Goal: Task Accomplishment & Management: Manage account settings

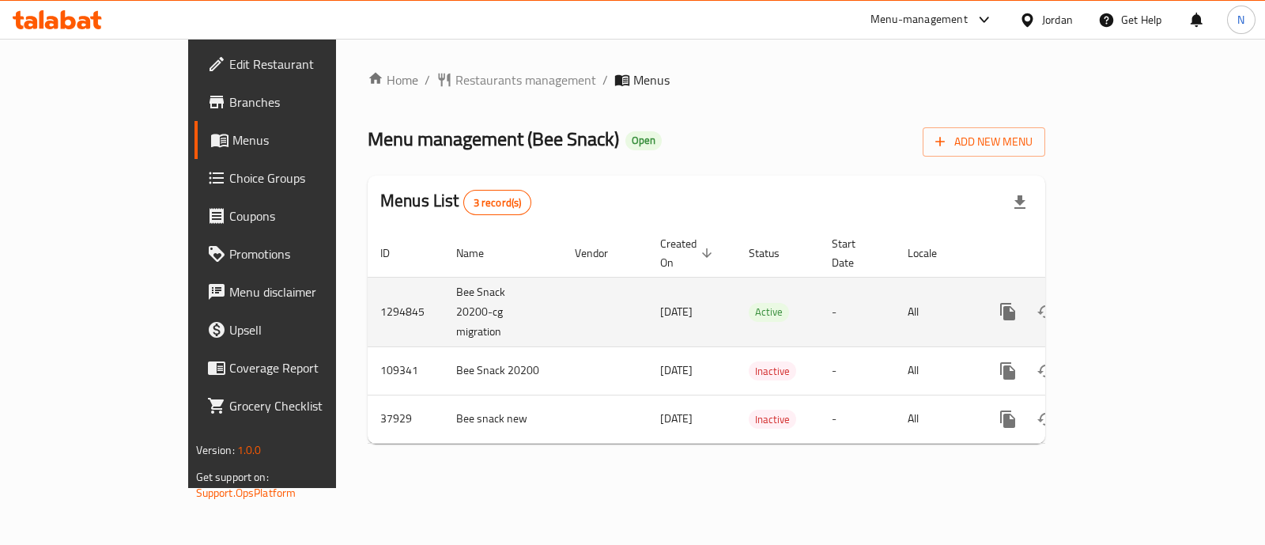
click at [1132, 302] on icon "enhanced table" at bounding box center [1122, 311] width 19 height 19
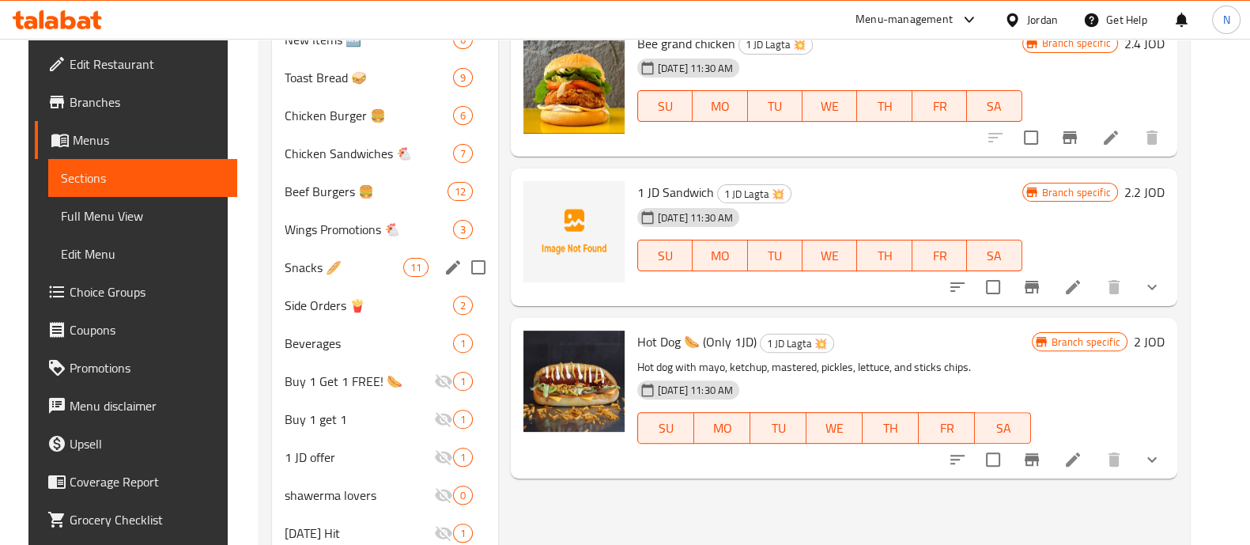
scroll to position [552, 0]
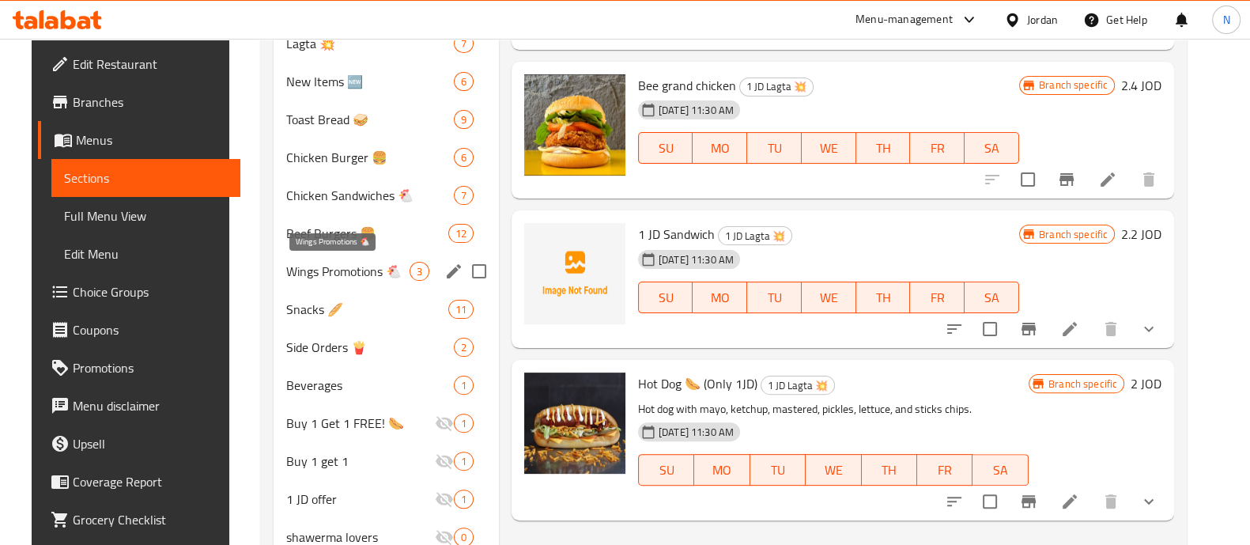
click at [336, 268] on span "Wings Promotions 🐔" at bounding box center [347, 271] width 123 height 19
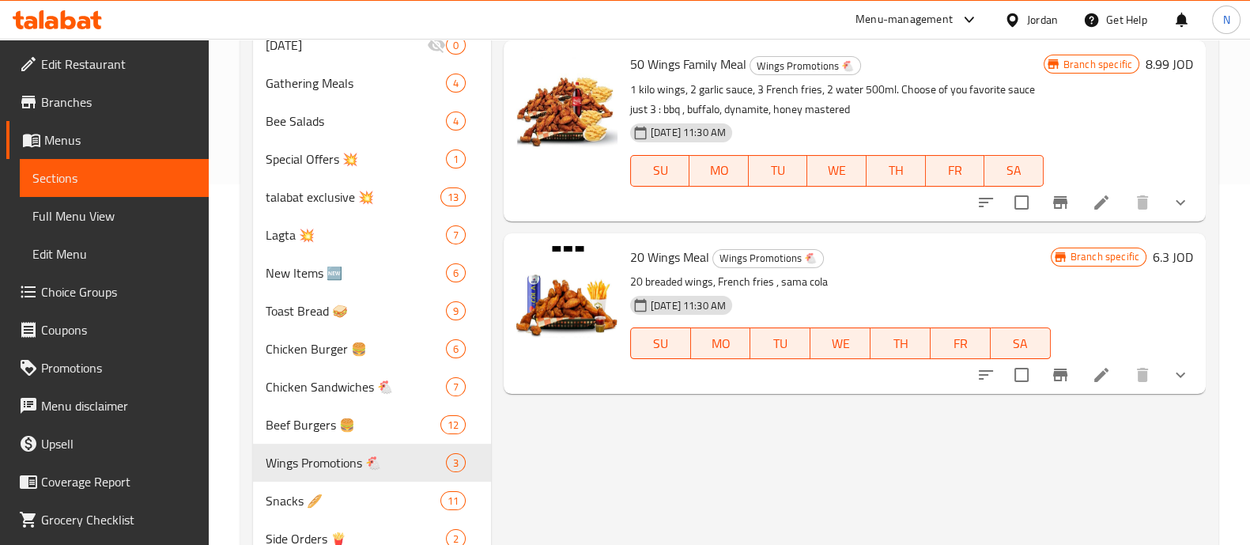
scroll to position [242, 0]
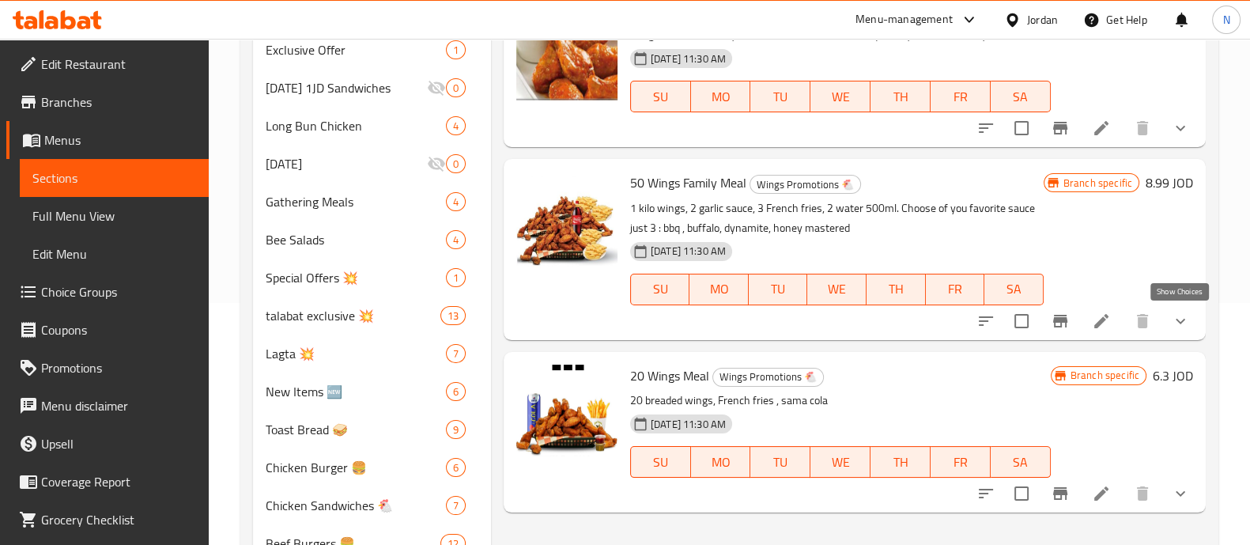
click at [1177, 320] on icon "show more" at bounding box center [1180, 321] width 9 height 6
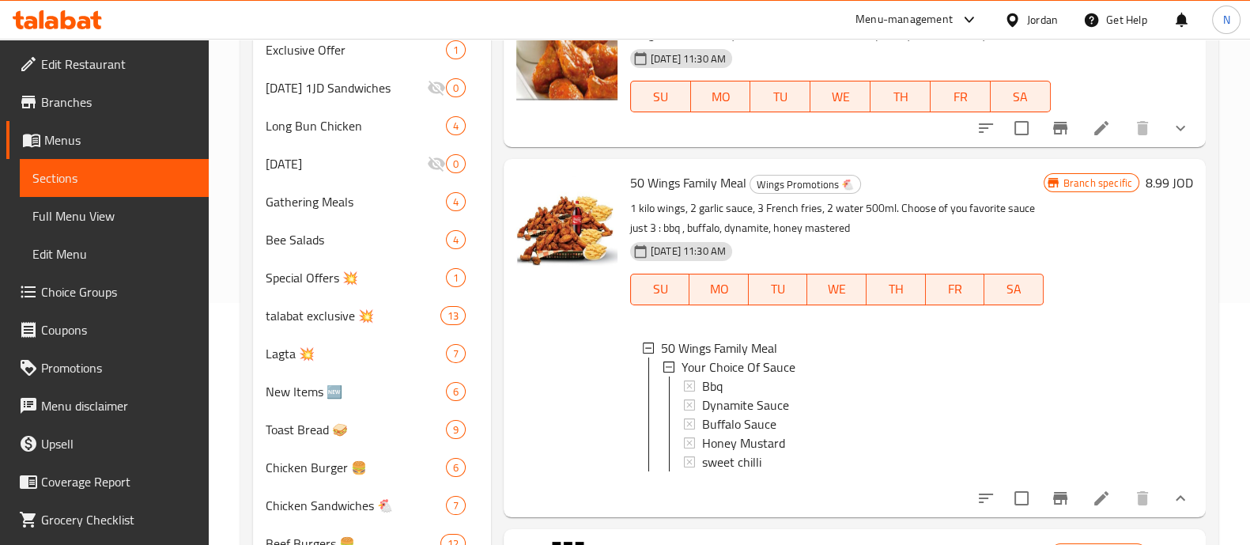
scroll to position [0, 0]
click at [1107, 505] on icon at bounding box center [1101, 498] width 19 height 19
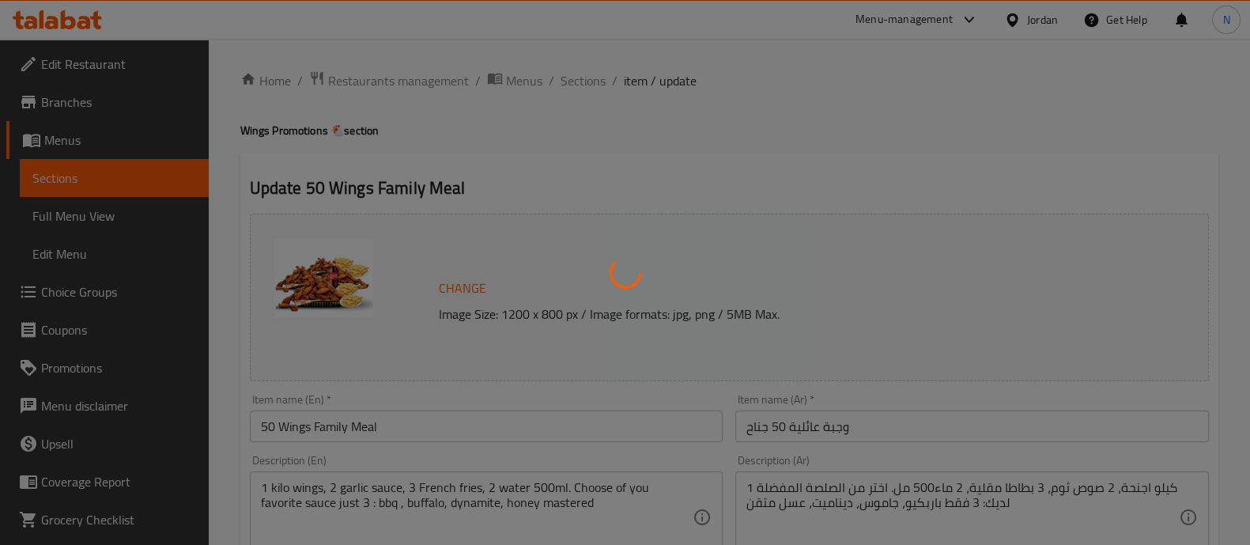
type input "اختيارك من الصوص"
type input "1"
type input "5"
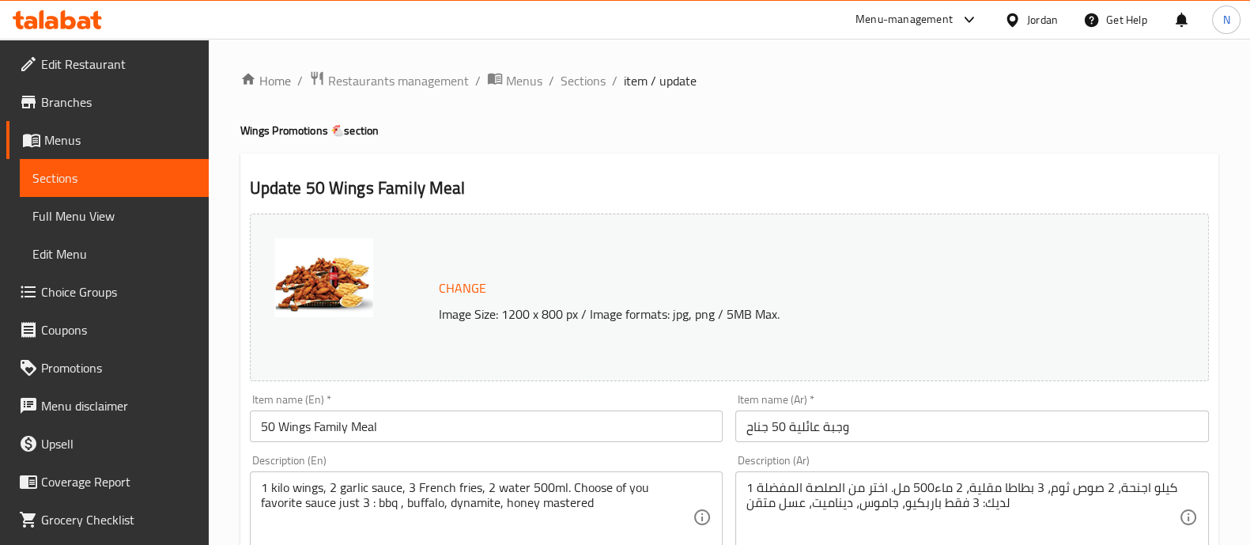
click at [292, 261] on img at bounding box center [323, 277] width 99 height 79
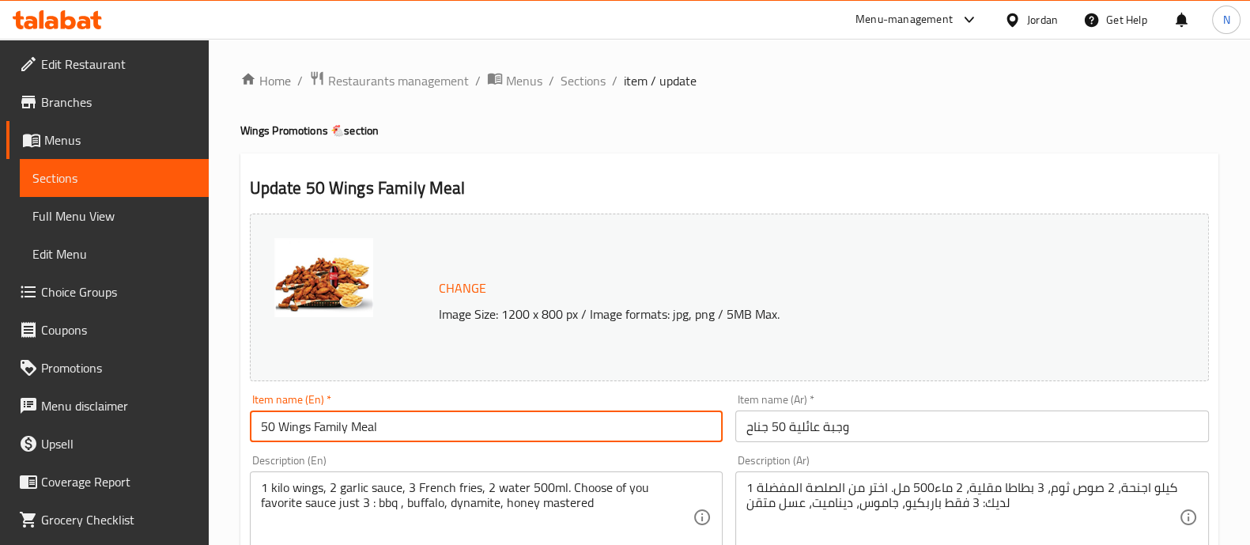
drag, startPoint x: 437, startPoint y: 412, endPoint x: 63, endPoint y: 433, distance: 374.7
paste input "caseoh m"
click at [266, 422] on input "caseoh meal" at bounding box center [487, 426] width 474 height 32
drag, startPoint x: 282, startPoint y: 427, endPoint x: 637, endPoint y: 442, distance: 354.6
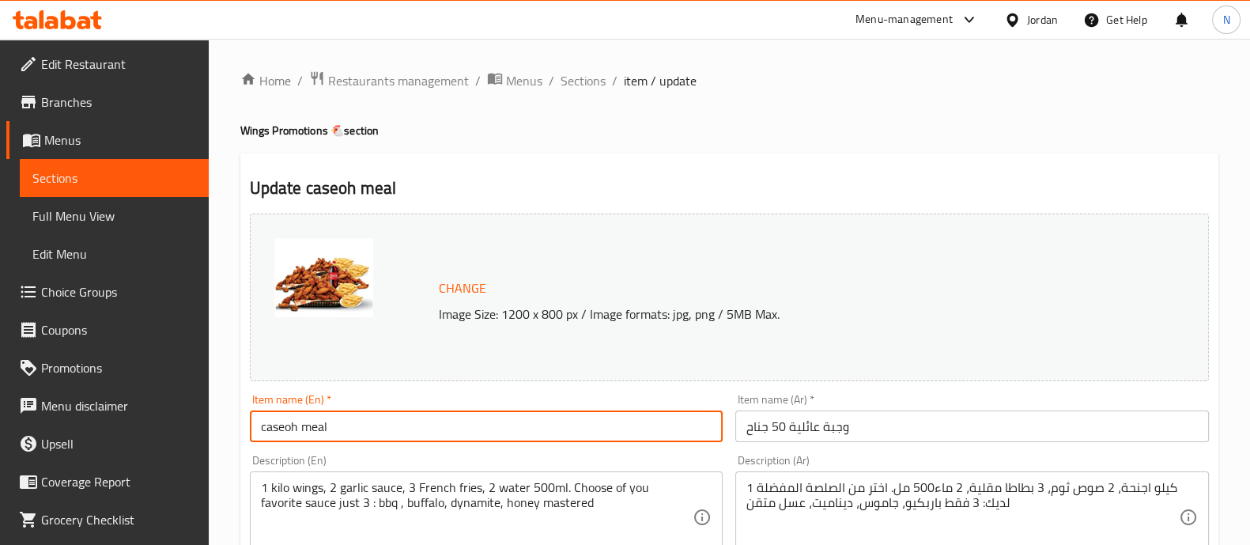
click at [637, 442] on input "caseoh meal" at bounding box center [487, 426] width 474 height 32
drag, startPoint x: 295, startPoint y: 425, endPoint x: 253, endPoint y: 426, distance: 41.9
click at [253, 430] on input "caseoh meal" at bounding box center [487, 426] width 474 height 32
click at [345, 425] on input "caseoh meal" at bounding box center [487, 426] width 474 height 32
drag, startPoint x: 297, startPoint y: 429, endPoint x: 202, endPoint y: 438, distance: 94.6
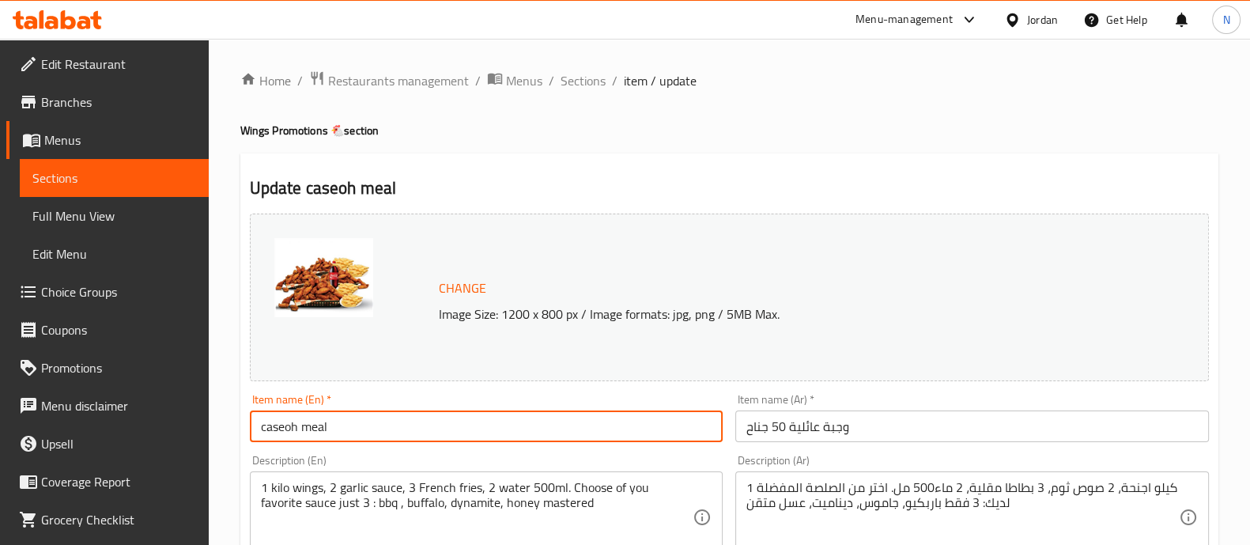
paste input "CaseO"
click at [418, 428] on input "CaseOh meal" at bounding box center [487, 426] width 474 height 32
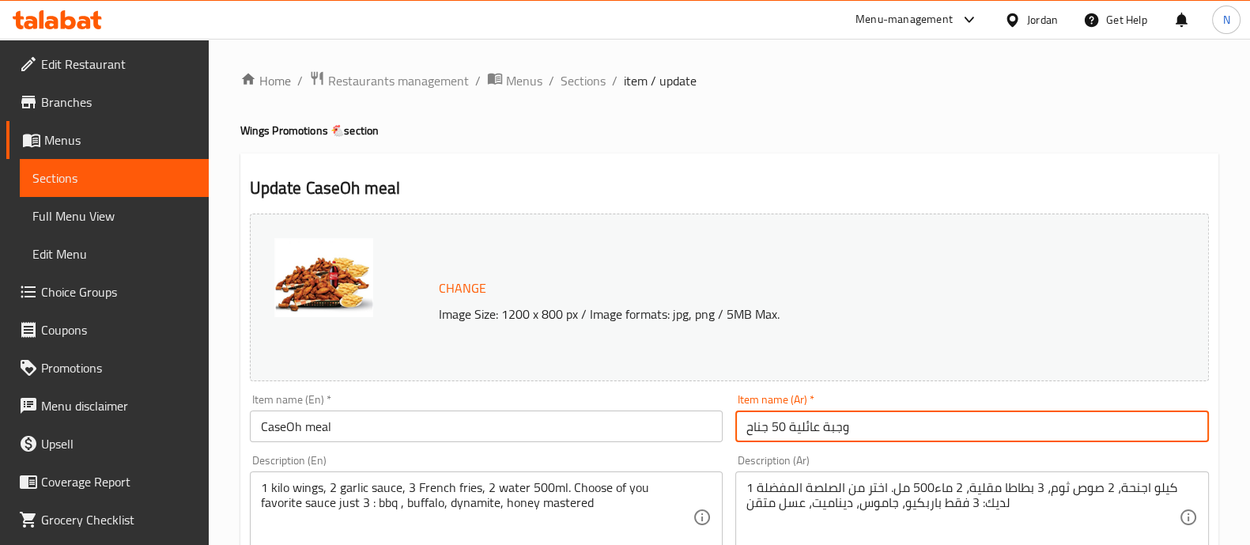
drag, startPoint x: 917, startPoint y: 425, endPoint x: 668, endPoint y: 437, distance: 248.6
click at [312, 424] on input "CaseOh meal" at bounding box center [487, 426] width 474 height 32
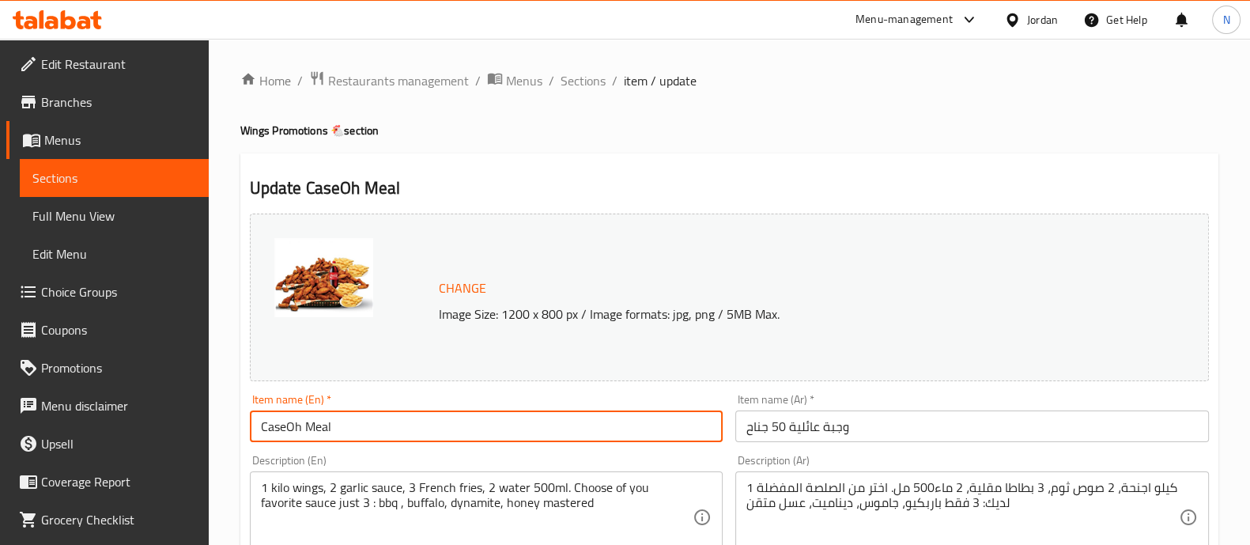
type input "CaseOh Meal"
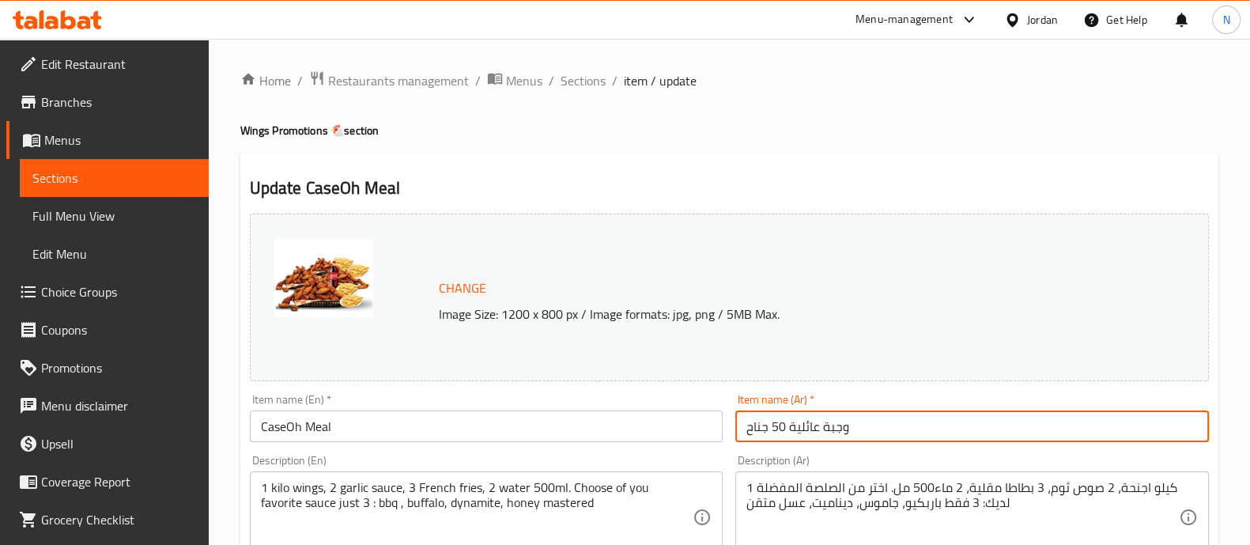
drag, startPoint x: 920, startPoint y: 433, endPoint x: 724, endPoint y: 433, distance: 196.9
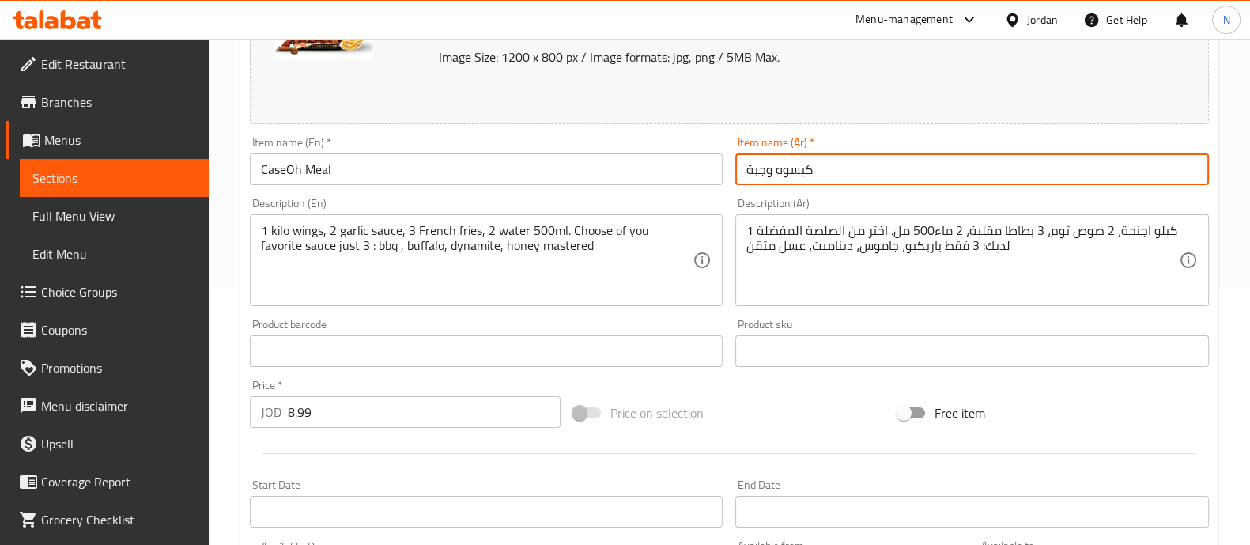
scroll to position [293, 0]
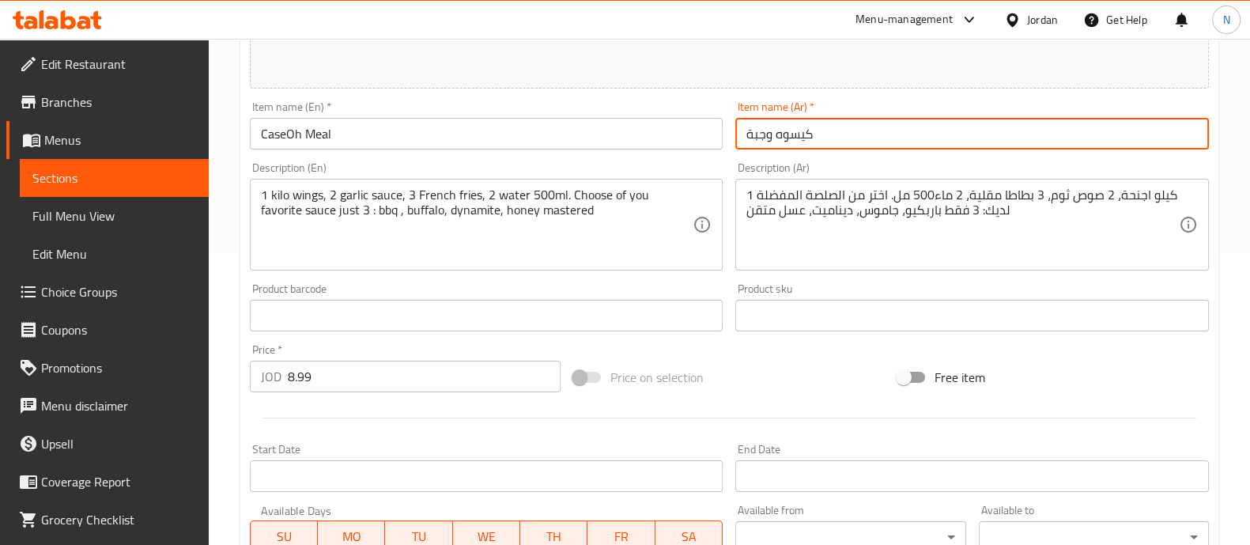
type input "كيسوه وجبة"
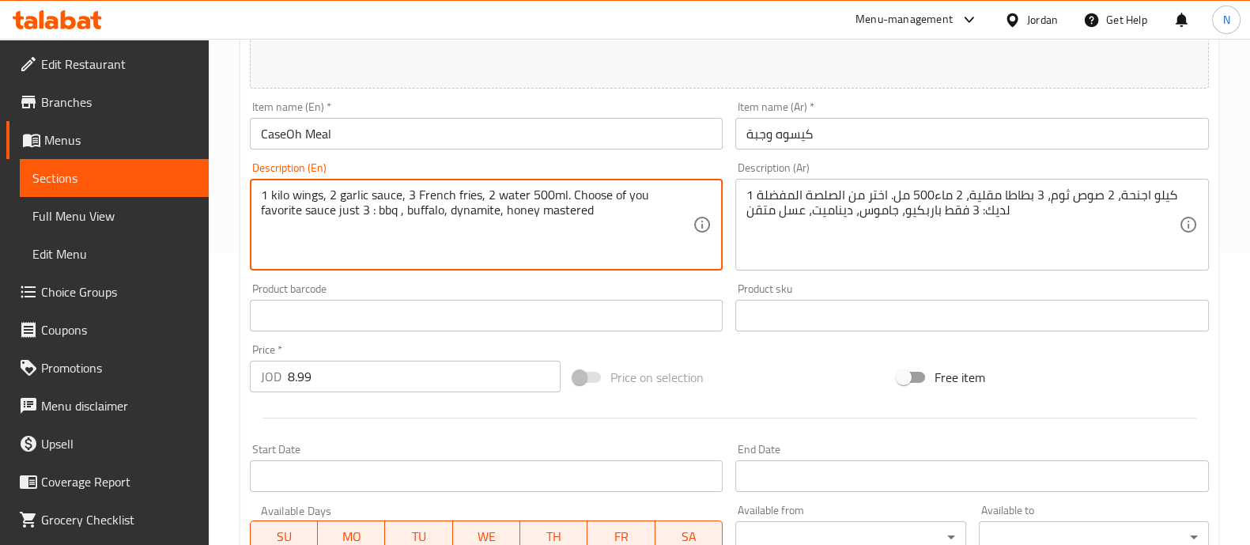
drag, startPoint x: 561, startPoint y: 227, endPoint x: 254, endPoint y: 179, distance: 311.4
paste textarea "50 breaded wings " sauces beside" choose any 10 sauces, 4 French fries, 4 sama …"
click at [485, 240] on textarea "50 breaded wings " sauces beside" choose any 10 sauces, 4 French fries, 4 sama …" at bounding box center [477, 224] width 433 height 75
click at [339, 211] on textarea "50 breaded wings " sauces beside" choose any 10 sauces, 4 French fries, 4 sama …" at bounding box center [477, 224] width 433 height 75
click at [514, 259] on textarea "50 breaded wings " sauces beside" choose any 10 sauces, 4 French fries, 4 sama …" at bounding box center [477, 224] width 433 height 75
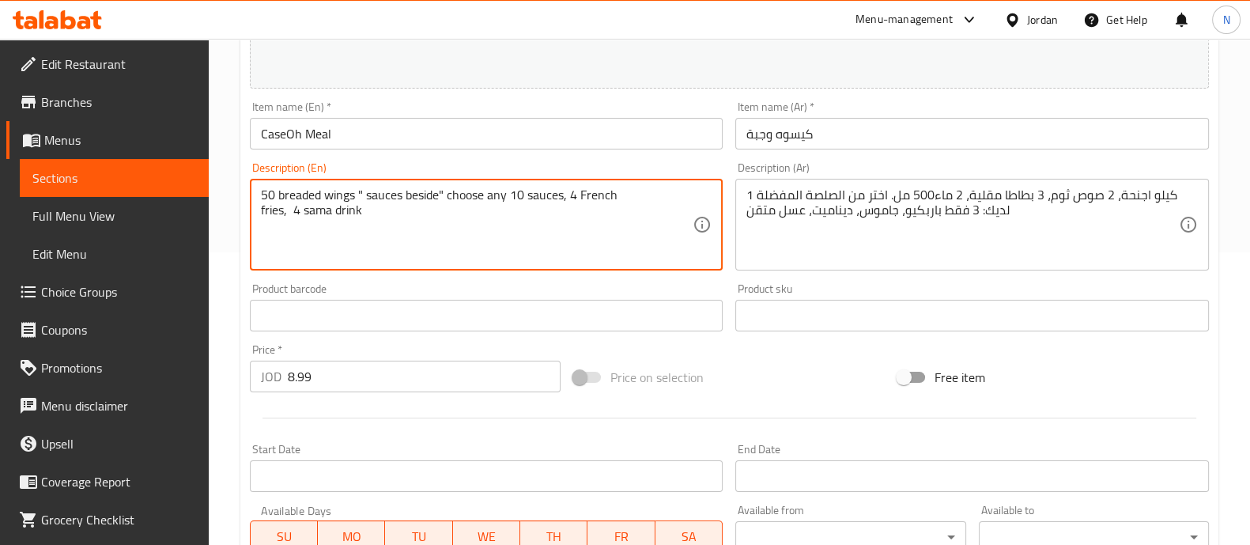
drag, startPoint x: 385, startPoint y: 215, endPoint x: 563, endPoint y: 198, distance: 178.8
click at [259, 191] on div "50 breaded wings " sauces beside" choose any 10 sauces, 4 French fries, 4 sama …" at bounding box center [487, 225] width 474 height 92
type textarea "50 breaded wings " sauces beside" choose any 10 sauces, 4 French fries, 4 sama …"
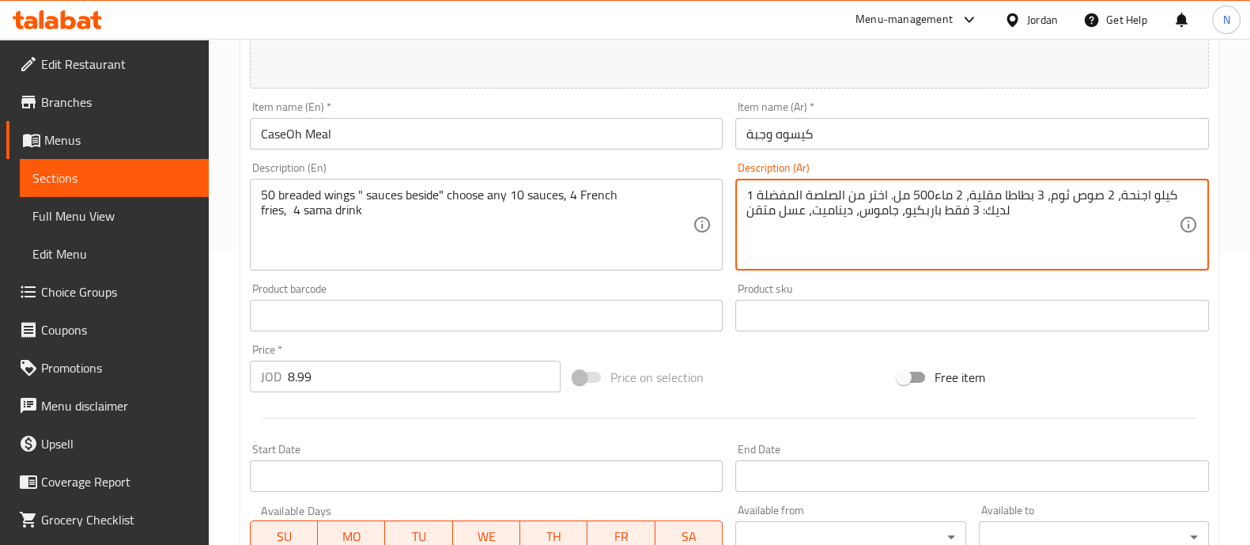
drag, startPoint x: 747, startPoint y: 210, endPoint x: 1155, endPoint y: 220, distance: 408.2
click at [1169, 219] on textarea "1 كيلو اجنحة، 2 صوص ثوم، 3 بطاطا مقلية، 2 ماء500 مل. اختر من الصلصة المفضلة لدي…" at bounding box center [963, 224] width 433 height 75
click at [1113, 233] on textarea "1 كيلو اجنحة، 2 صوص ثوم، 3 بطاطا مقلية، 2 ماء500 مل. اختر من الصلصة المفضلة لدي…" at bounding box center [963, 224] width 433 height 75
paste textarea "50 جناحًا مقليًا "بالإضافة إلى الصلصات"، اختر أي 10 صلصات، 4 بطاطس مقلية، 4 مشر…"
click at [755, 210] on textarea "50 جناحًا مقليًا "بالإضافة إلى الصلصات"، اختر أي 10 صلصات، 4 بطاطس مقلية، 4 مشر…" at bounding box center [963, 224] width 433 height 75
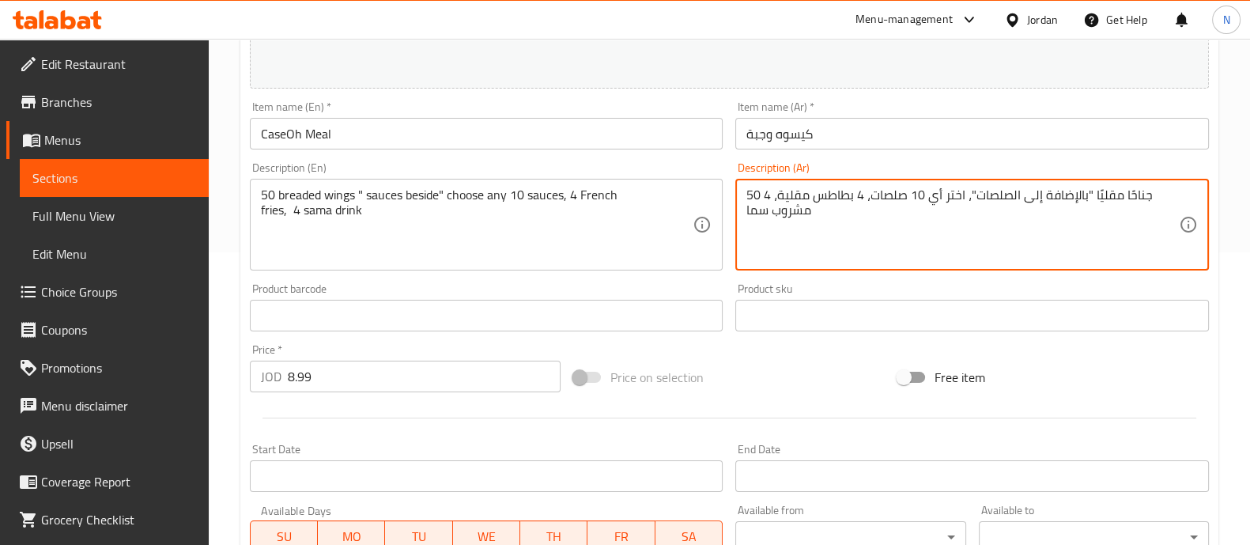
click at [913, 249] on textarea "50 جناحًا مقليًا "بالإضافة إلى الصلصات"، اختر أي 10 صلصات، 4 بطاطس مقلية، 4 مشر…" at bounding box center [963, 224] width 433 height 75
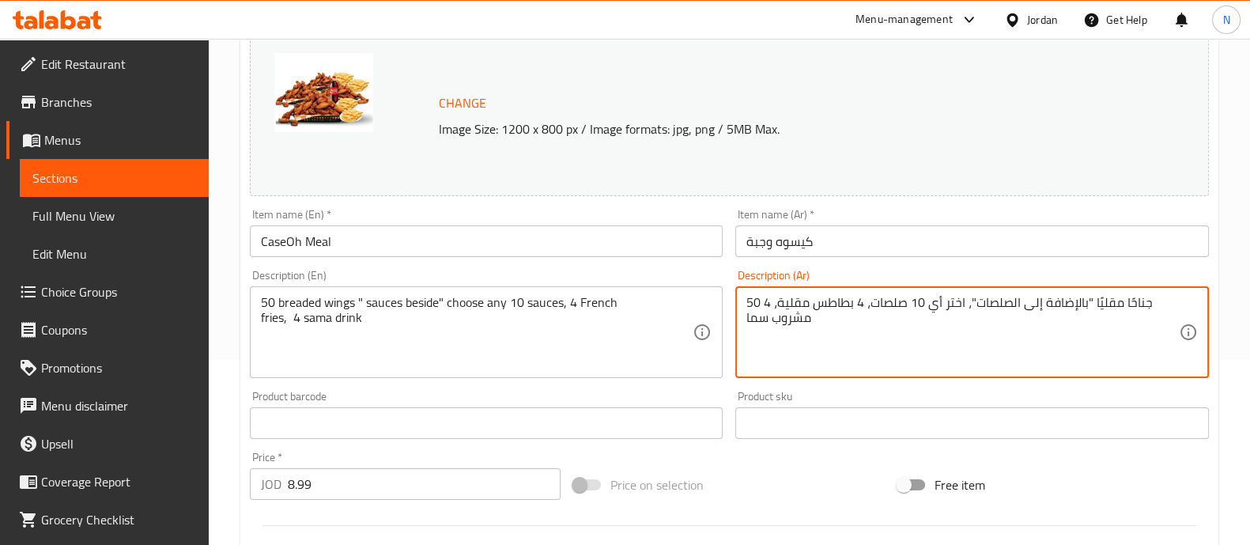
scroll to position [206, 0]
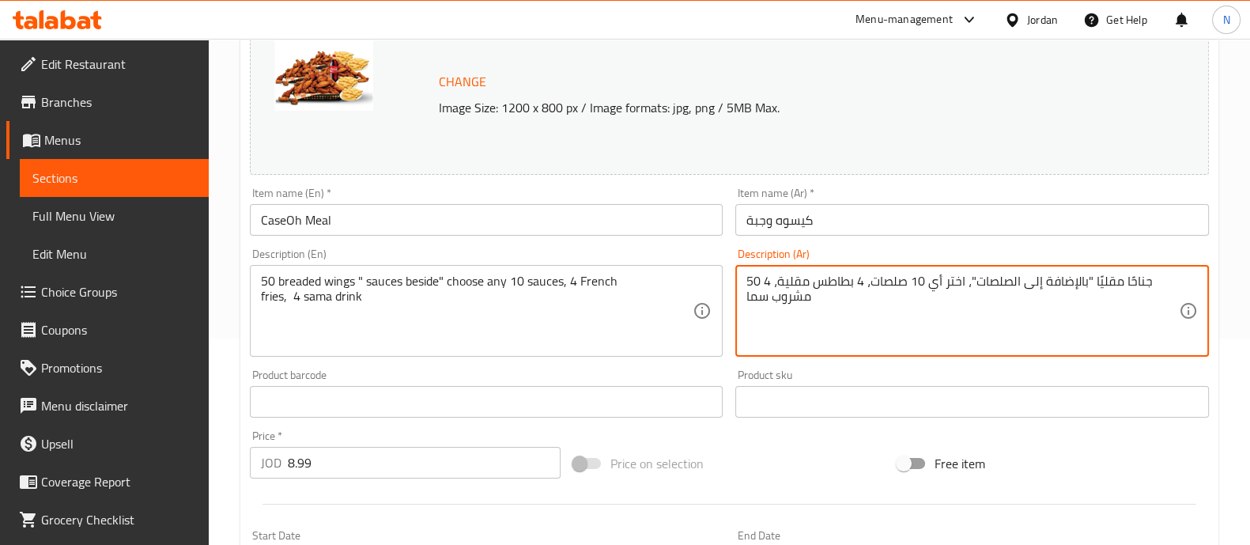
type textarea "50 جناحًا مقليًا "بالإضافة إلى الصلصات"، اختر أي 10 صلصات، 4 بطاطس مقلية، 4 مشر…"
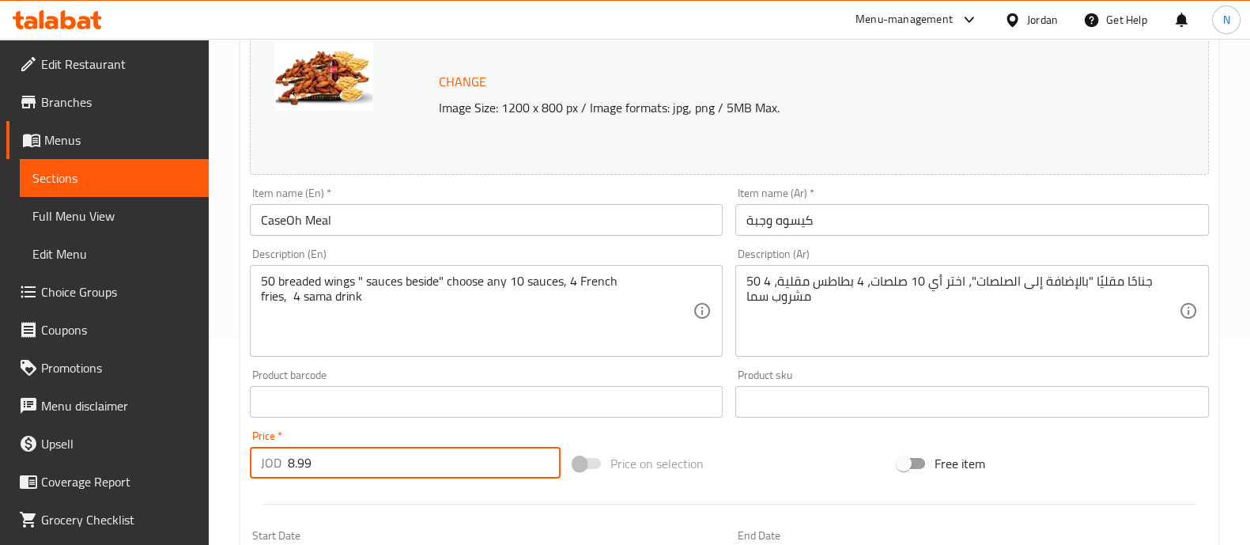
drag, startPoint x: 378, startPoint y: 471, endPoint x: 210, endPoint y: 484, distance: 168.9
click at [210, 484] on div "Home / Restaurants management / Menus / Sections / item / update Wings Promotio…" at bounding box center [729, 396] width 1041 height 1128
drag, startPoint x: 285, startPoint y: 470, endPoint x: 232, endPoint y: 476, distance: 52.6
click at [233, 476] on div "Home / Restaurants management / Menus / Sections / item / update Wings Promotio…" at bounding box center [729, 396] width 1041 height 1128
type input "14.99"
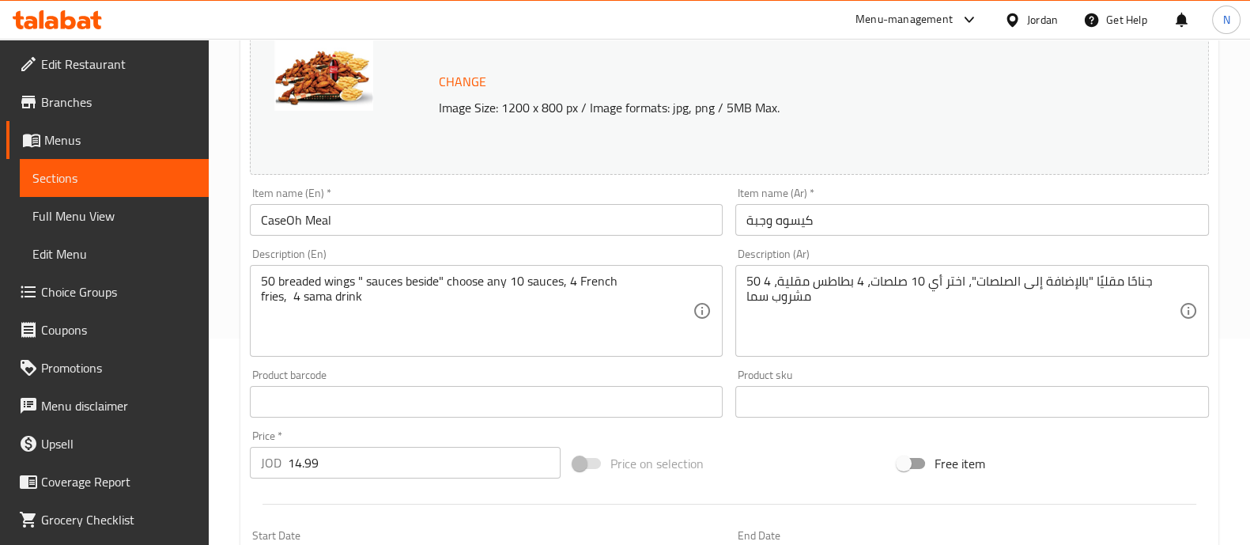
click at [780, 475] on div "Price on selection" at bounding box center [729, 463] width 324 height 43
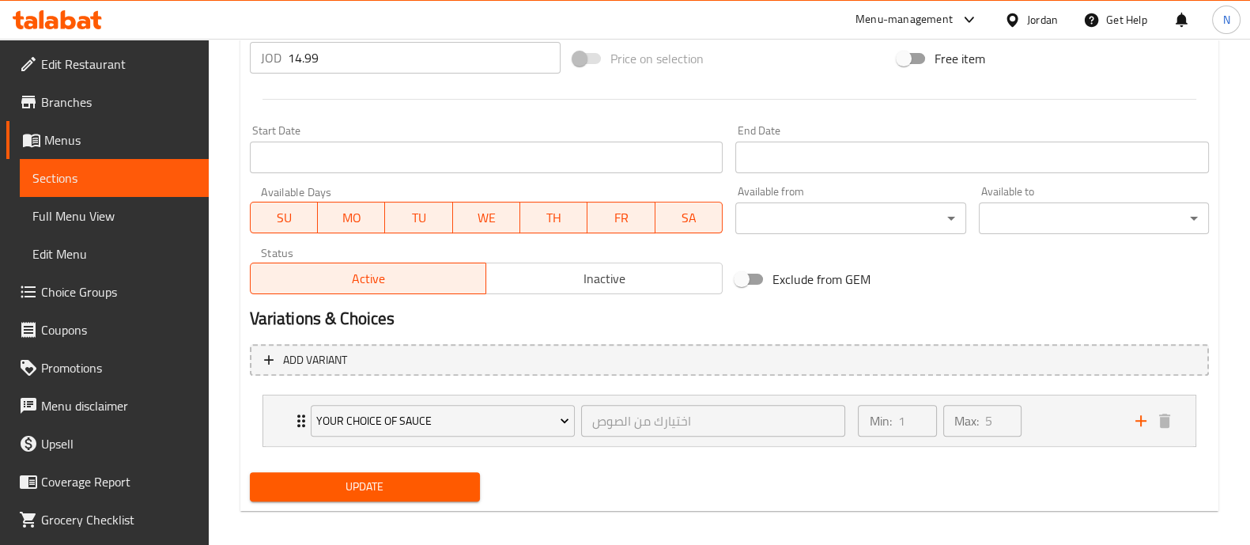
scroll to position [620, 0]
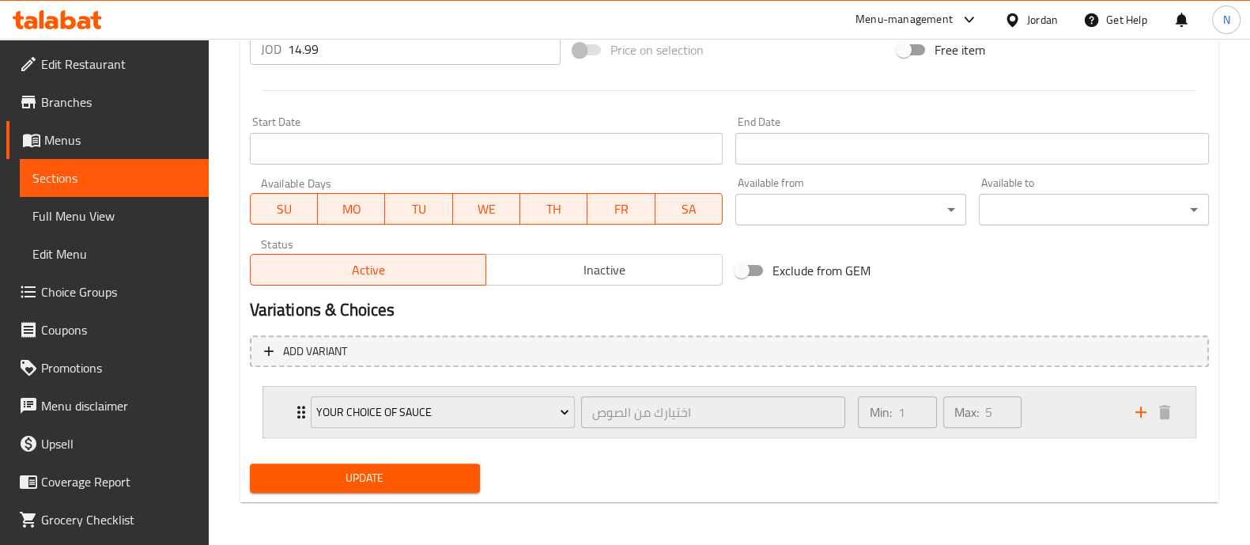
click at [293, 409] on icon "Expand" at bounding box center [301, 412] width 19 height 19
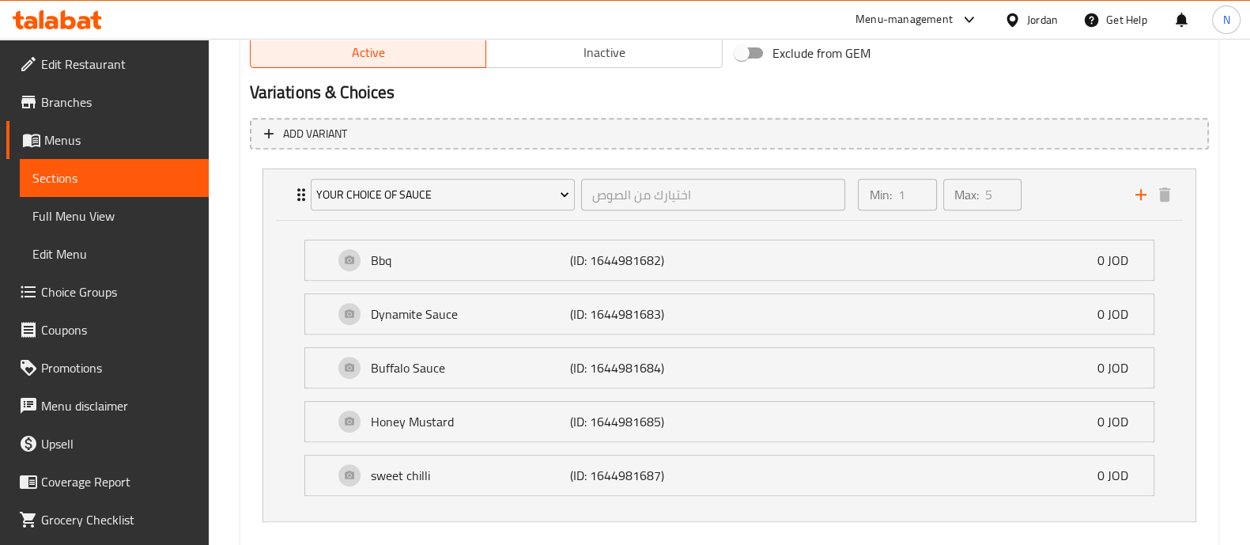
scroll to position [920, 0]
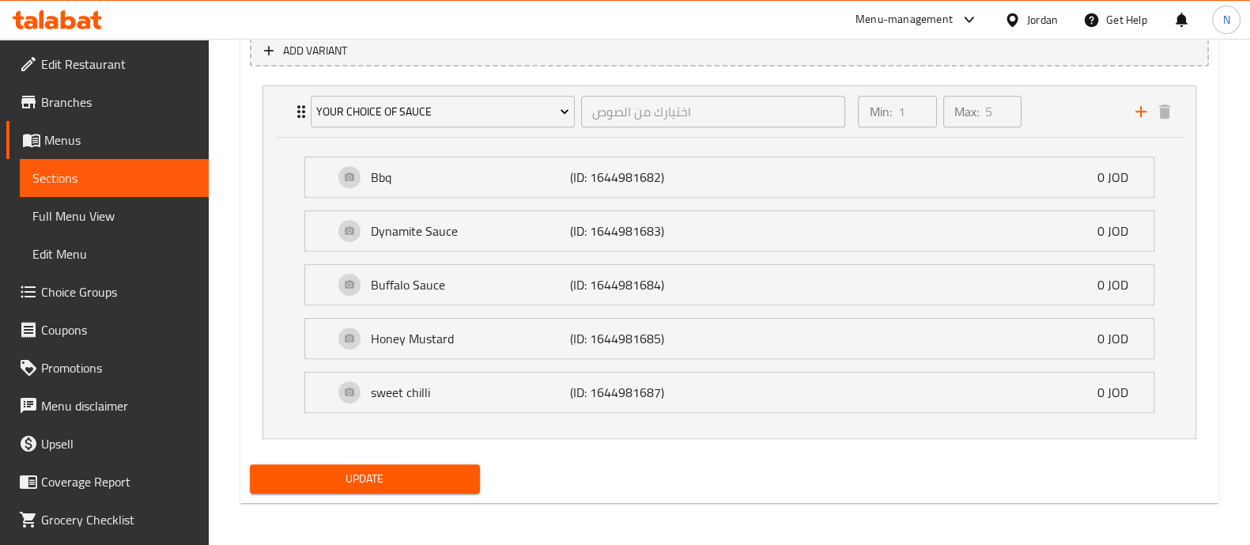
drag, startPoint x: 732, startPoint y: 465, endPoint x: 588, endPoint y: 410, distance: 154.9
drag, startPoint x: 588, startPoint y: 410, endPoint x: 543, endPoint y: 142, distance: 270.9
click at [541, 143] on div "Bbq (ID: 1644981682) 0 JOD Name (En) Bbq Name (En) Name (Ar) باربكيو Name (Ar) …" at bounding box center [729, 288] width 932 height 300
click at [1142, 112] on icon "add" at bounding box center [1141, 111] width 19 height 19
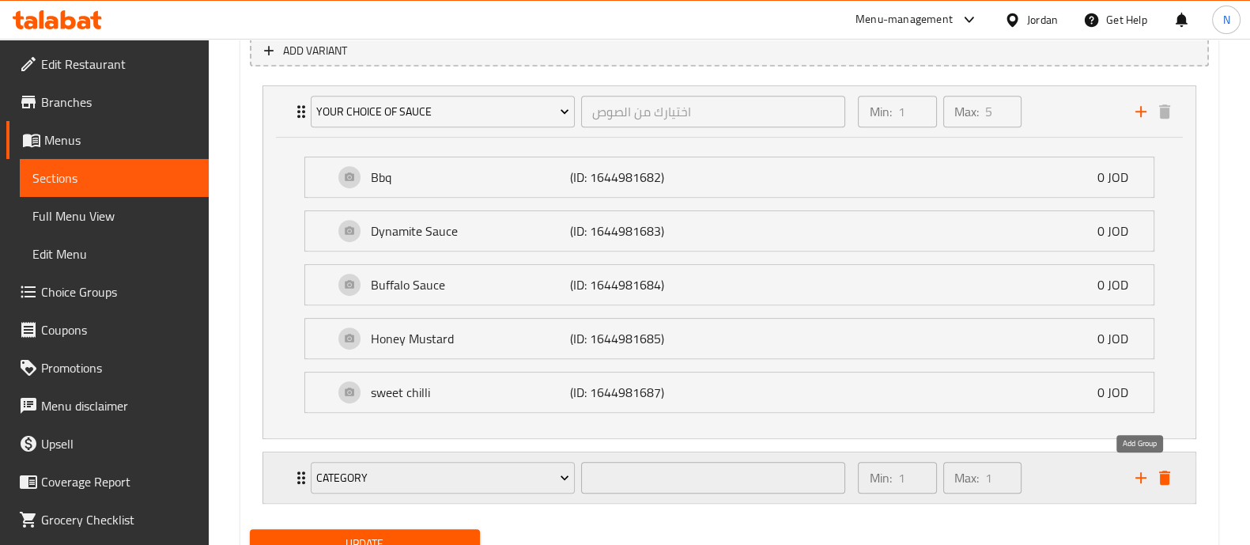
click at [1144, 480] on icon "add" at bounding box center [1141, 477] width 19 height 19
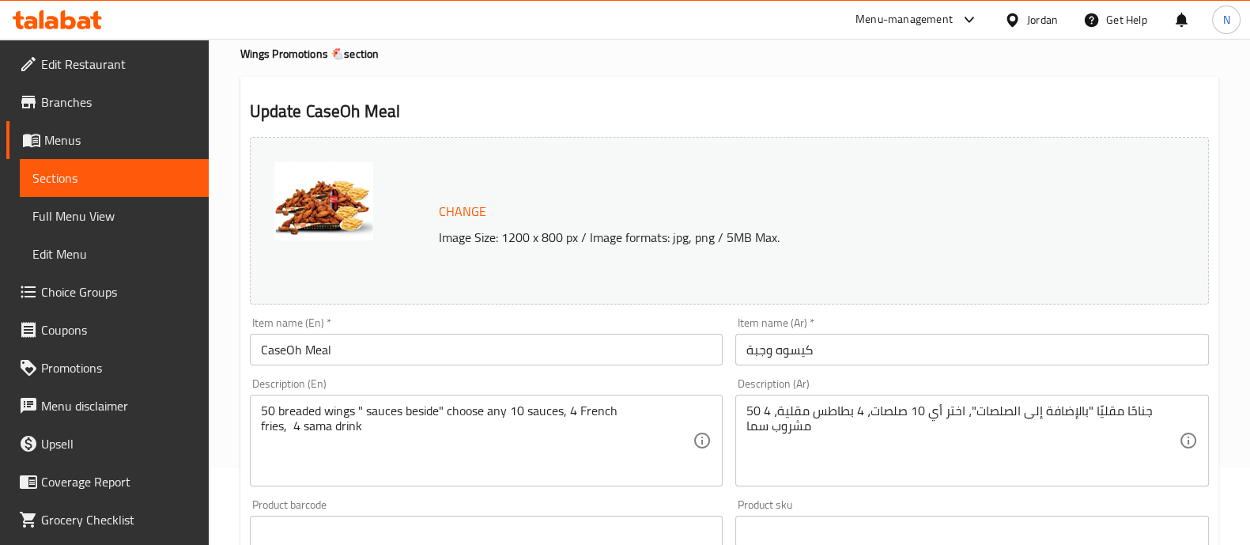
scroll to position [0, 0]
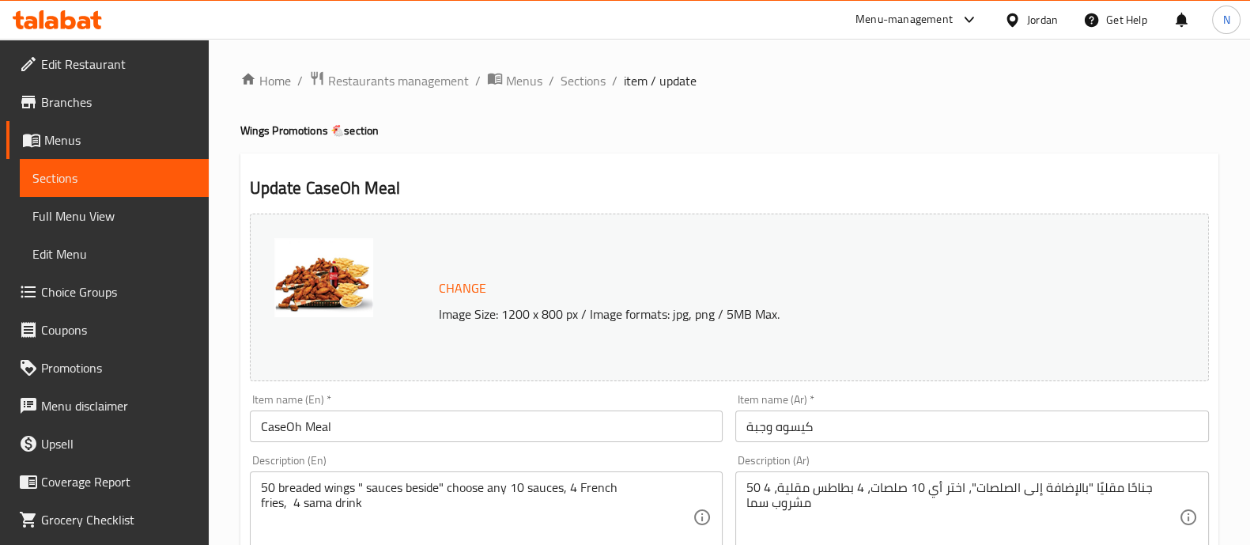
click at [291, 266] on img at bounding box center [323, 277] width 99 height 79
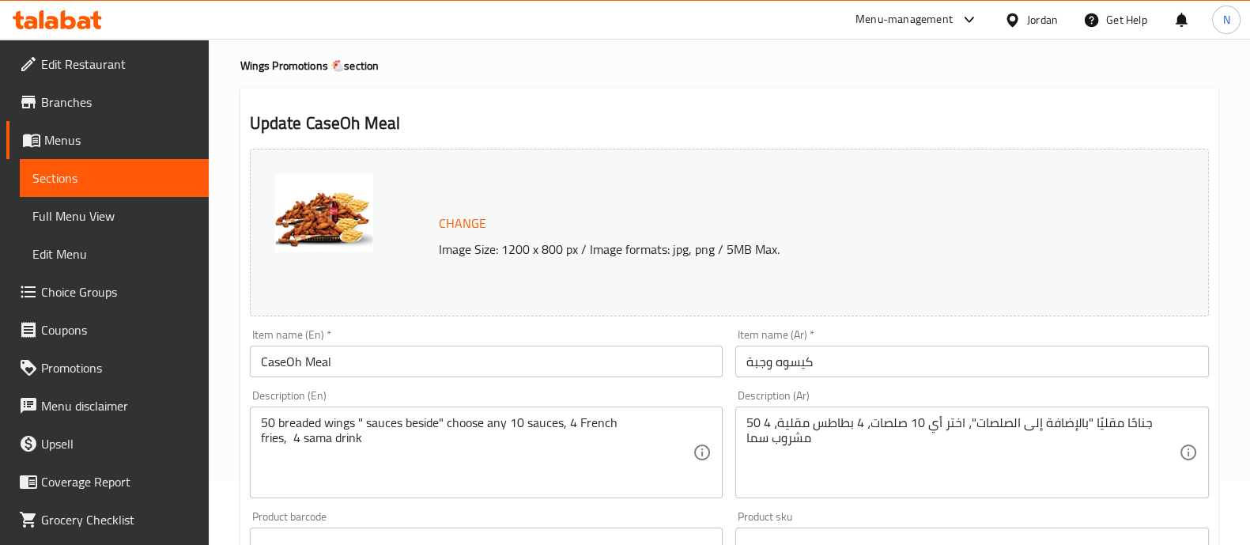
scroll to position [69, 0]
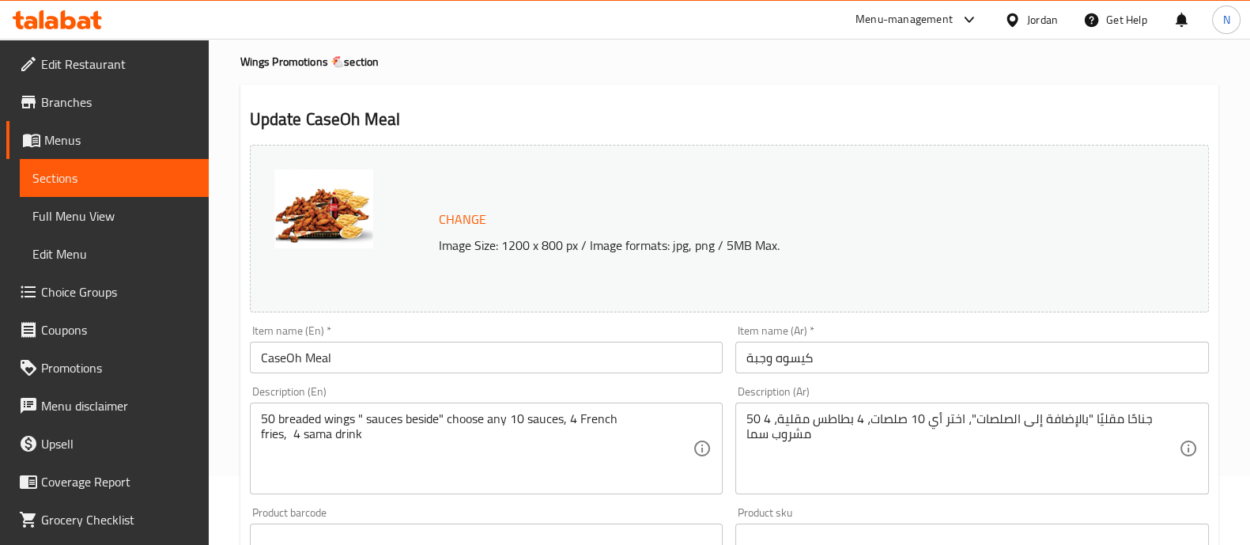
click at [282, 180] on img at bounding box center [323, 208] width 99 height 79
click at [304, 239] on img at bounding box center [323, 208] width 99 height 79
click at [380, 216] on div at bounding box center [353, 228] width 158 height 119
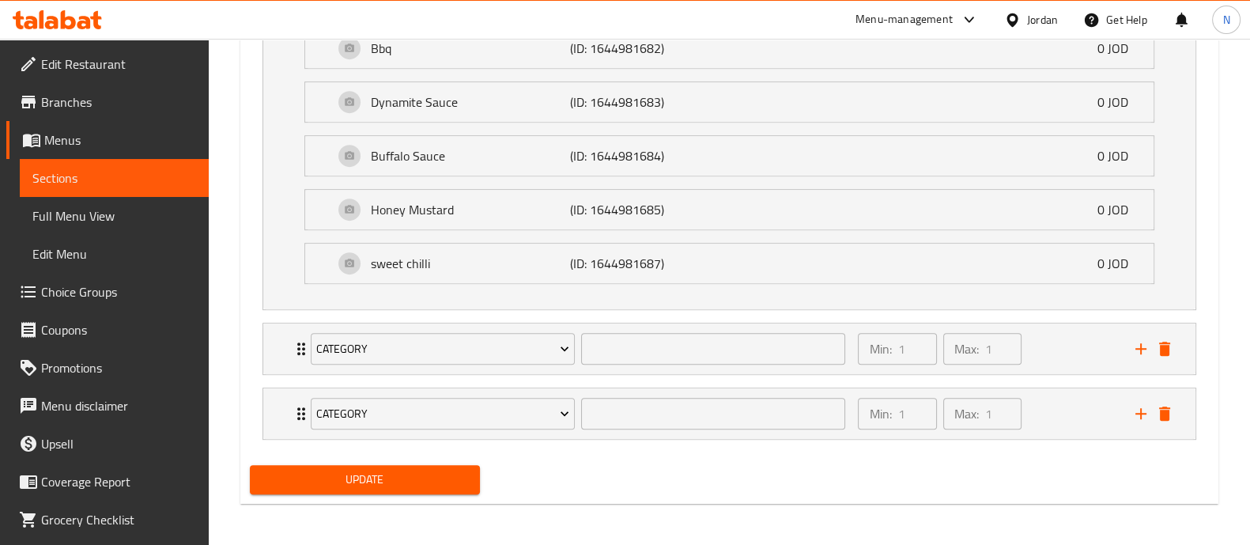
click at [433, 486] on button "Update" at bounding box center [365, 479] width 230 height 29
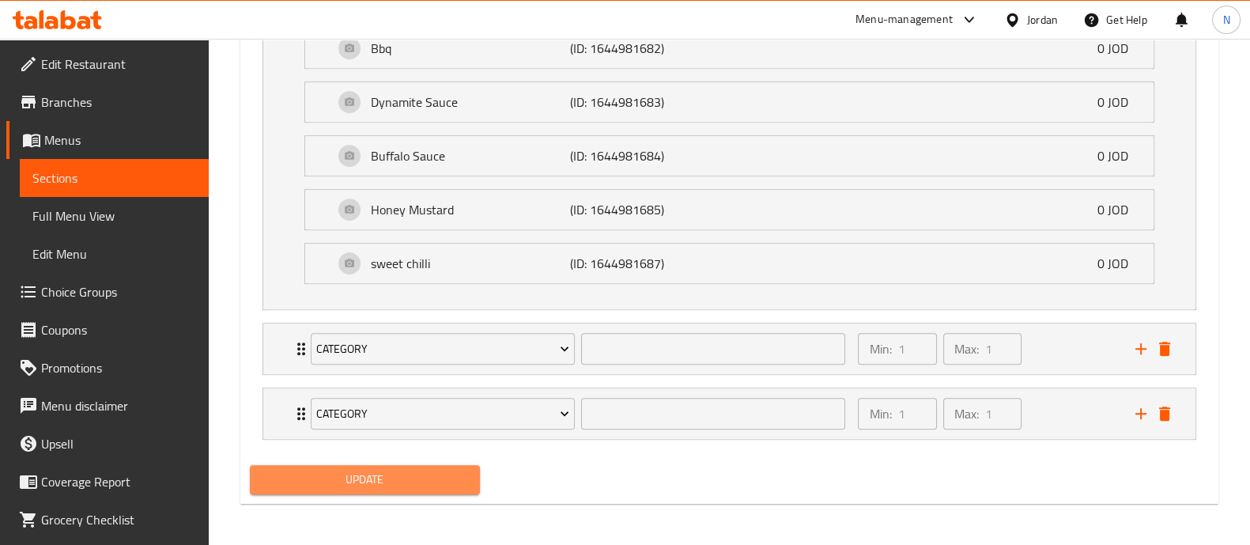
click at [406, 471] on span "Update" at bounding box center [365, 480] width 205 height 20
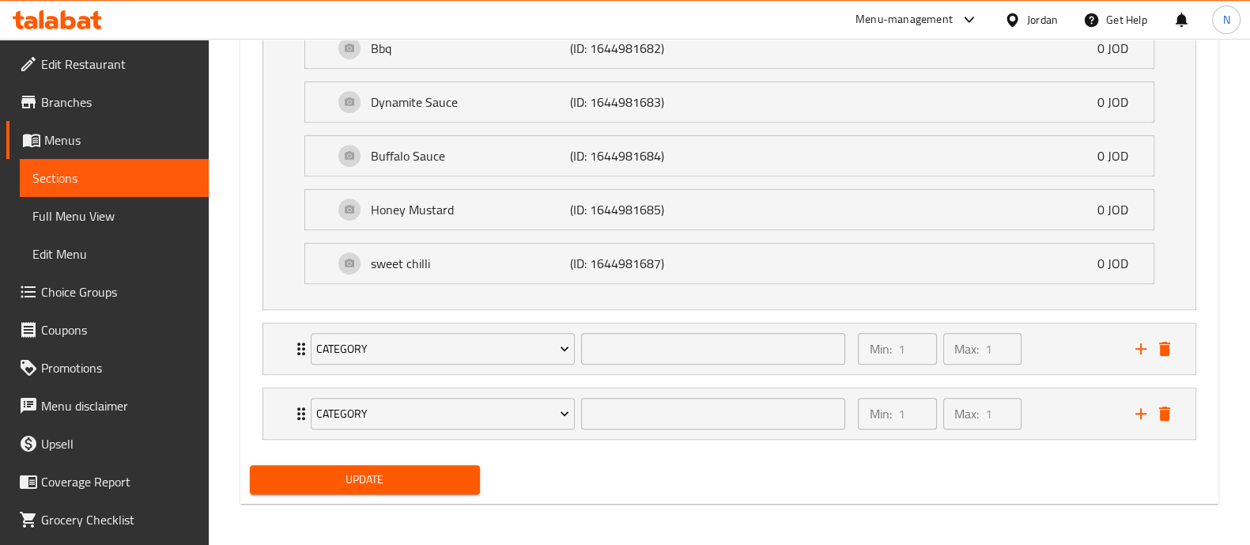
click at [391, 497] on div "Update" at bounding box center [365, 480] width 243 height 42
click at [391, 470] on span "Update" at bounding box center [365, 480] width 205 height 20
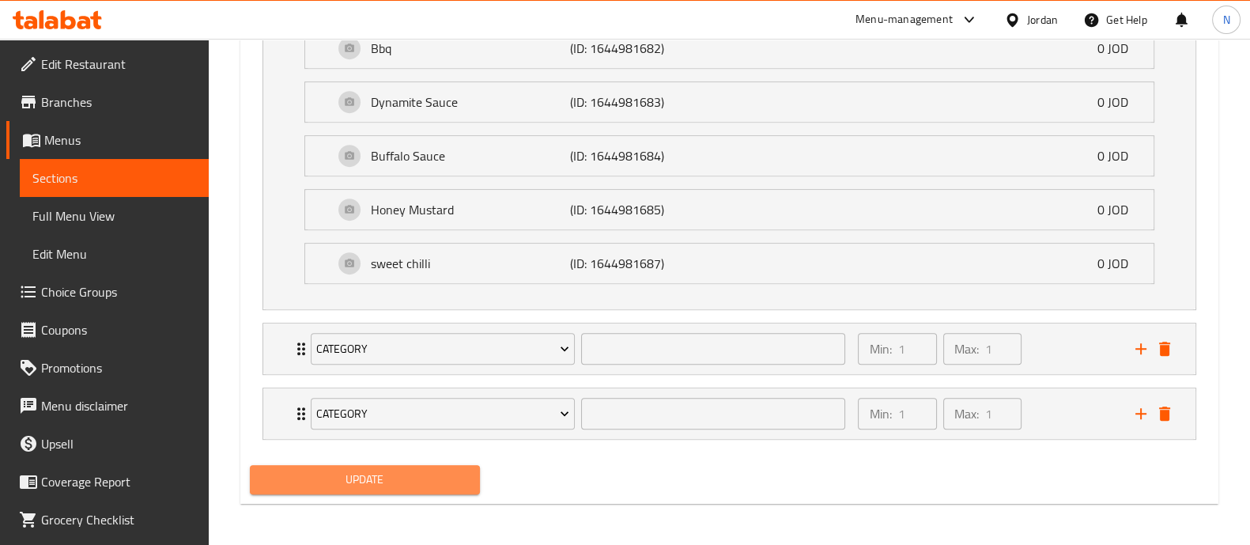
click at [365, 483] on span "Update" at bounding box center [365, 480] width 205 height 20
click at [365, 482] on span "Update" at bounding box center [365, 480] width 205 height 20
click at [365, 482] on div at bounding box center [625, 272] width 1250 height 545
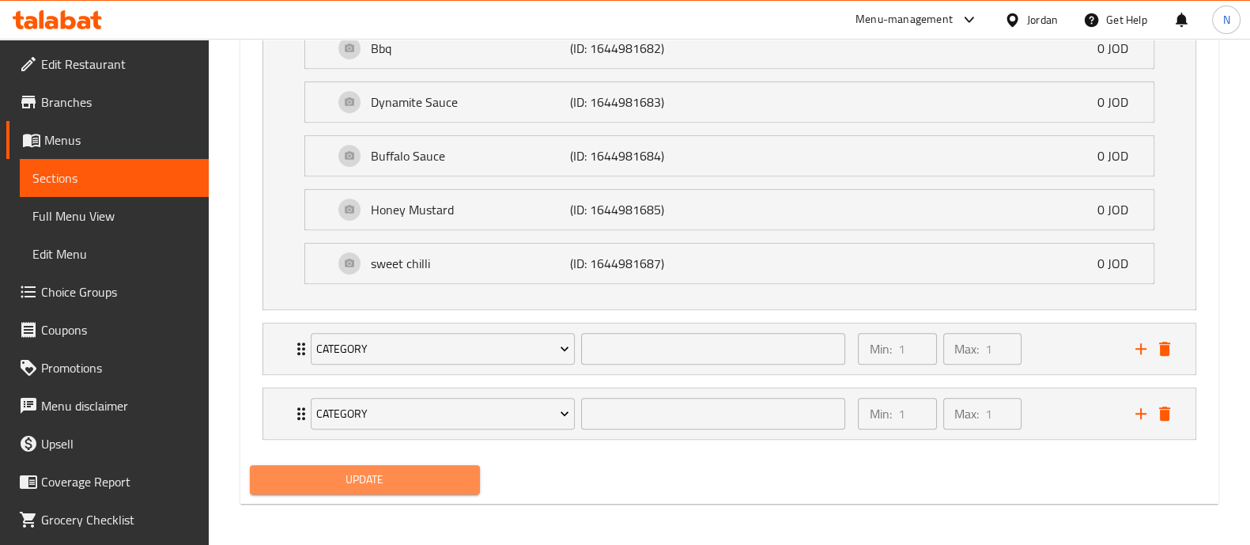
click at [365, 482] on span "Update" at bounding box center [365, 480] width 205 height 20
click at [365, 482] on div at bounding box center [625, 272] width 1250 height 545
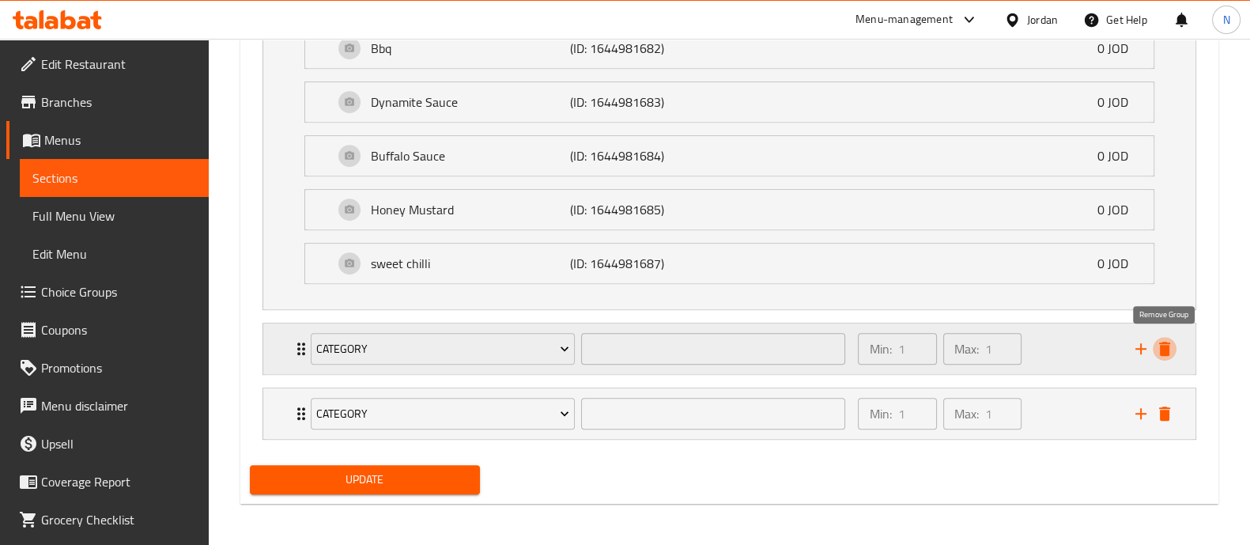
click at [1170, 353] on icon "delete" at bounding box center [1164, 348] width 19 height 19
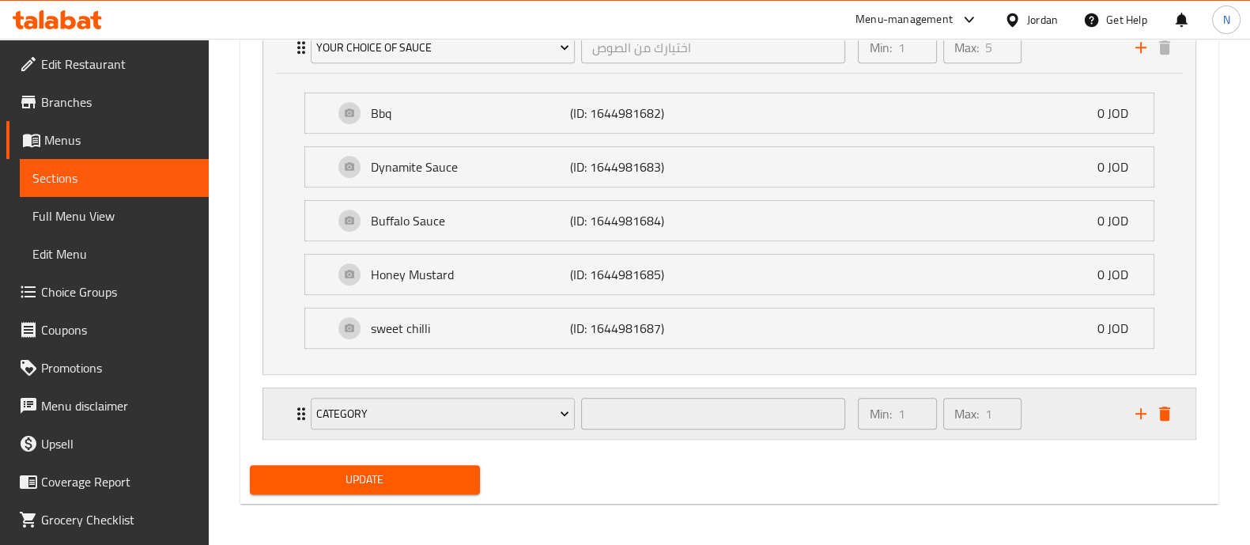
click at [1166, 406] on icon "delete" at bounding box center [1164, 413] width 11 height 14
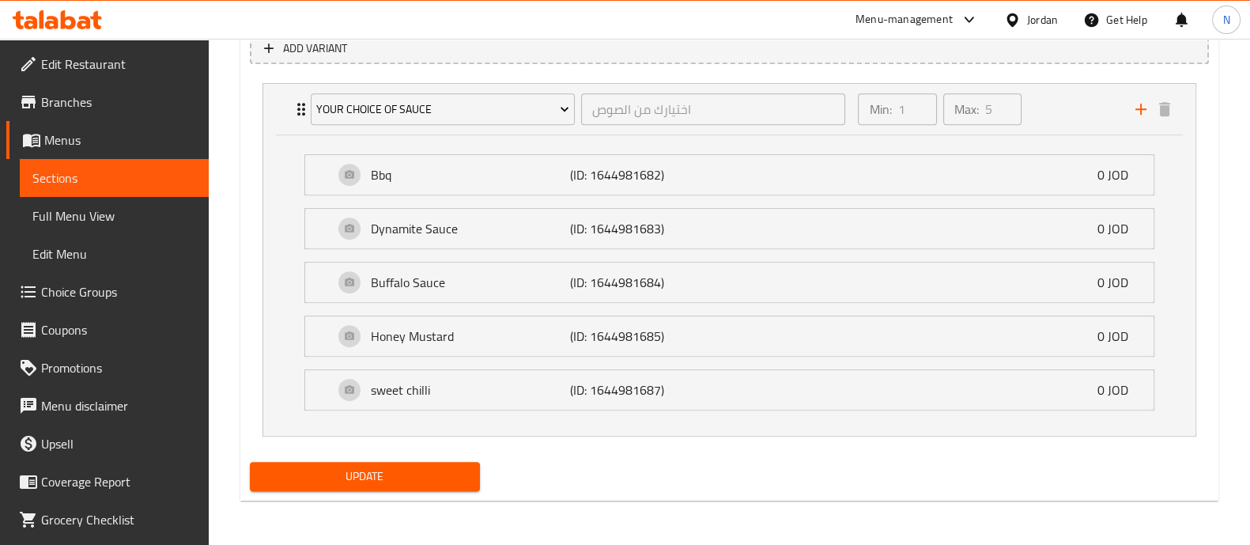
scroll to position [920, 0]
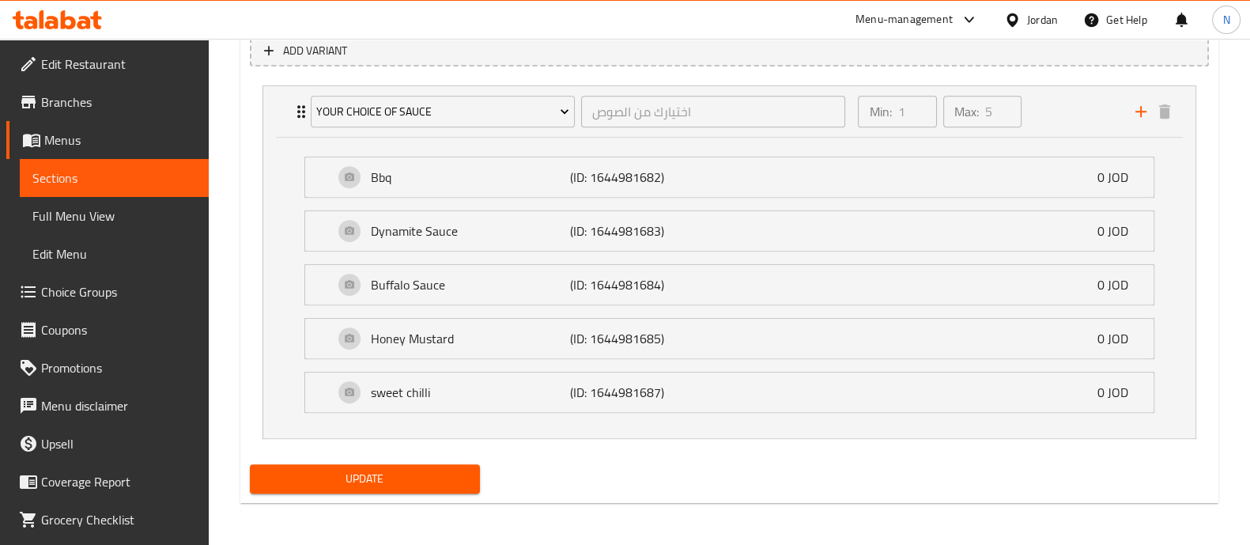
click at [447, 478] on span "Update" at bounding box center [365, 479] width 205 height 20
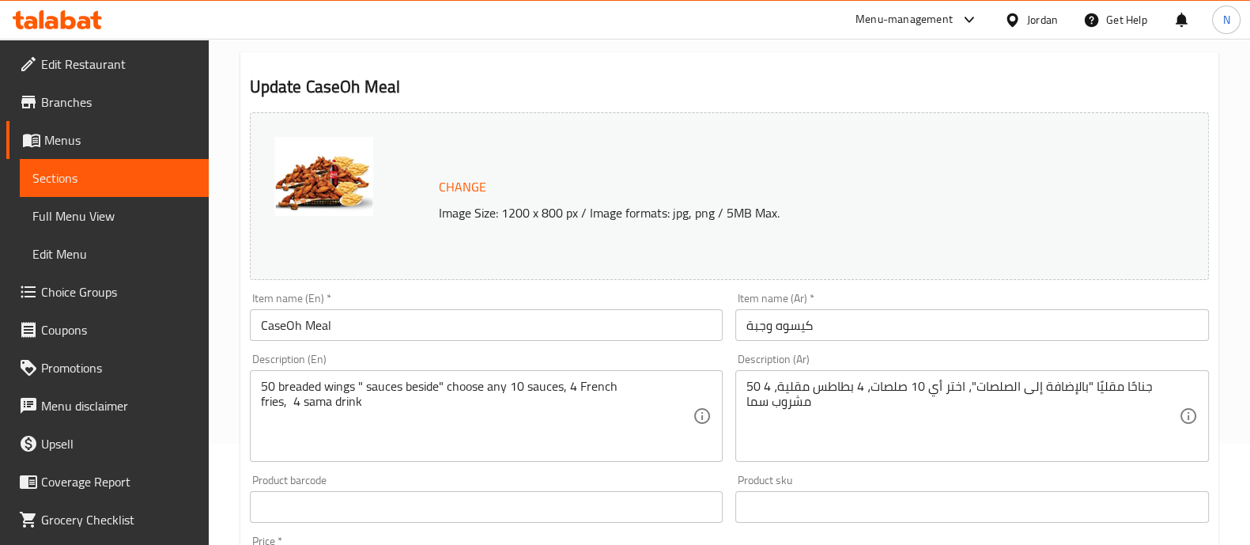
scroll to position [50, 0]
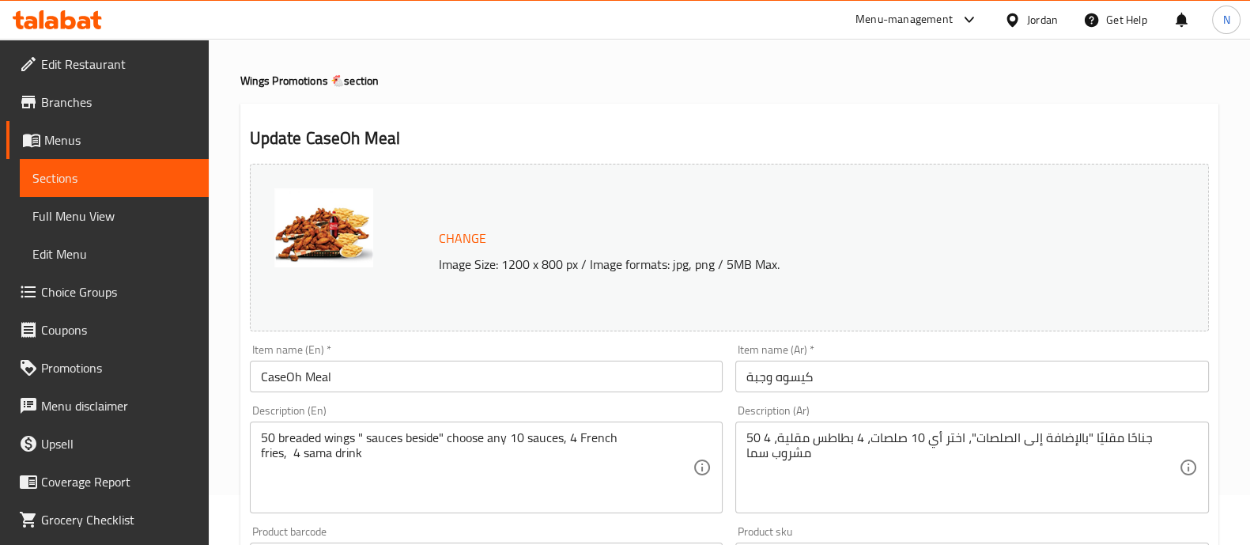
drag, startPoint x: 293, startPoint y: 194, endPoint x: 304, endPoint y: 208, distance: 18.5
click at [293, 193] on img at bounding box center [323, 227] width 99 height 79
click at [323, 225] on img at bounding box center [323, 227] width 99 height 79
click at [308, 221] on img at bounding box center [323, 227] width 99 height 79
click at [119, 284] on span "Choice Groups" at bounding box center [118, 291] width 155 height 19
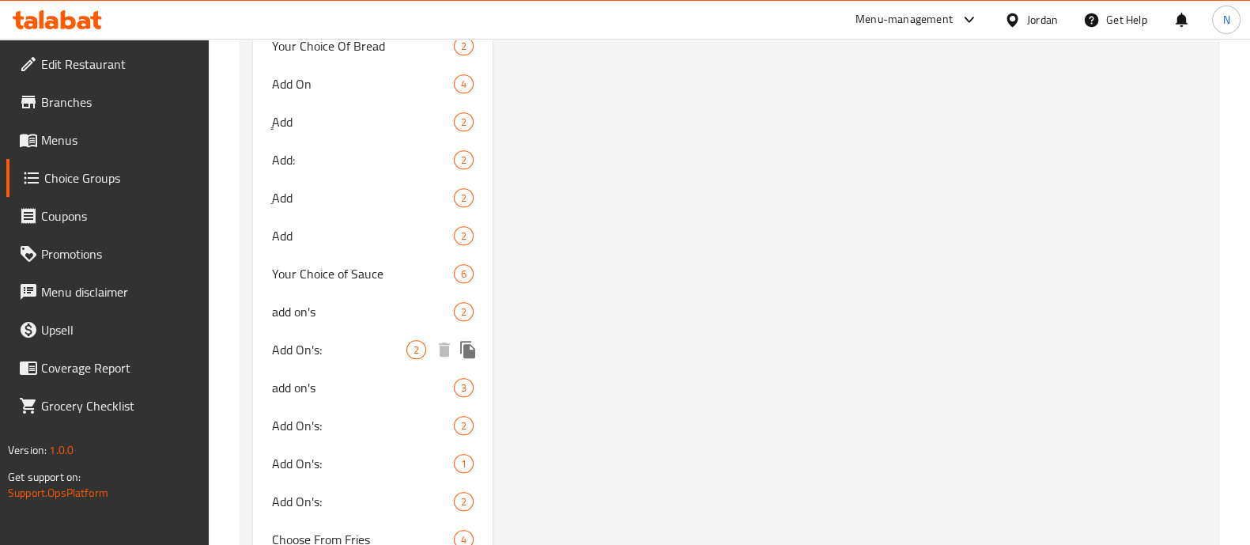
scroll to position [100, 0]
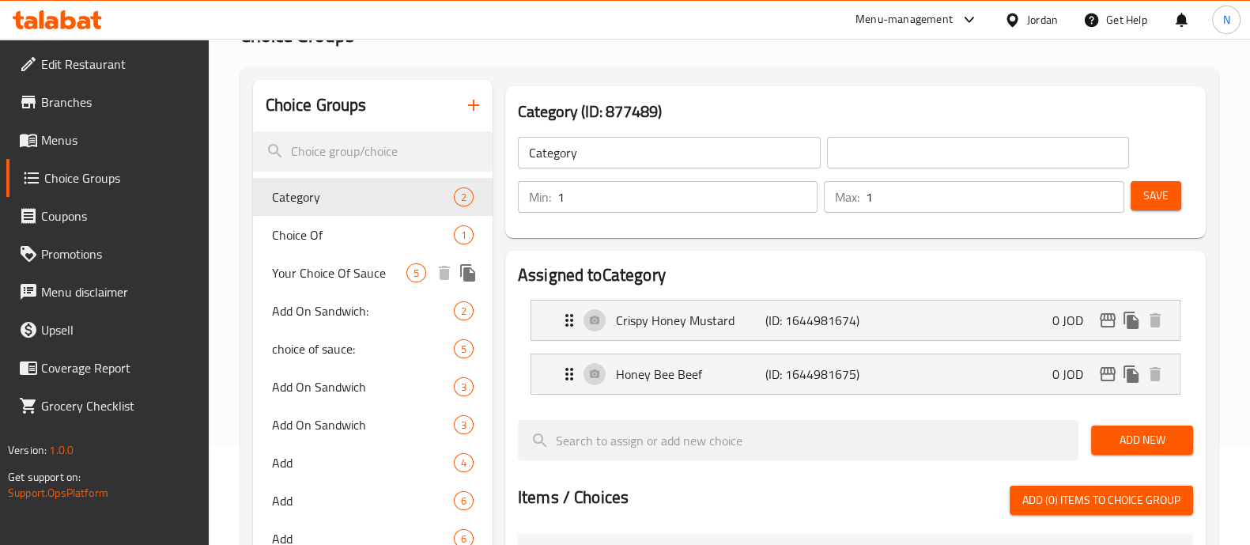
click at [391, 273] on span "Your Choice Of Sauce" at bounding box center [339, 272] width 134 height 19
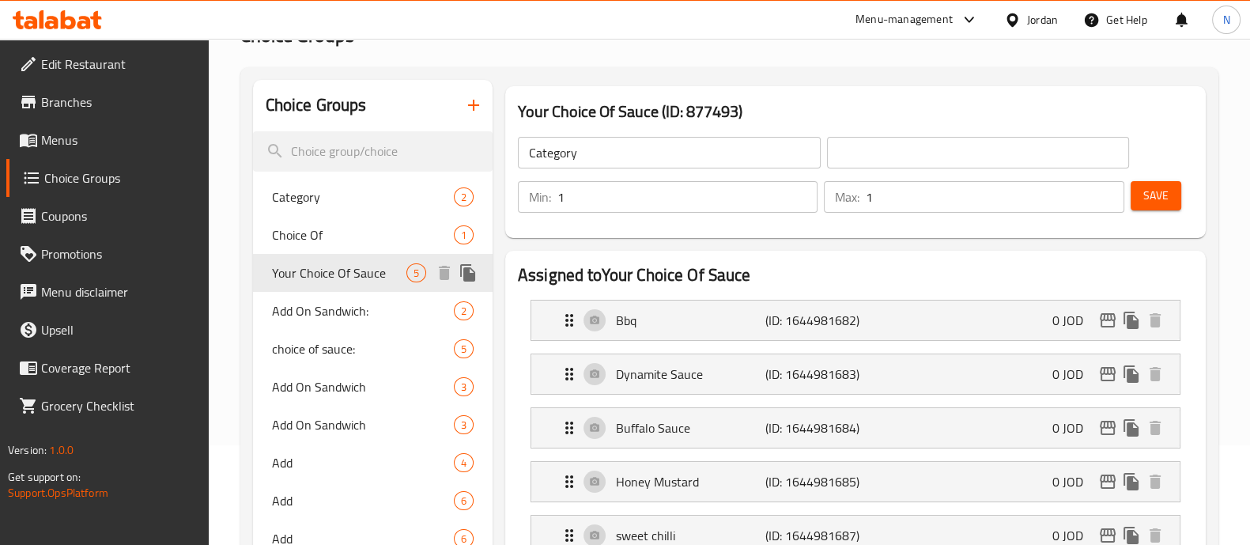
type input "Your Choice Of Sauce"
type input "اختيارك من الصوص"
type input "5"
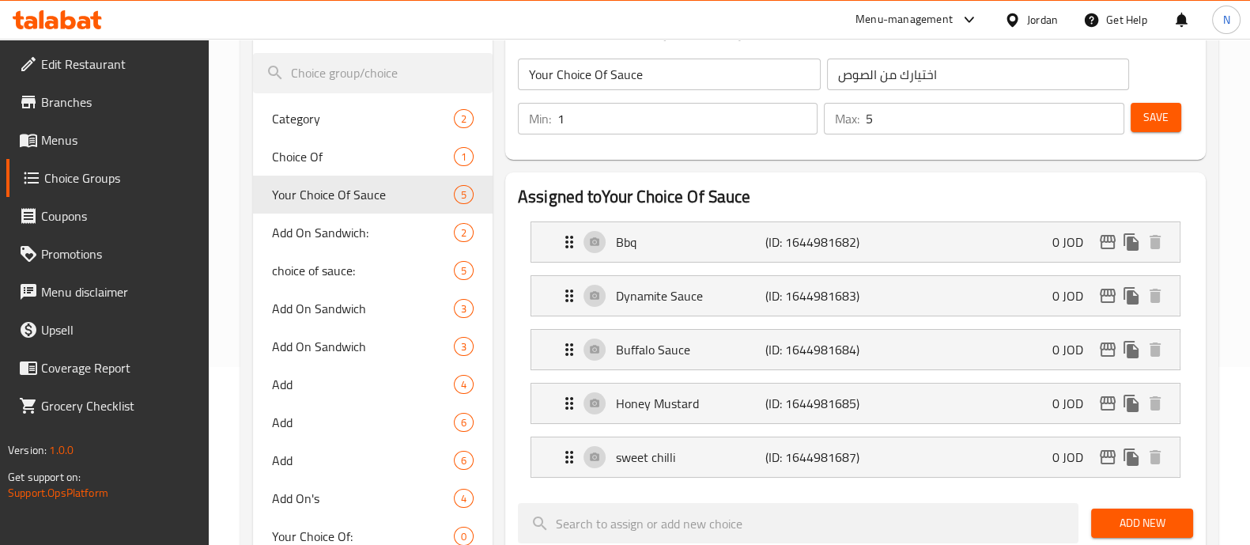
scroll to position [198, 0]
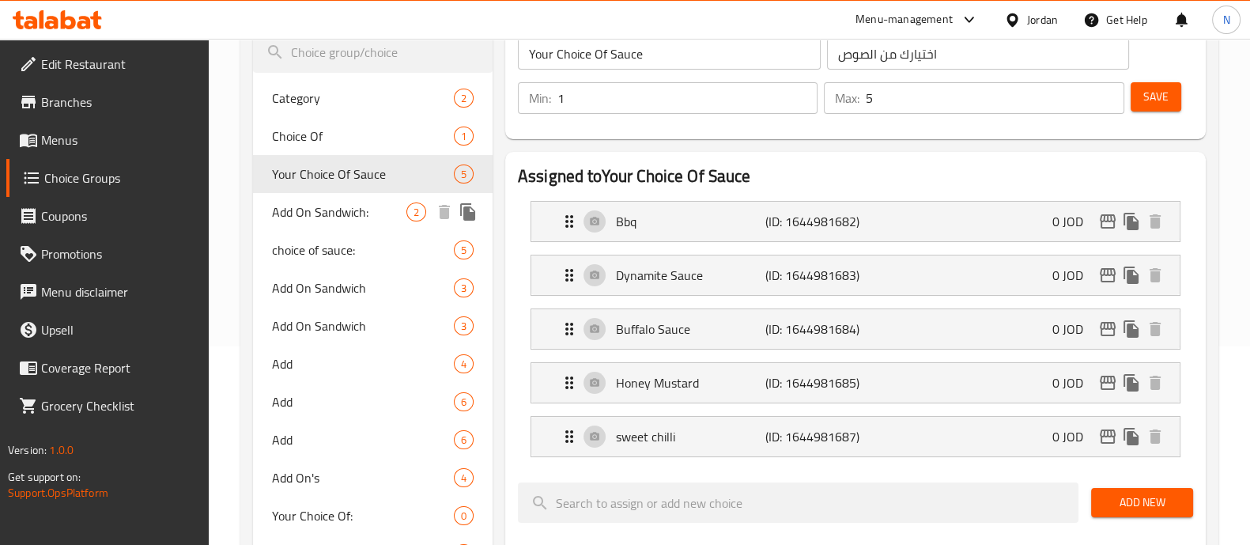
drag, startPoint x: 320, startPoint y: 200, endPoint x: 331, endPoint y: 181, distance: 21.6
click at [321, 202] on span "Add On Sandwich:" at bounding box center [339, 211] width 134 height 19
type input "Add On Sandwich:"
type input "اضف الى الساندويش:"
type input "0"
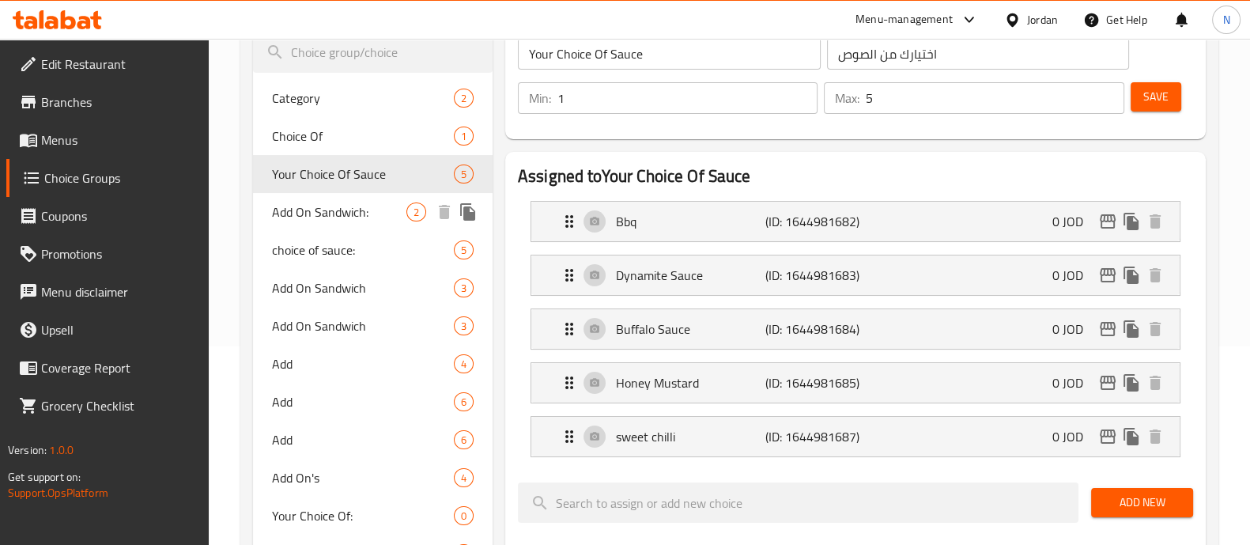
type input "2"
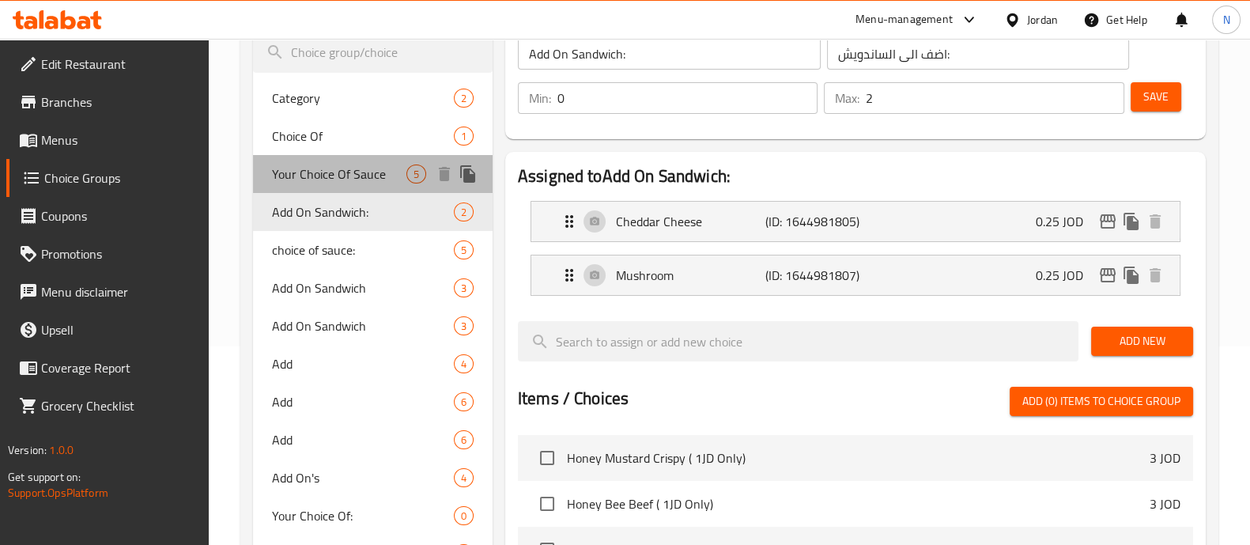
click at [331, 180] on span "Your Choice Of Sauce" at bounding box center [339, 173] width 134 height 19
type input "Your Choice Of Sauce"
type input "اختيارك من الصوص"
type input "1"
type input "5"
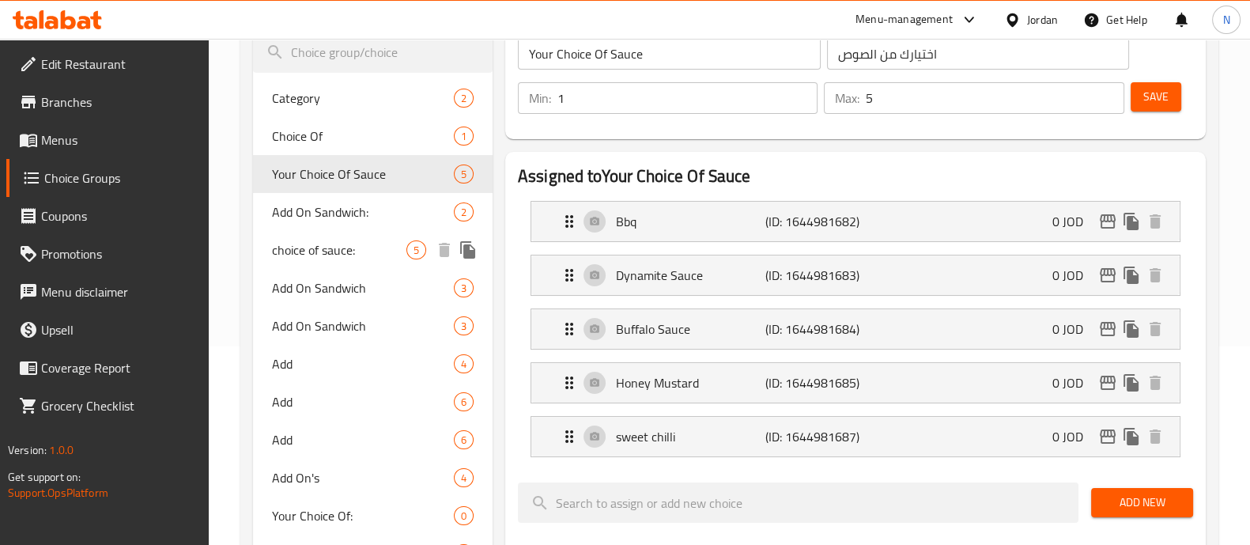
click at [338, 262] on div "choice of sauce: 5" at bounding box center [373, 250] width 240 height 38
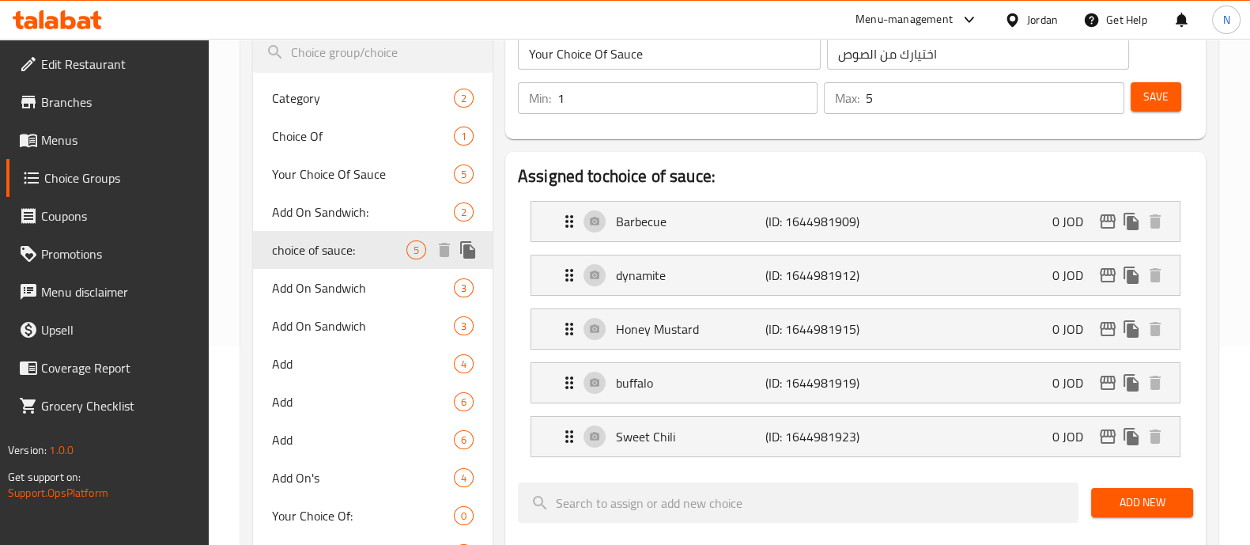
type input "choice of sauce:"
type input "2"
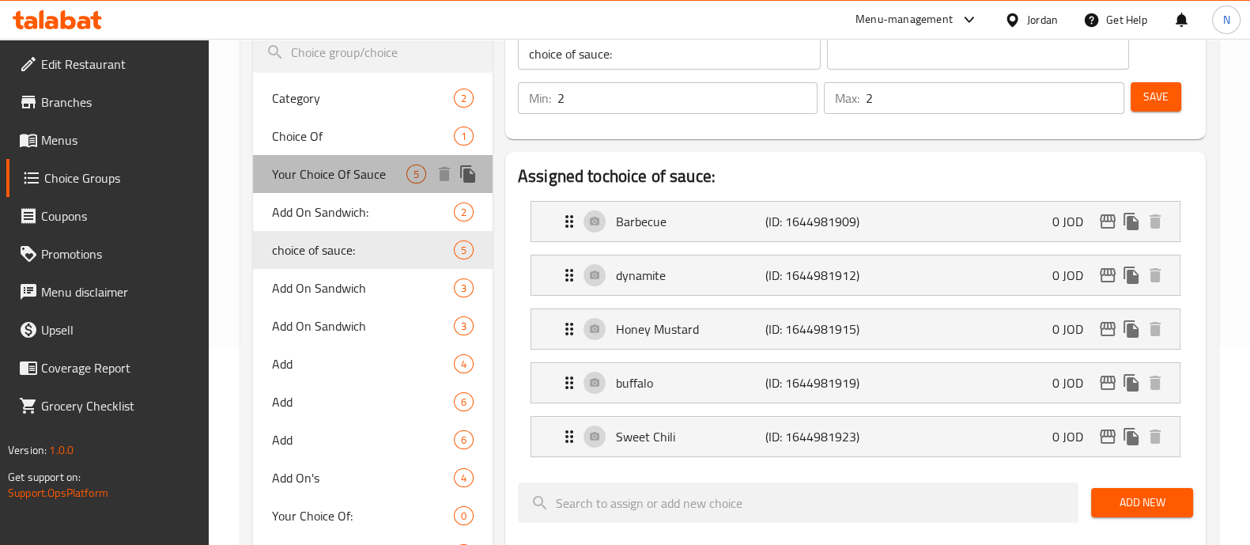
click at [320, 172] on span "Your Choice Of Sauce" at bounding box center [339, 173] width 134 height 19
type input "Your Choice Of Sauce"
type input "اختيارك من الصوص"
type input "1"
type input "5"
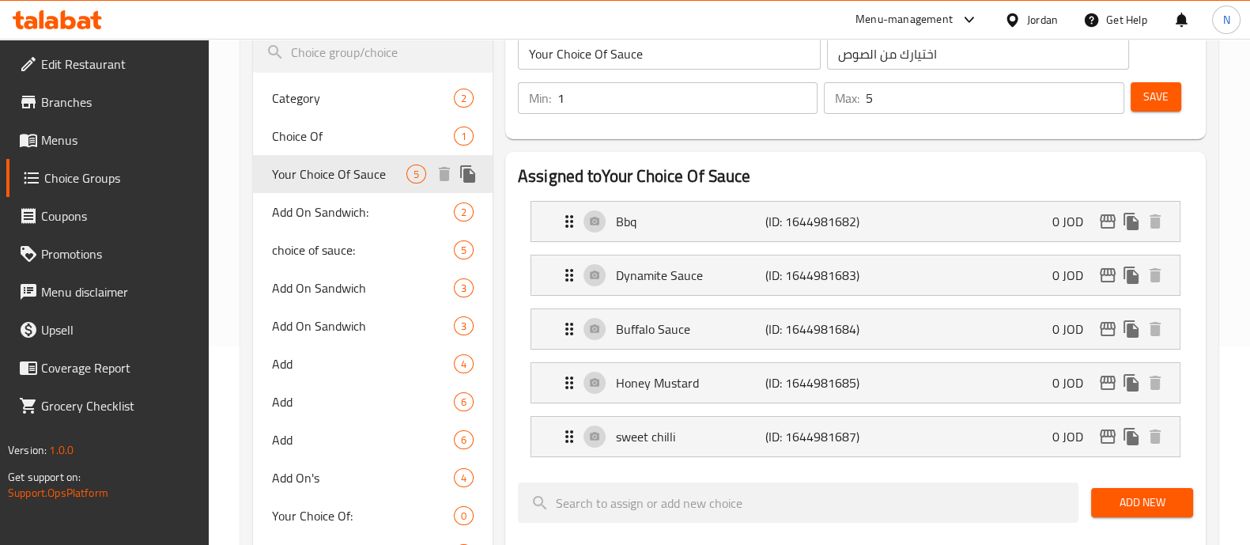
drag, startPoint x: 320, startPoint y: 172, endPoint x: 289, endPoint y: 183, distance: 32.8
click at [287, 167] on span "Your Choice Of Sauce" at bounding box center [339, 173] width 134 height 19
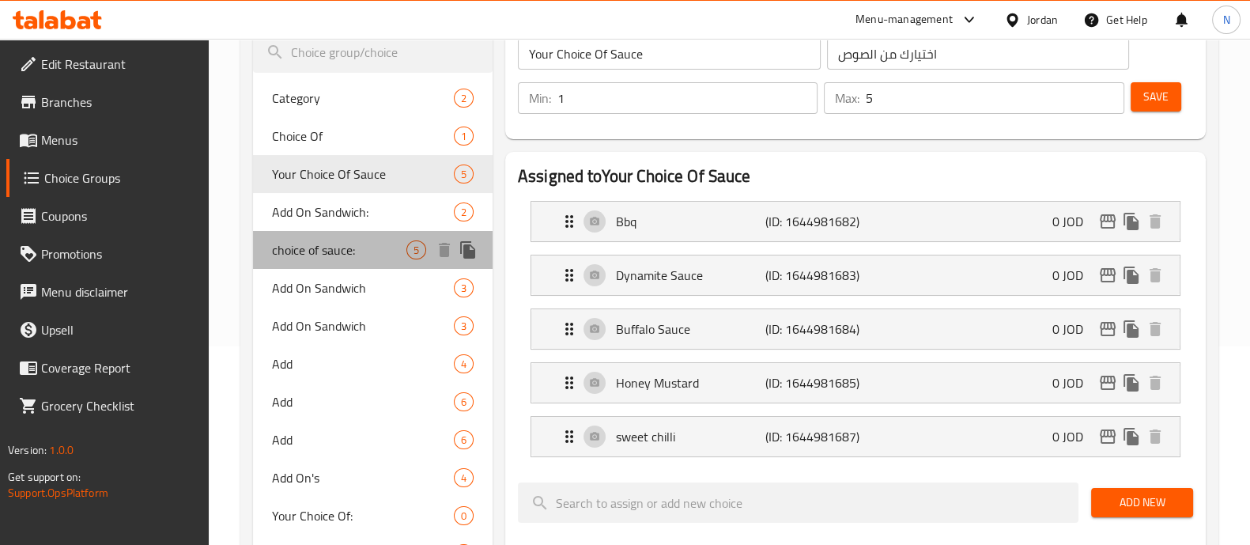
click at [312, 248] on span "choice of sauce:" at bounding box center [339, 249] width 134 height 19
type input "choice of sauce:"
type input "2"
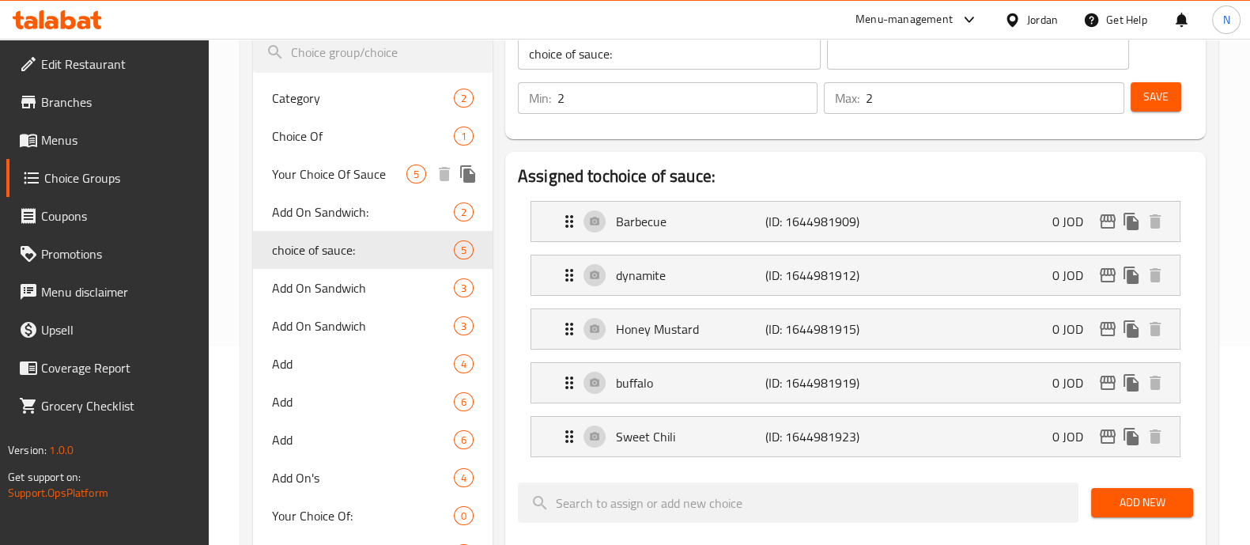
click at [308, 173] on span "Your Choice Of Sauce" at bounding box center [339, 173] width 134 height 19
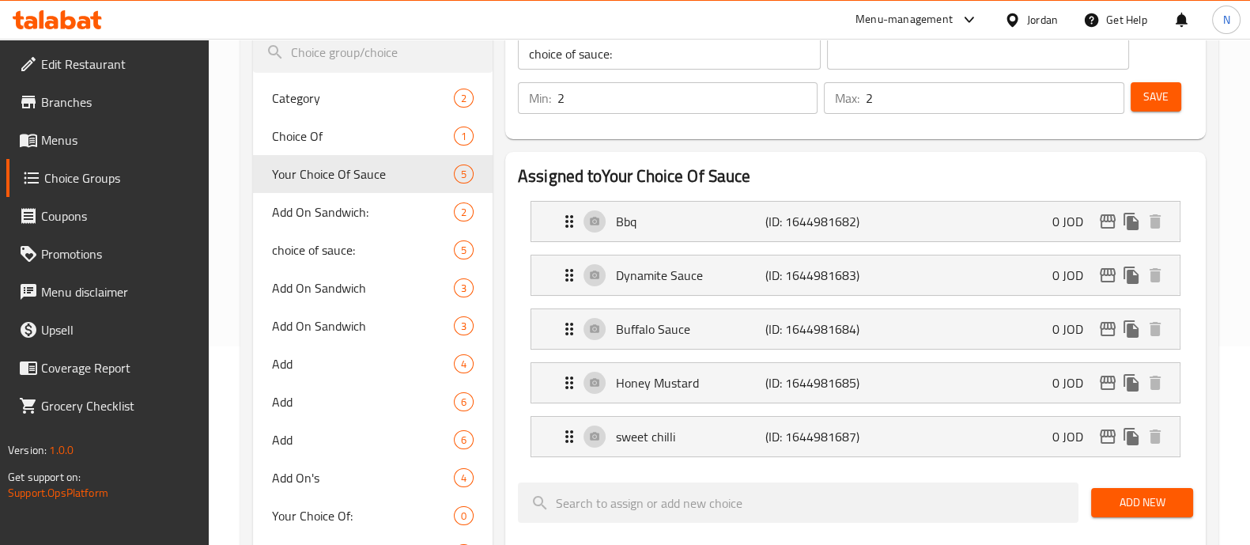
type input "Your Choice Of Sauce"
type input "اختيارك من الصوص"
type input "1"
type input "5"
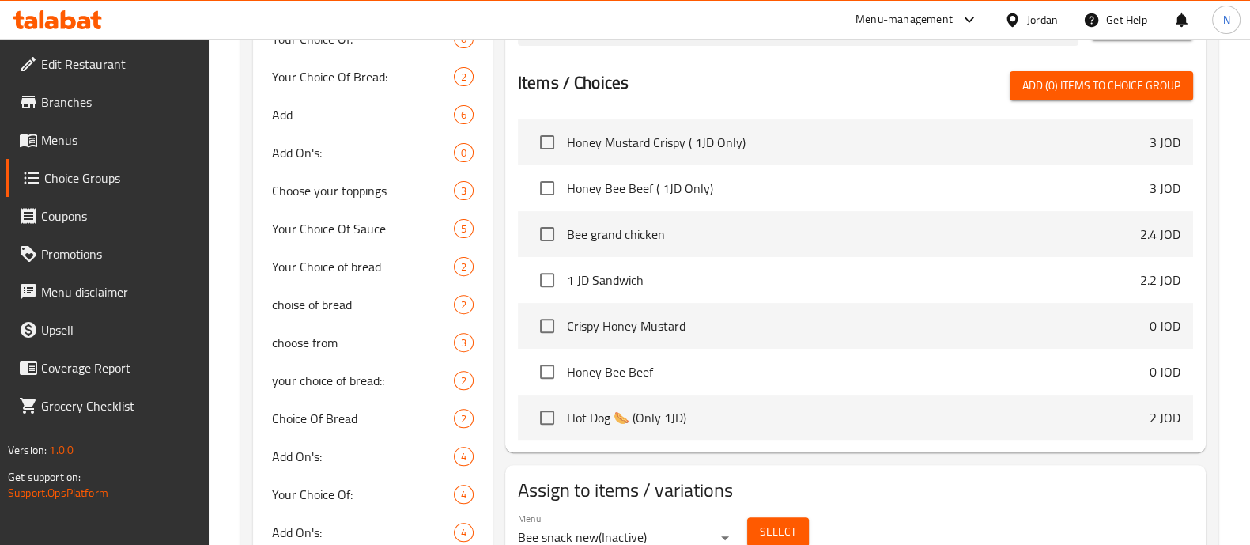
scroll to position [0, 0]
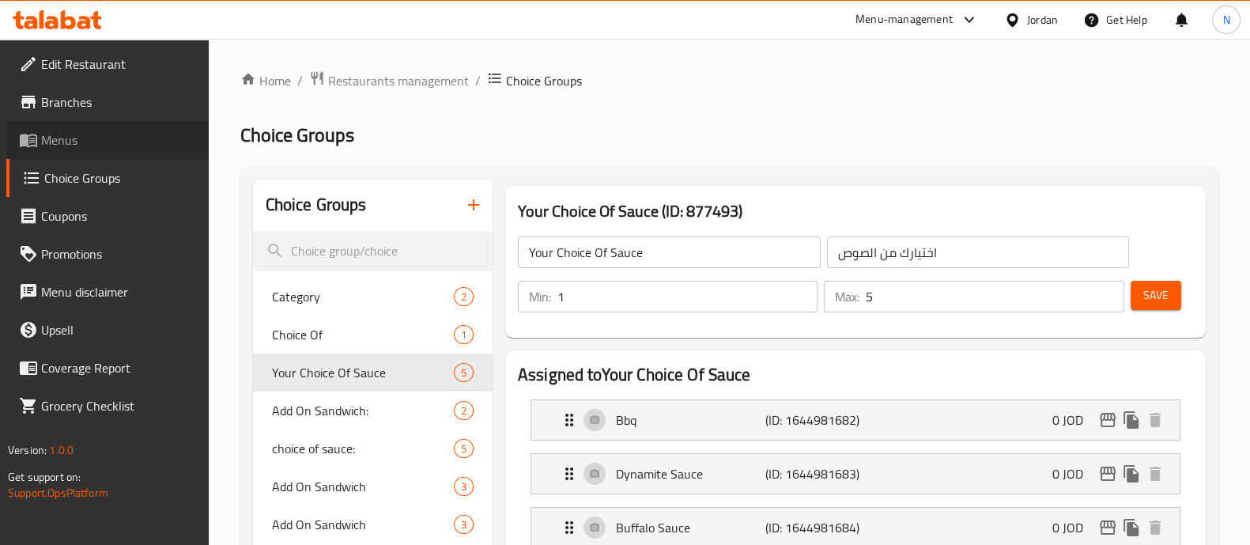
click at [104, 132] on span "Menus" at bounding box center [118, 139] width 155 height 19
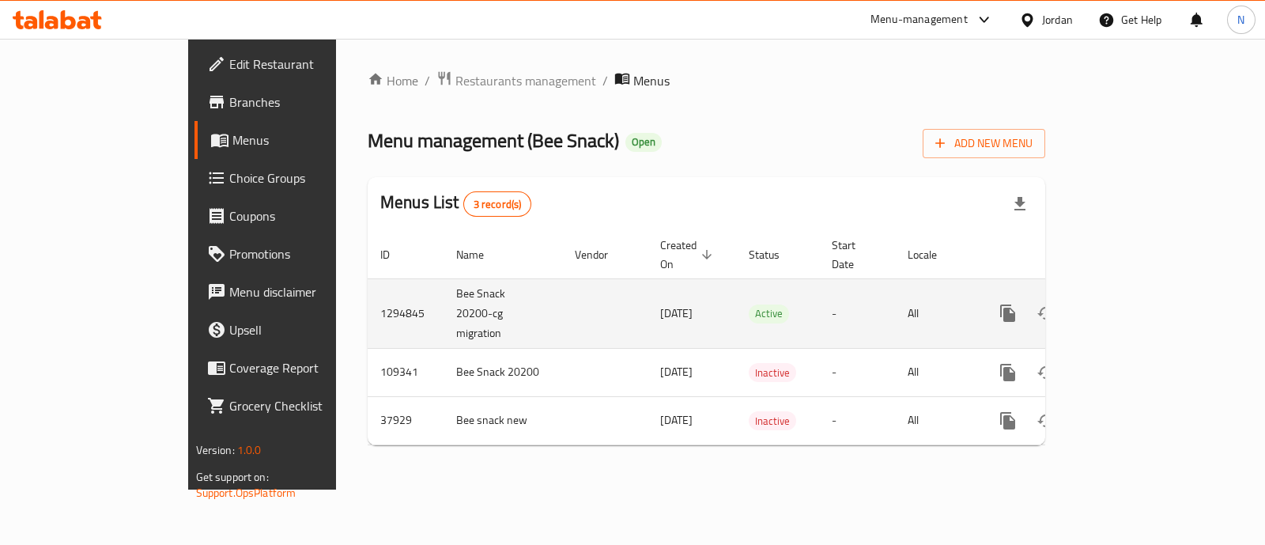
click at [1132, 304] on icon "enhanced table" at bounding box center [1122, 313] width 19 height 19
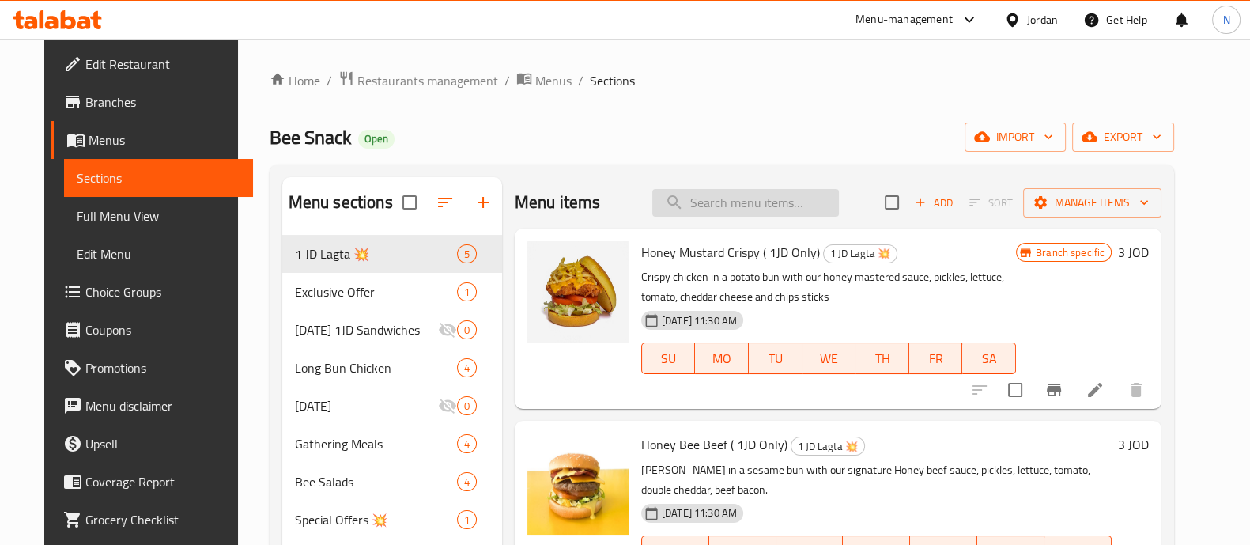
click at [789, 210] on input "search" at bounding box center [745, 203] width 187 height 28
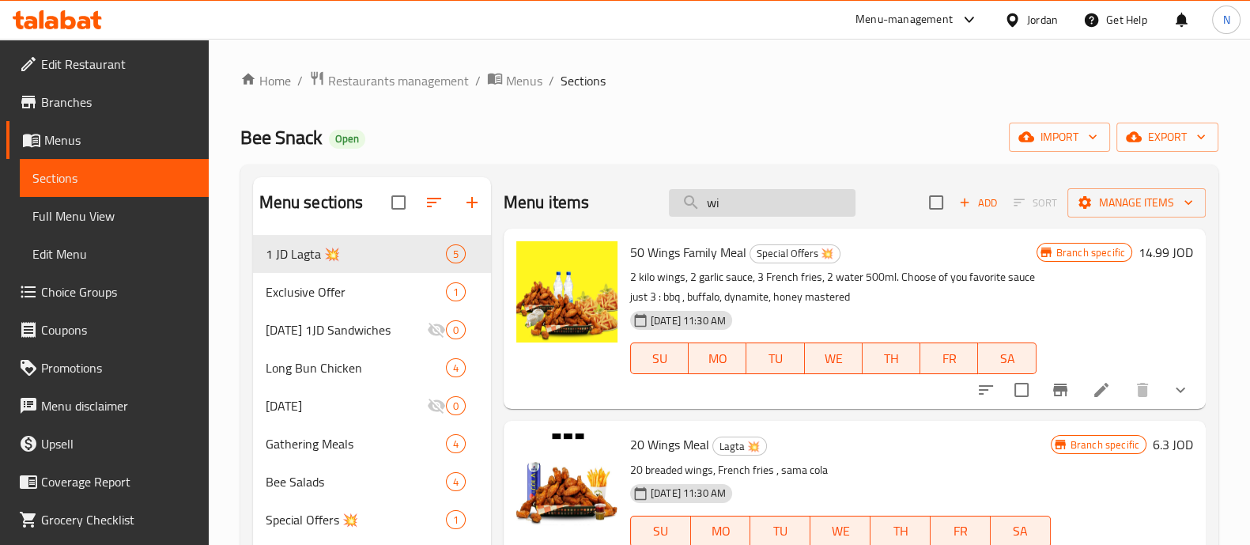
type input "w"
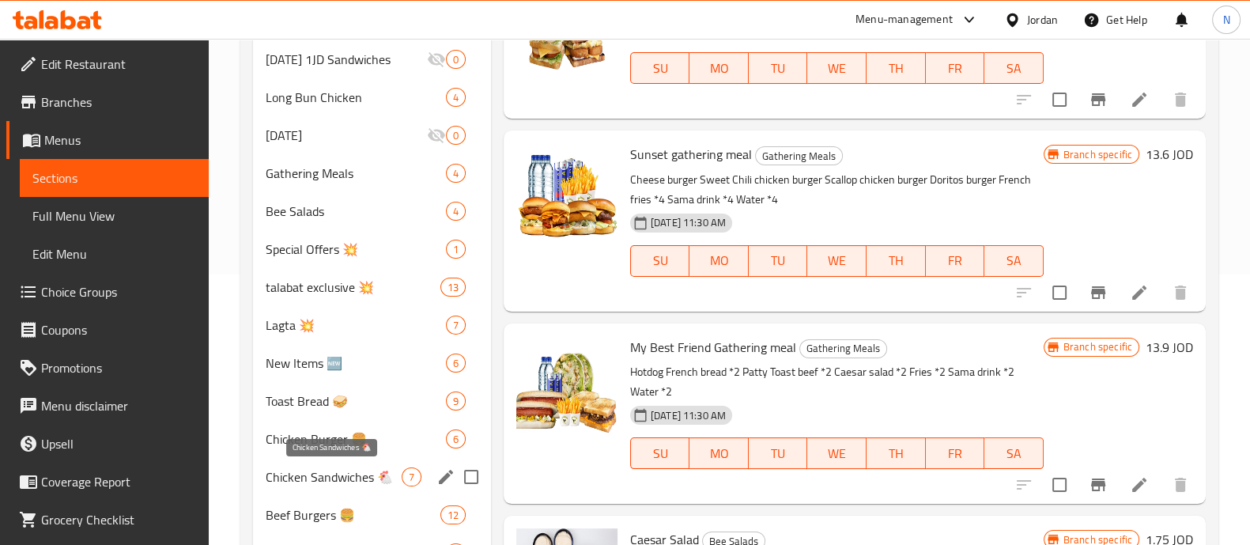
scroll to position [395, 0]
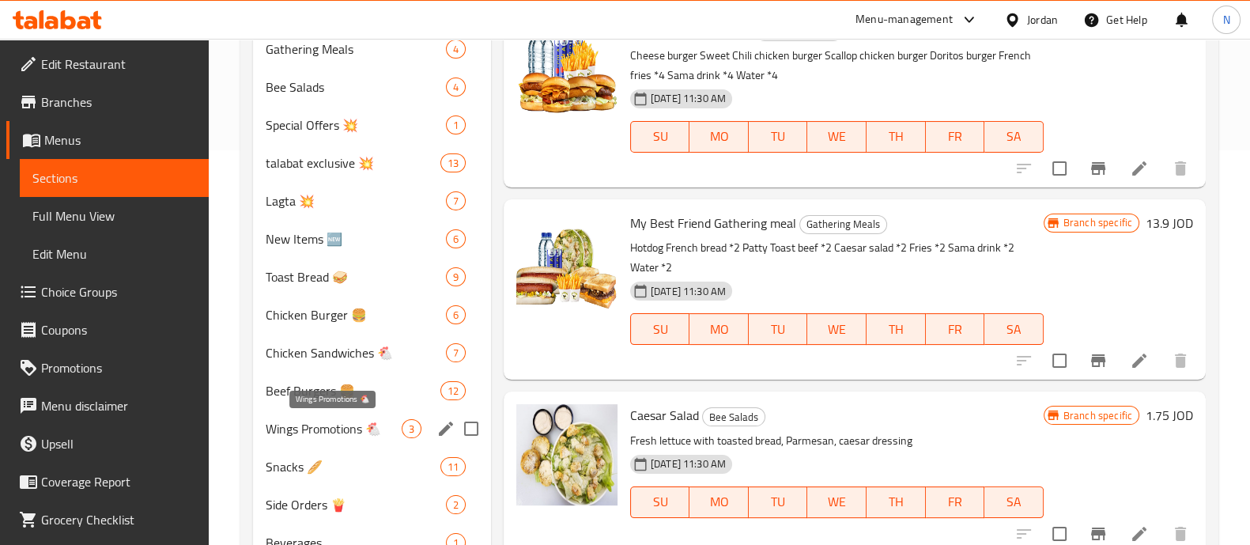
type input "ca"
click at [334, 433] on span "Wings Promotions 🐔" at bounding box center [334, 428] width 136 height 19
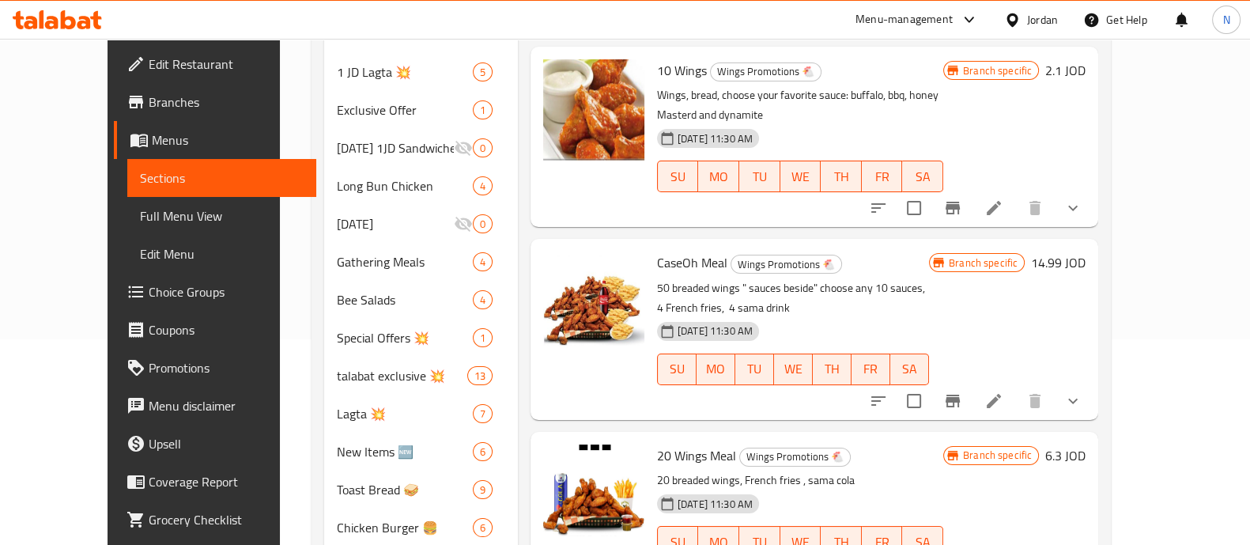
scroll to position [172, 0]
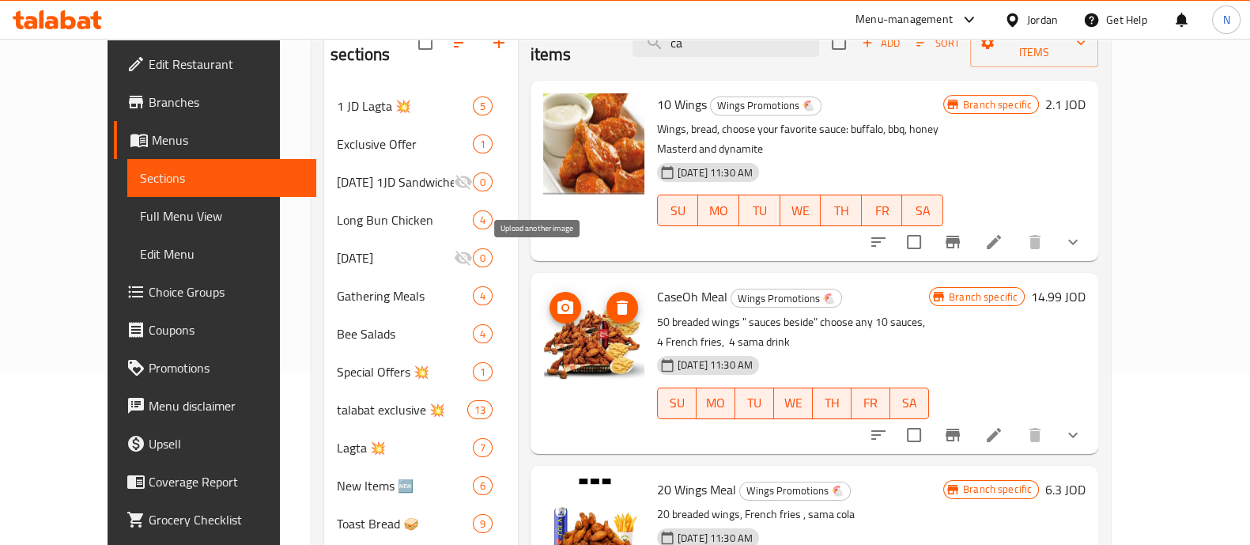
click at [558, 300] on icon "upload picture" at bounding box center [566, 307] width 16 height 14
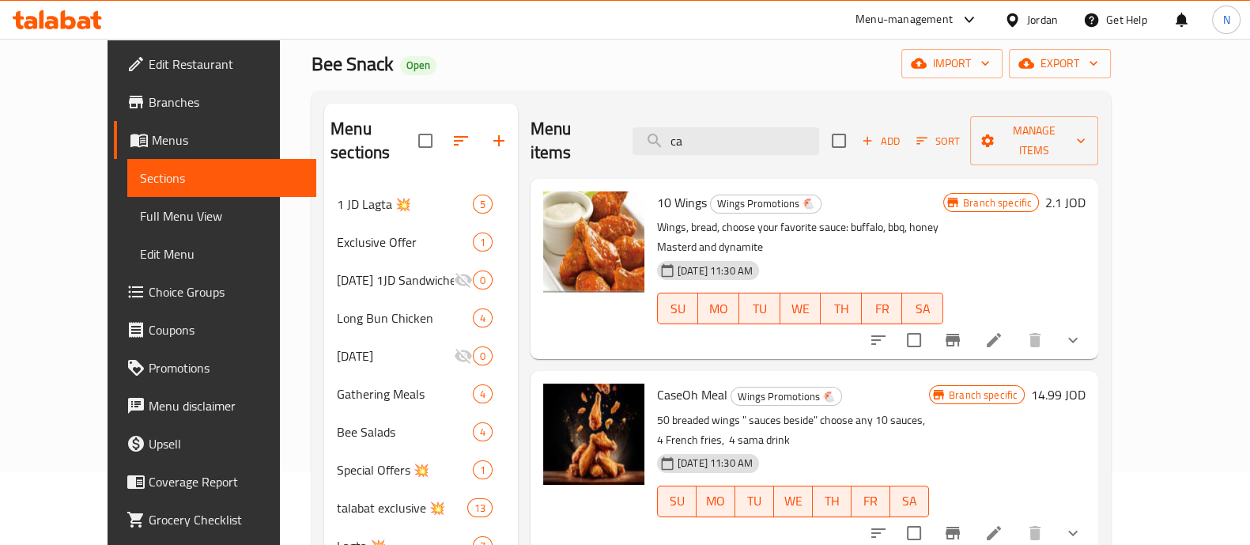
scroll to position [87, 0]
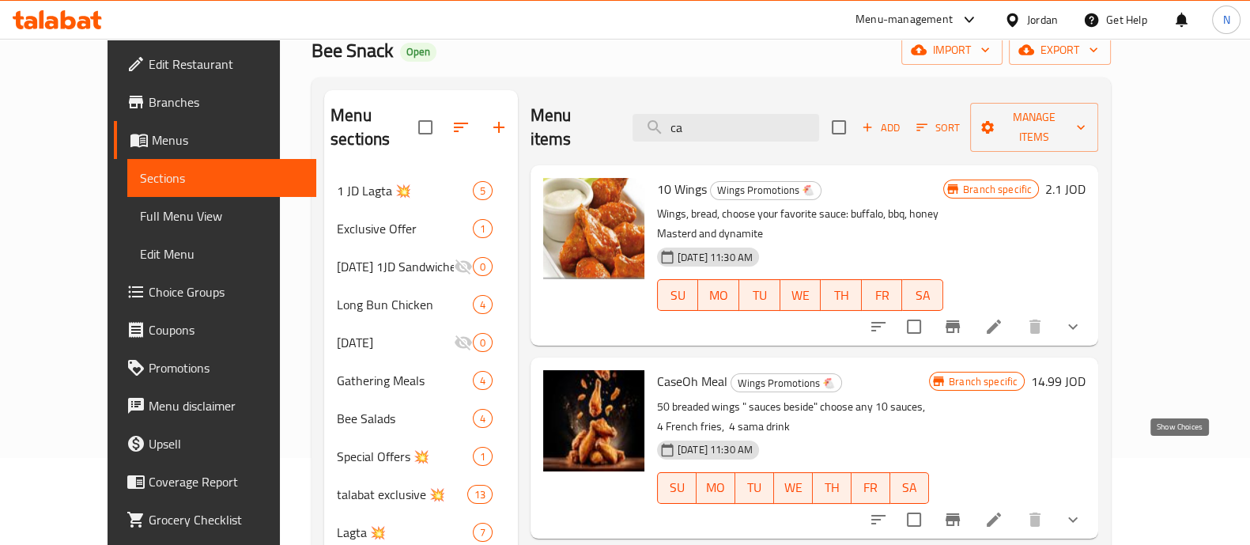
click at [1083, 510] on icon "show more" at bounding box center [1073, 519] width 19 height 19
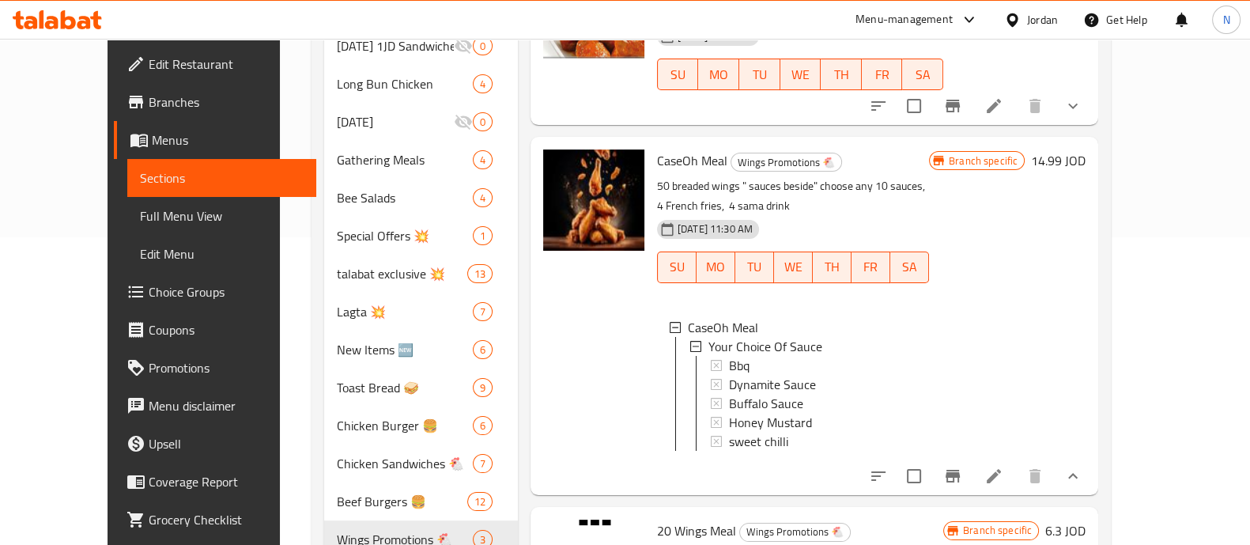
scroll to position [301, 0]
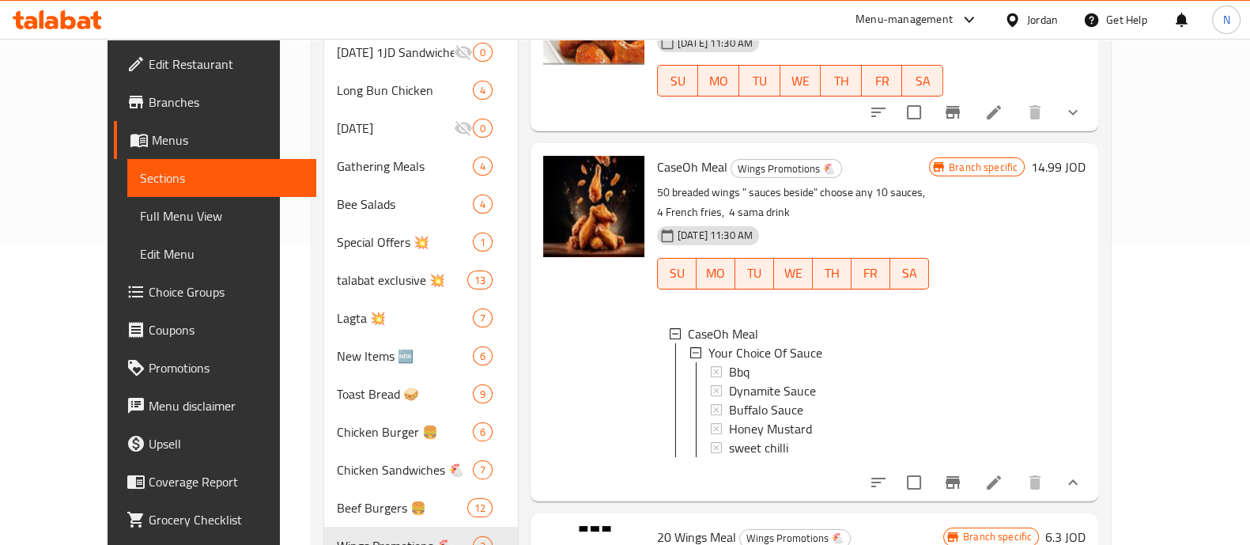
click at [149, 288] on span "Choice Groups" at bounding box center [226, 291] width 155 height 19
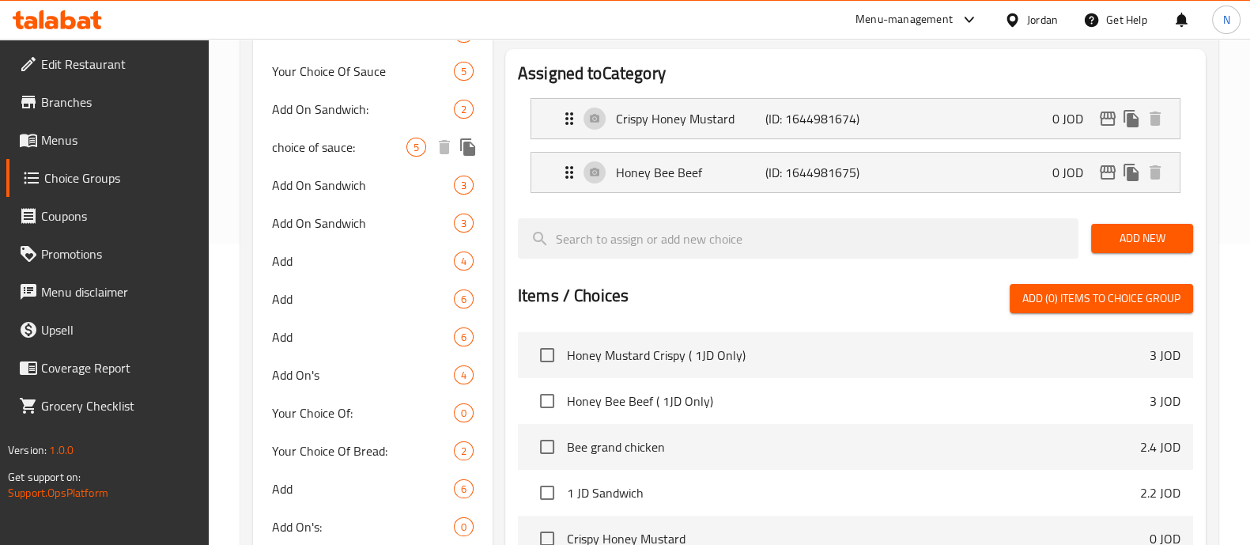
scroll to position [224, 0]
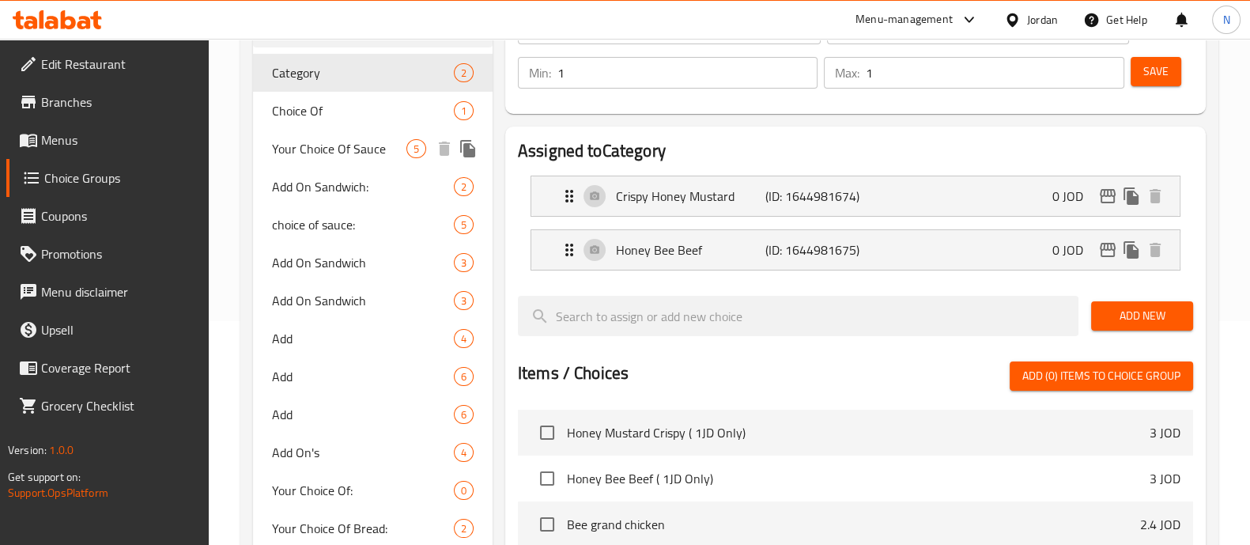
click at [352, 152] on span "Your Choice Of Sauce" at bounding box center [339, 148] width 134 height 19
type input "Your Choice Of Sauce"
type input "اختيارك من الصوص"
type input "5"
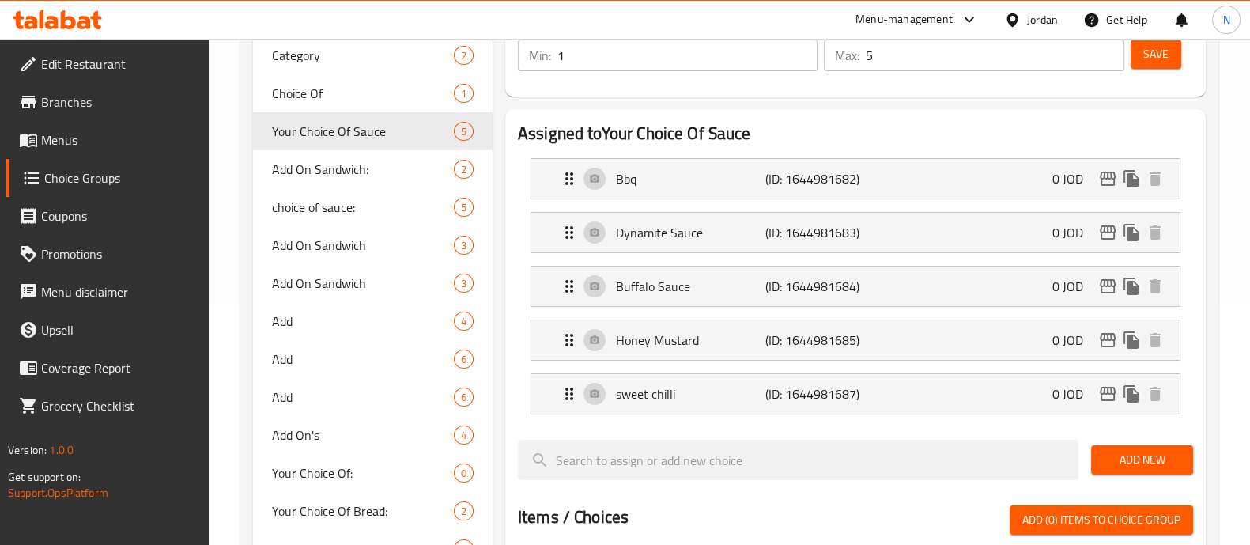
scroll to position [289, 0]
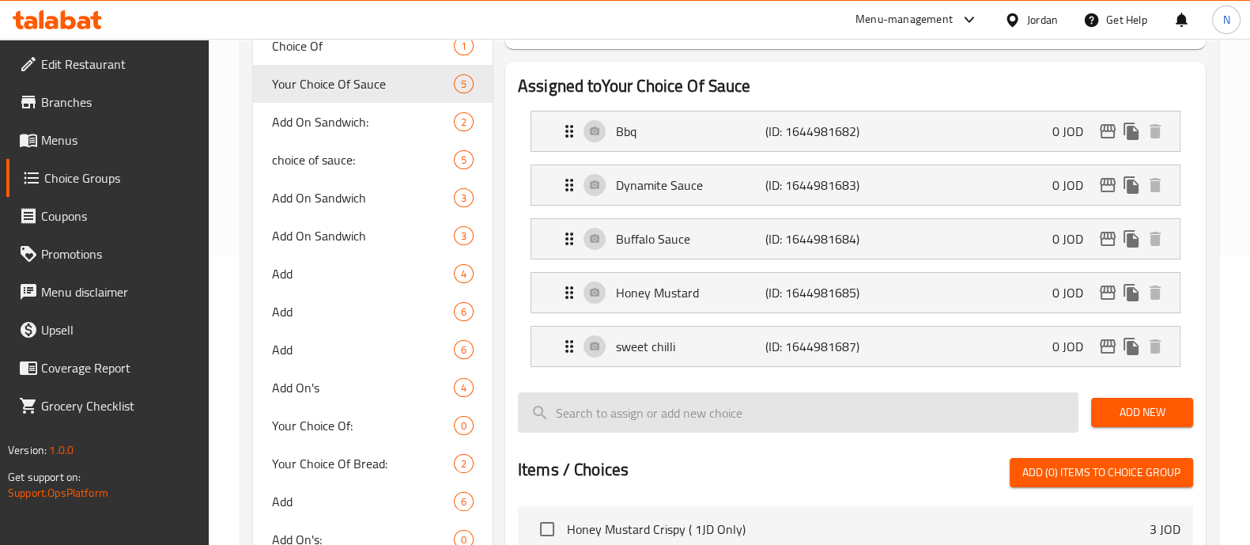
click at [621, 422] on input "search" at bounding box center [798, 412] width 561 height 40
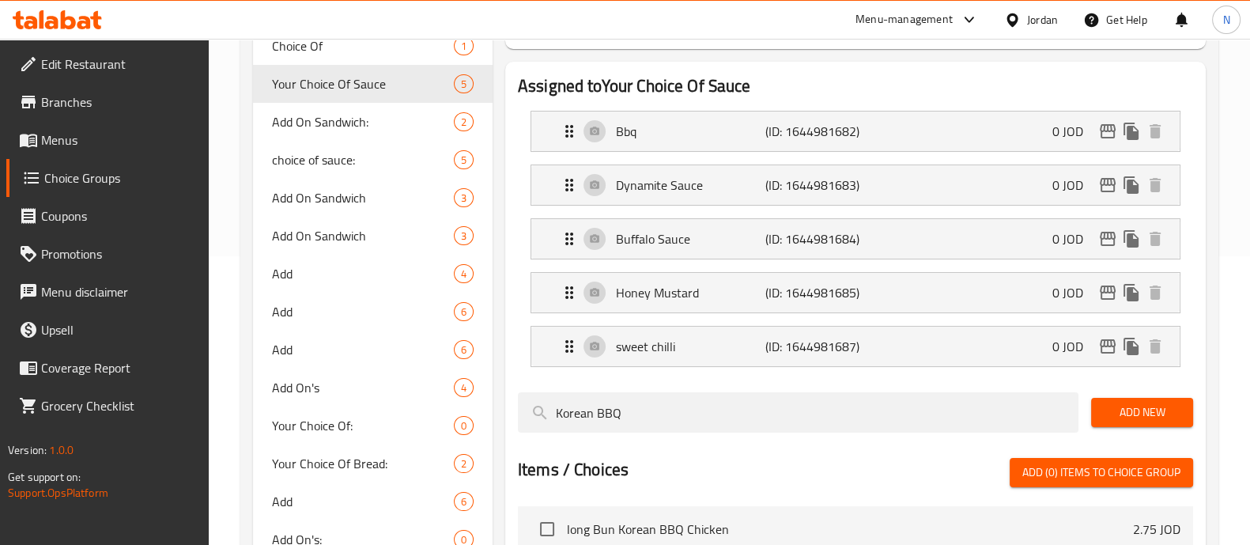
type input "Korean BBQ"
click at [1128, 403] on span "Add New" at bounding box center [1142, 413] width 77 height 20
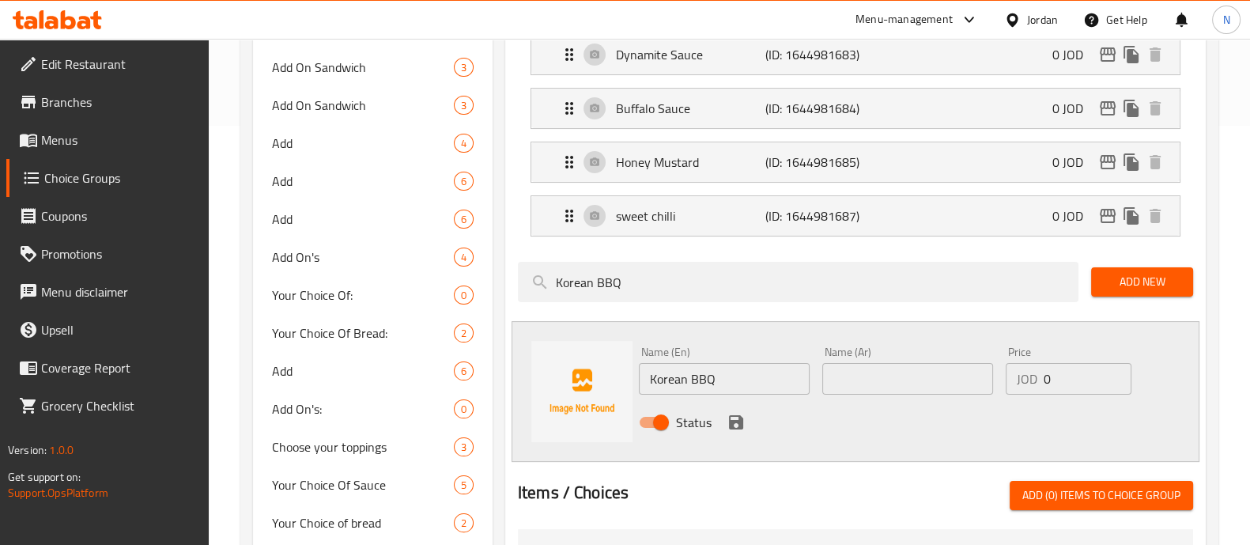
scroll to position [446, 0]
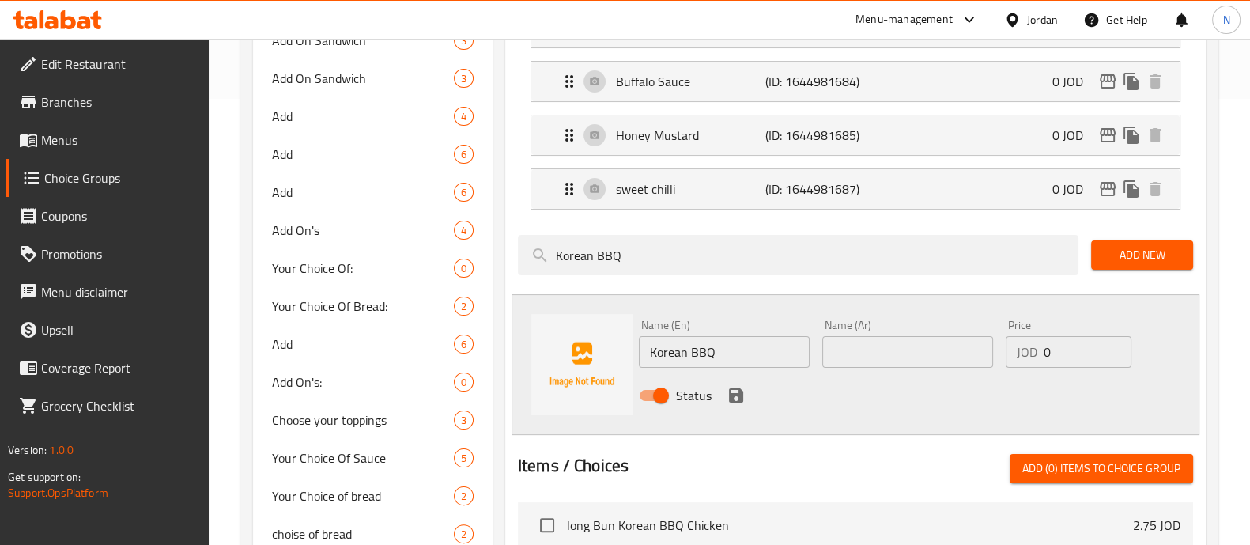
click at [649, 354] on input "Korean BBQ" at bounding box center [724, 352] width 171 height 32
type input "2 Korean BBQ"
click at [845, 344] on input "text" at bounding box center [907, 352] width 171 height 32
type input "2 باربكيو كوري"
click at [739, 388] on icon "save" at bounding box center [736, 395] width 14 height 14
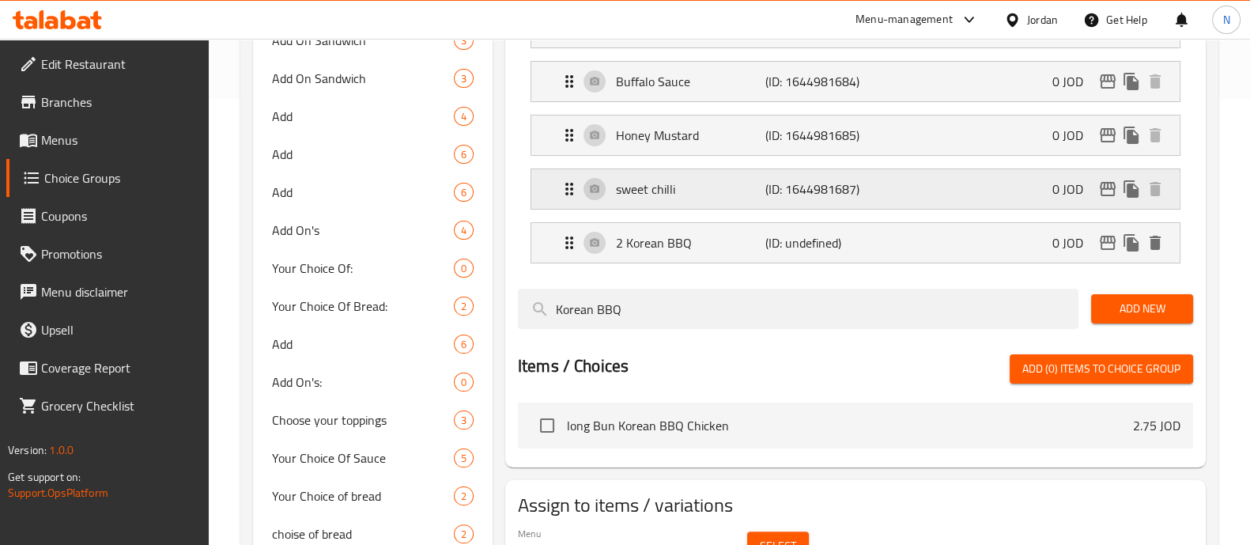
click at [822, 195] on p "(ID: 1644981687)" at bounding box center [815, 189] width 100 height 19
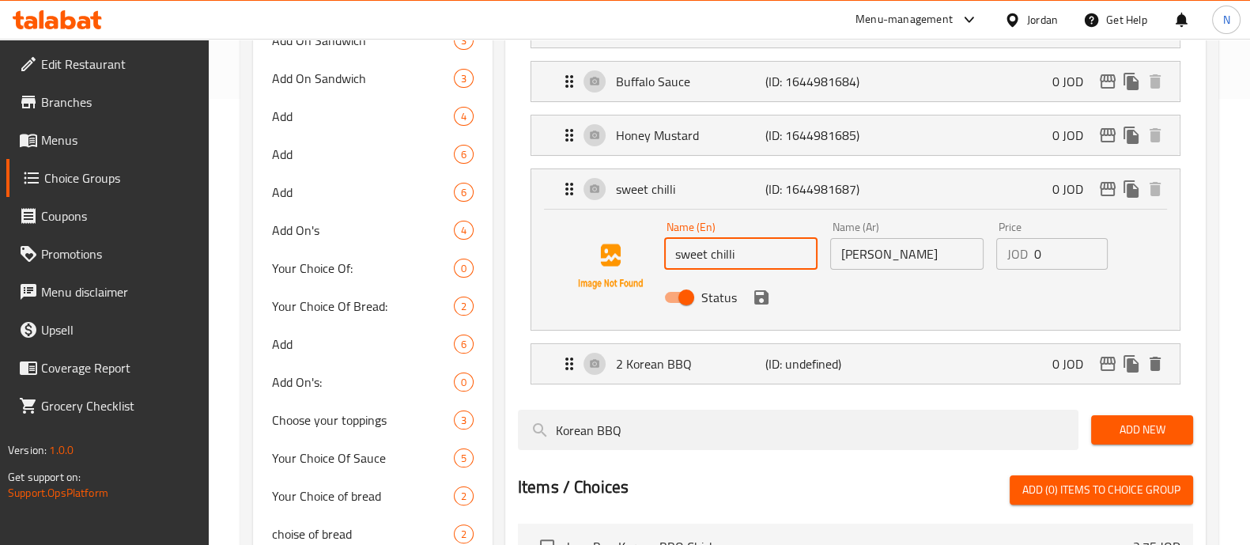
click at [675, 255] on input "sweet chilli" at bounding box center [740, 254] width 153 height 32
type input "2 sweet chilli"
click at [927, 256] on input "[PERSON_NAME]" at bounding box center [906, 254] width 153 height 32
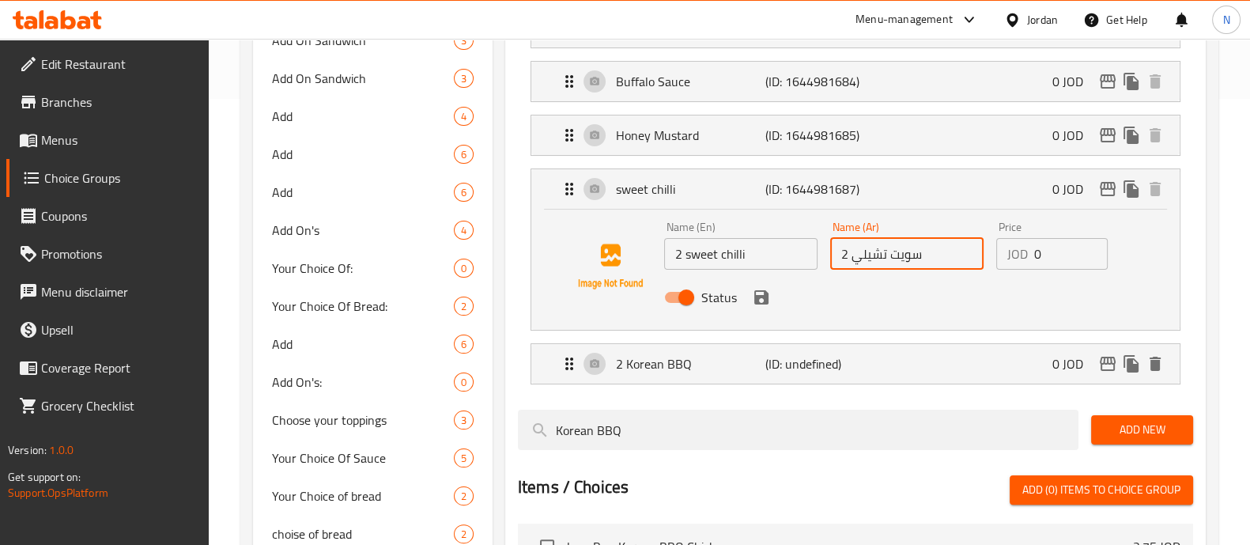
click at [765, 299] on icon "save" at bounding box center [761, 297] width 14 height 14
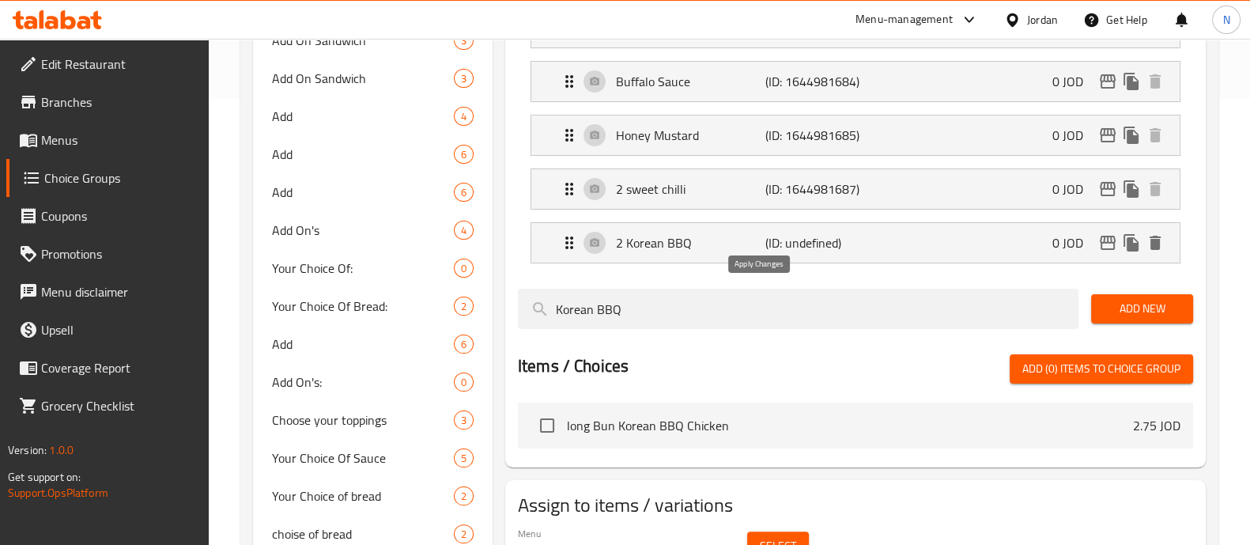
type input "سويت تشيلي 2"
click at [720, 145] on div "Honey Mustard (ID: 1644981685) 0 JOD" at bounding box center [860, 135] width 601 height 40
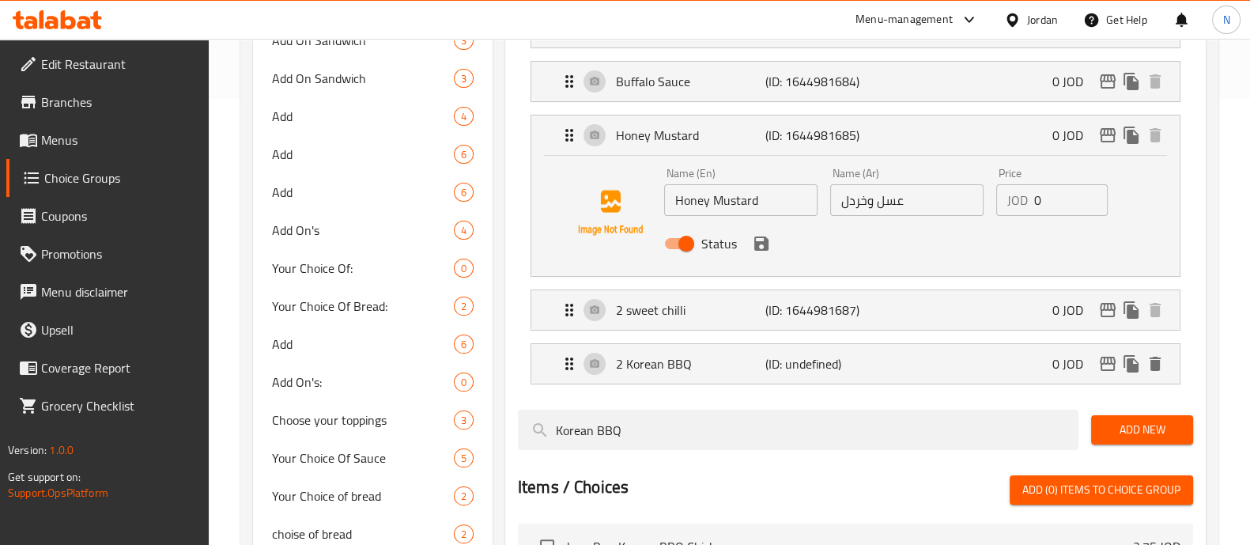
click at [672, 199] on input "Honey Mustard" at bounding box center [740, 200] width 153 height 32
type input "2 Honey Mustard"
click at [922, 200] on input "عسل وخردل" at bounding box center [906, 200] width 153 height 32
click at [759, 245] on icon "save" at bounding box center [761, 243] width 19 height 19
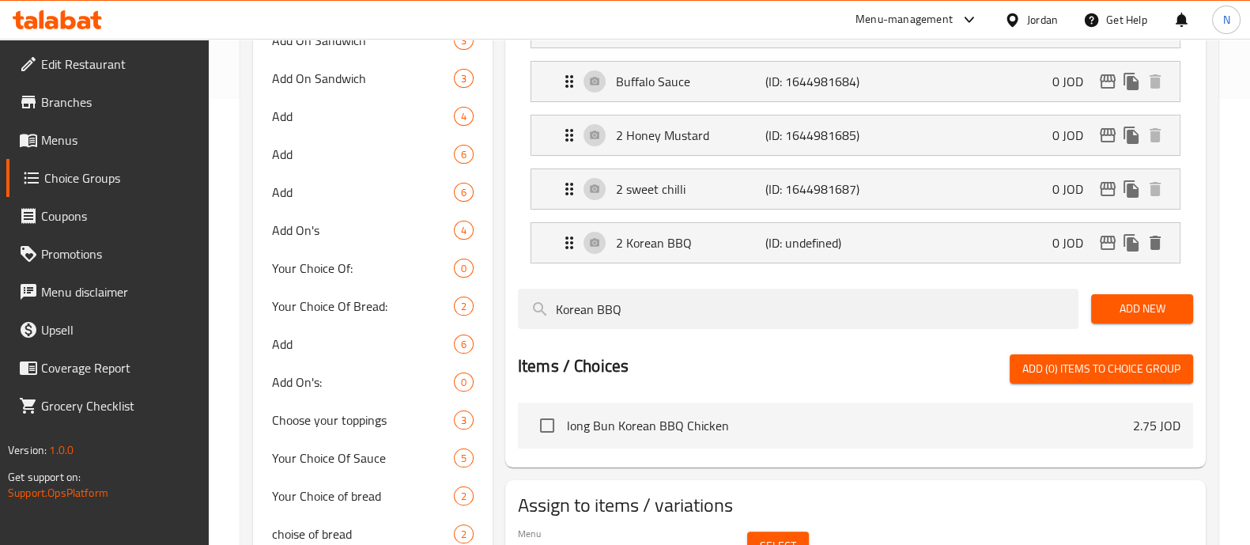
type input "عسل وخردل 2"
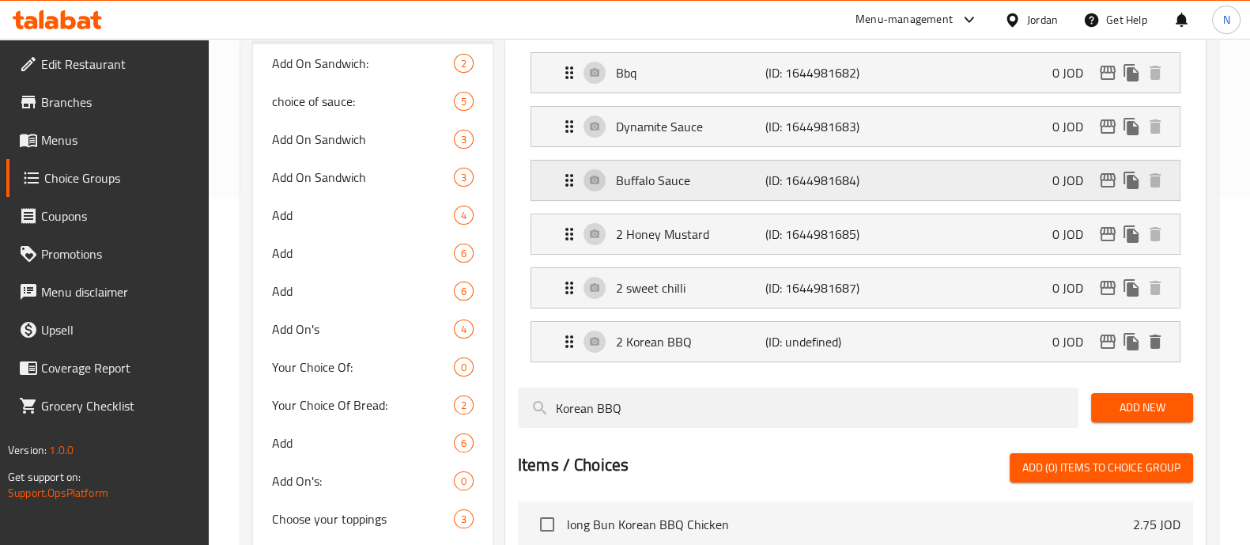
click at [678, 181] on p "Buffalo Sauce" at bounding box center [690, 180] width 149 height 19
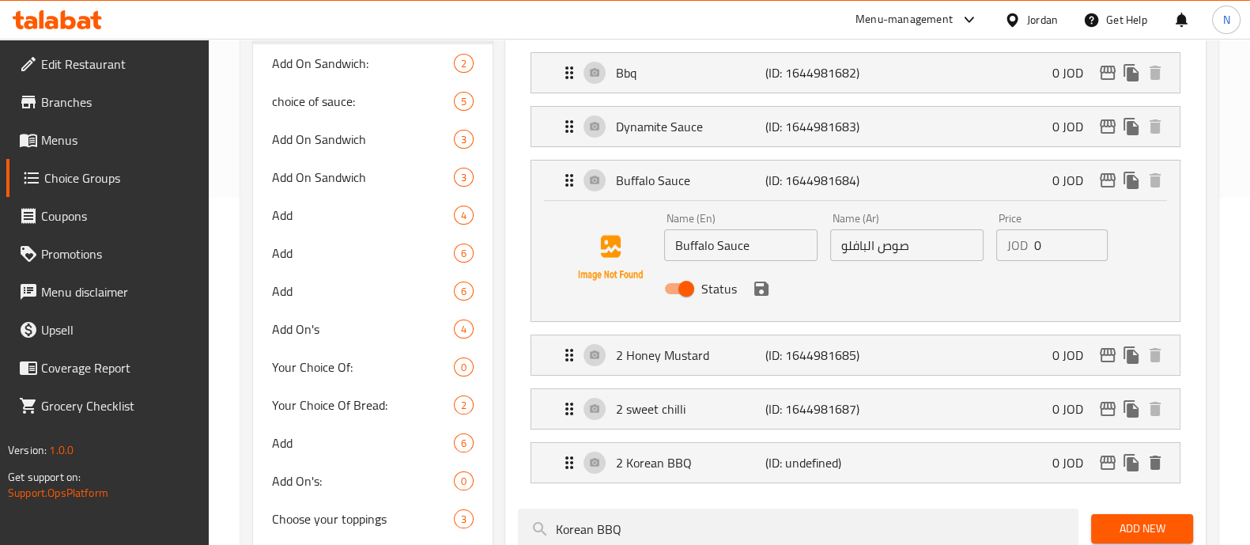
click at [675, 244] on input "Buffalo Sauce" at bounding box center [740, 245] width 153 height 32
type input "2 Buffalo Sauce"
click at [925, 247] on input "صوص البافلو" at bounding box center [906, 245] width 153 height 32
click at [762, 291] on icon "save" at bounding box center [761, 289] width 14 height 14
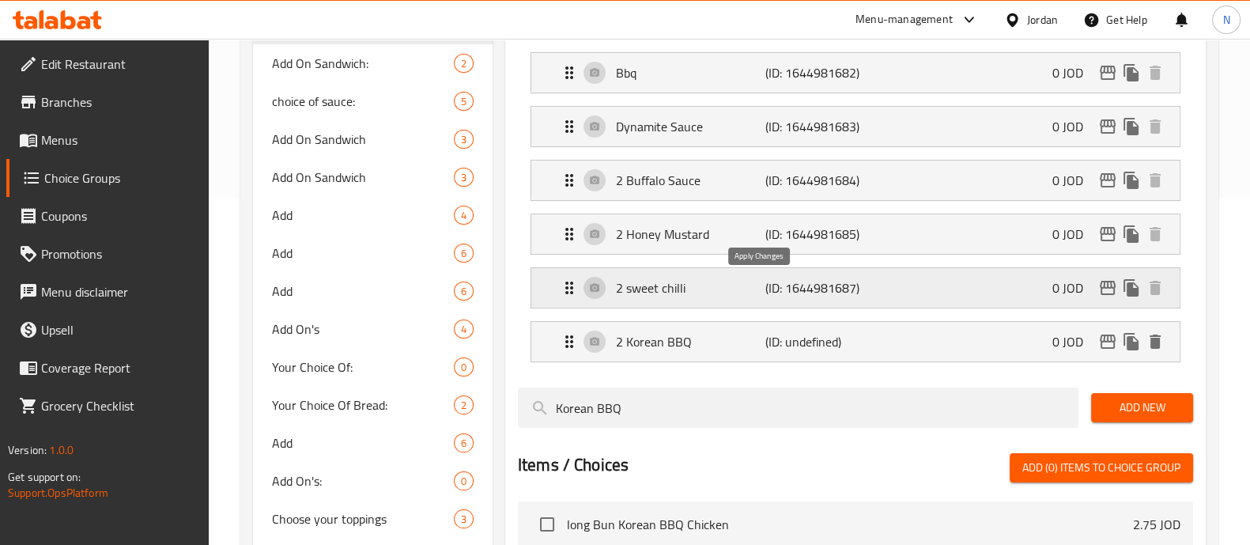
type input "صوص البافلو 2"
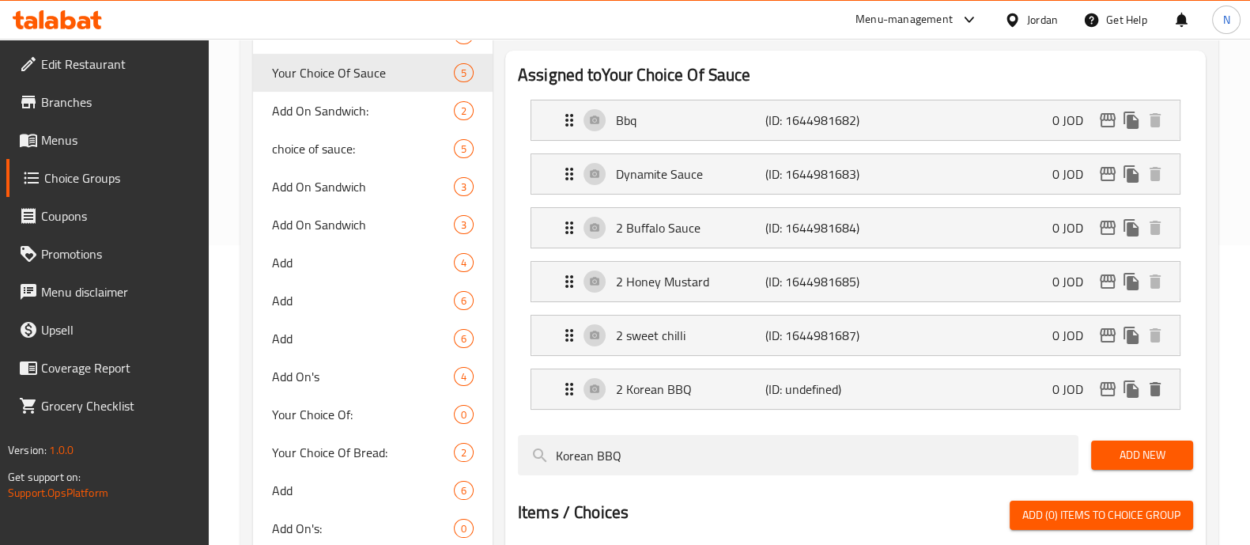
scroll to position [149, 0]
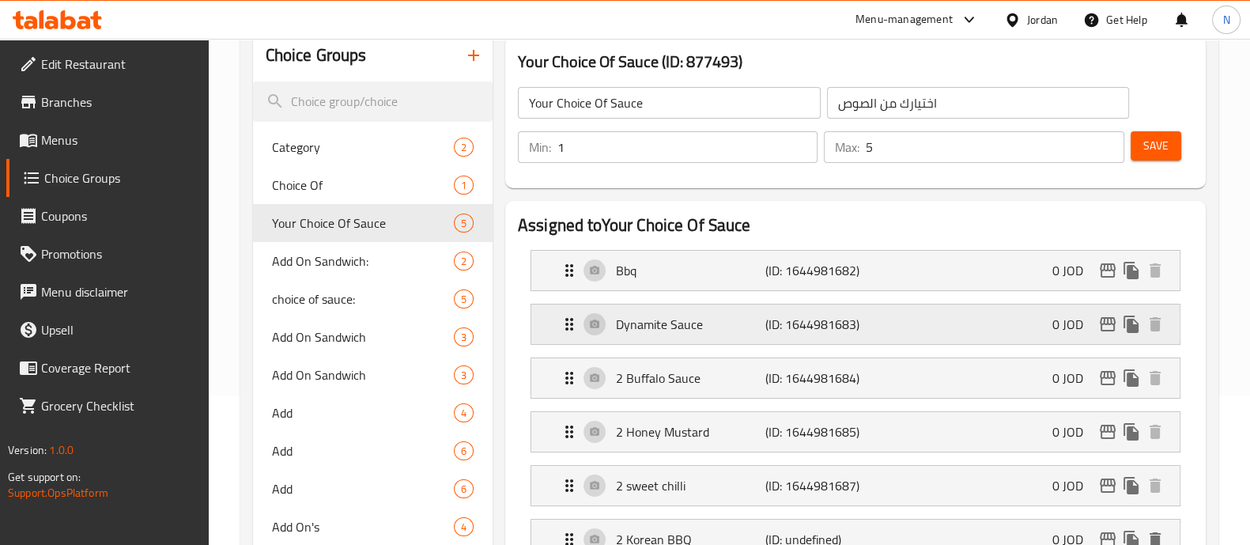
click at [683, 326] on p "Dynamite Sauce" at bounding box center [690, 324] width 149 height 19
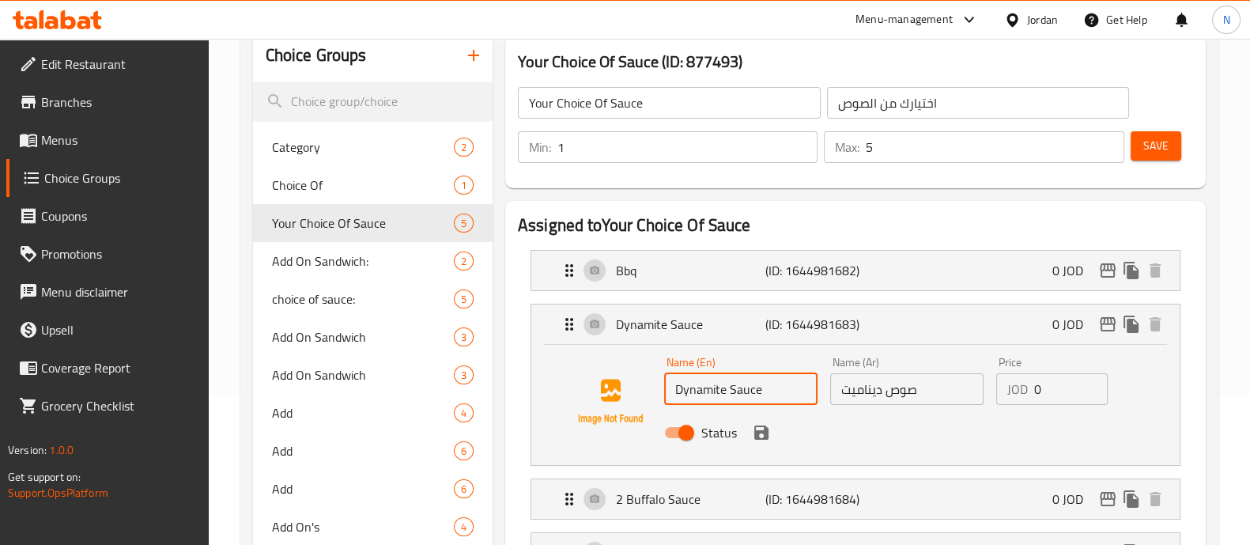
click at [675, 387] on input "Dynamite Sauce" at bounding box center [740, 389] width 153 height 32
type input "2 Dynamite Sauce"
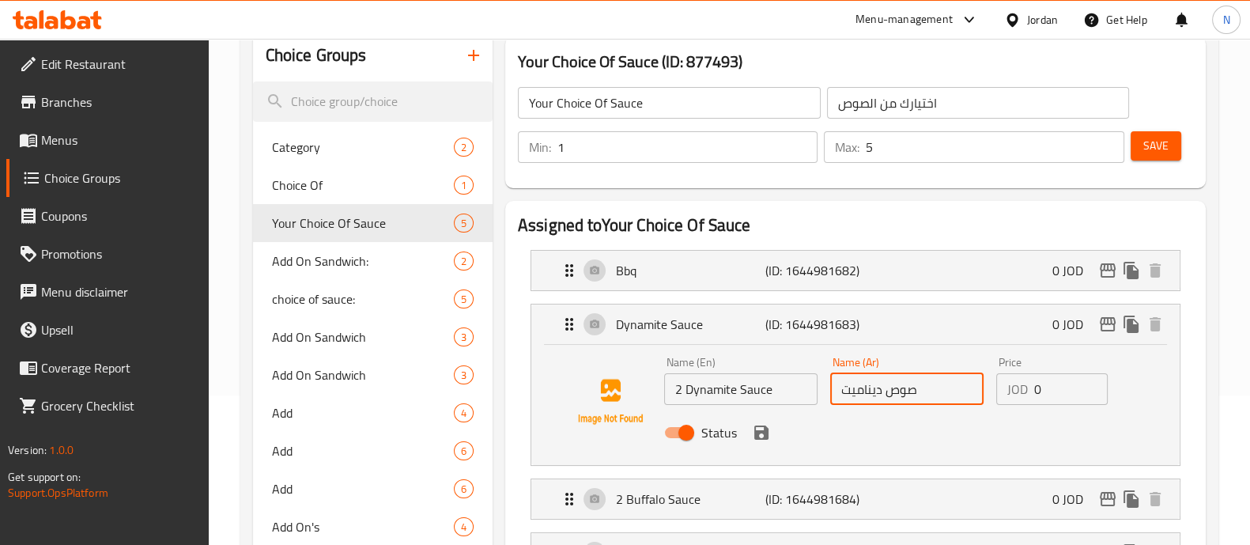
click at [937, 388] on input "صوص ديناميت" at bounding box center [906, 389] width 153 height 32
click at [849, 388] on input "صوص ديناميت2" at bounding box center [906, 389] width 153 height 32
click at [757, 429] on icon "save" at bounding box center [761, 432] width 19 height 19
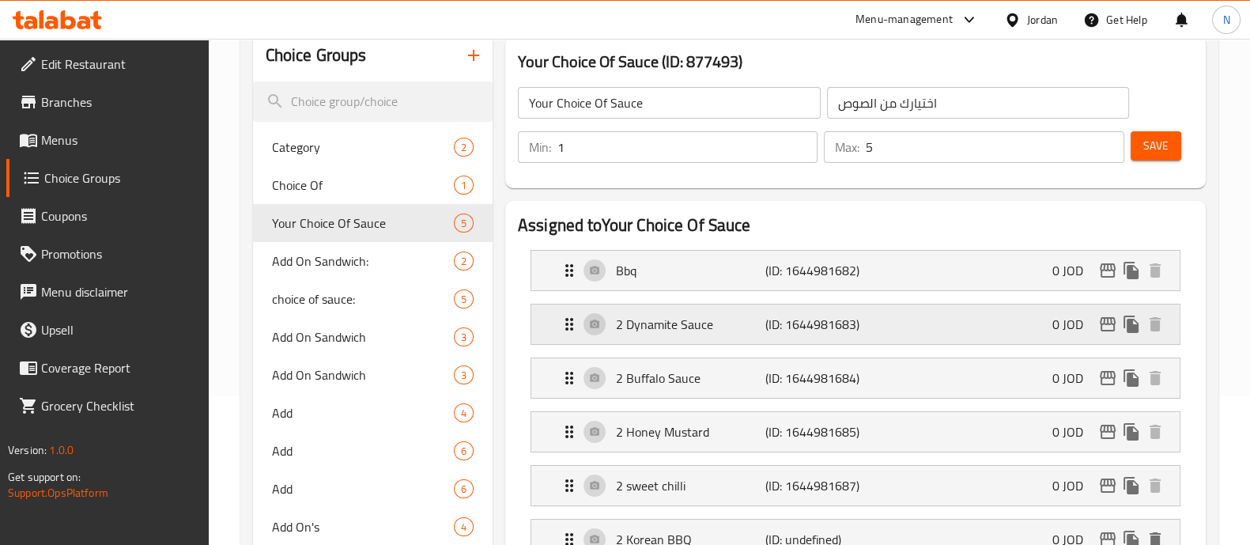
type input "صوص ديناميت2"
click at [701, 274] on p "Bbq" at bounding box center [690, 270] width 149 height 19
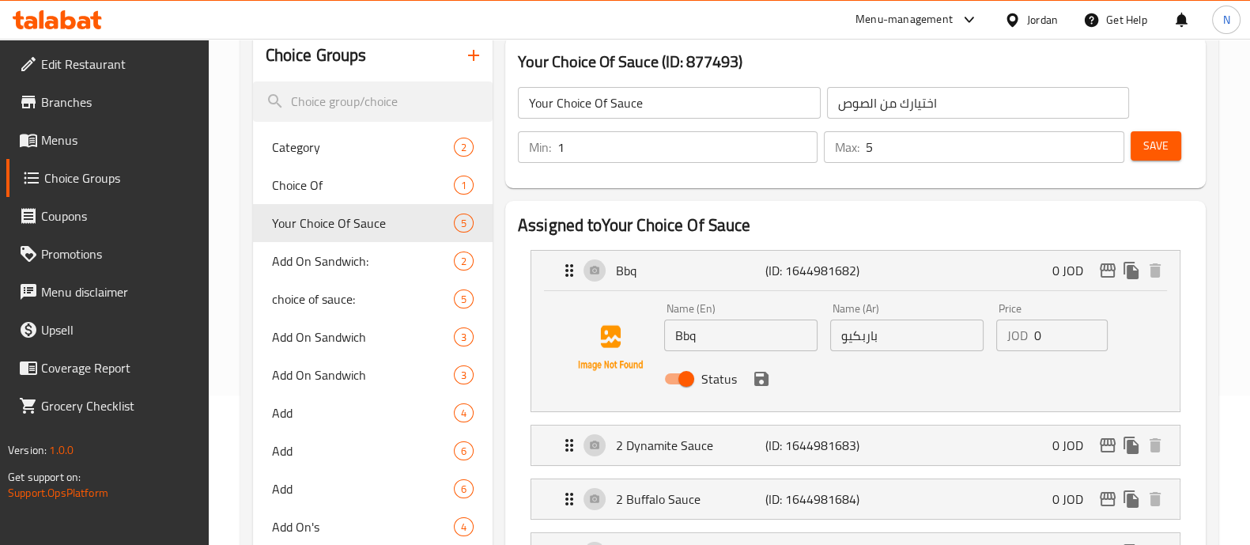
click at [673, 334] on input "Bbq" at bounding box center [740, 335] width 153 height 32
type input "2 Bbq"
click at [895, 332] on input "باربكيو" at bounding box center [906, 335] width 153 height 32
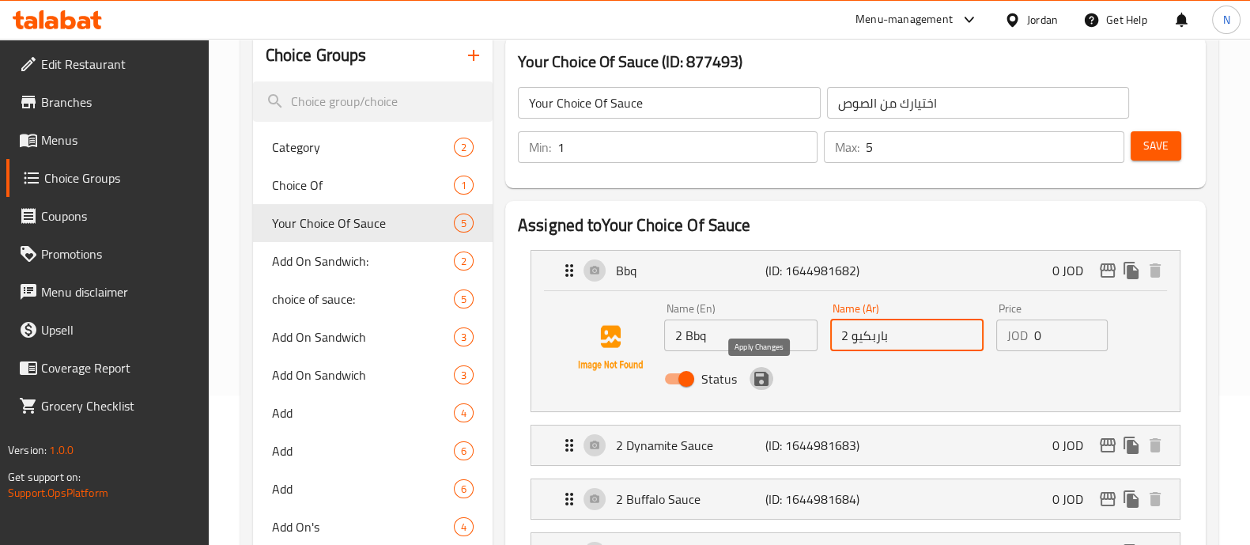
click at [765, 381] on icon "save" at bounding box center [761, 379] width 14 height 14
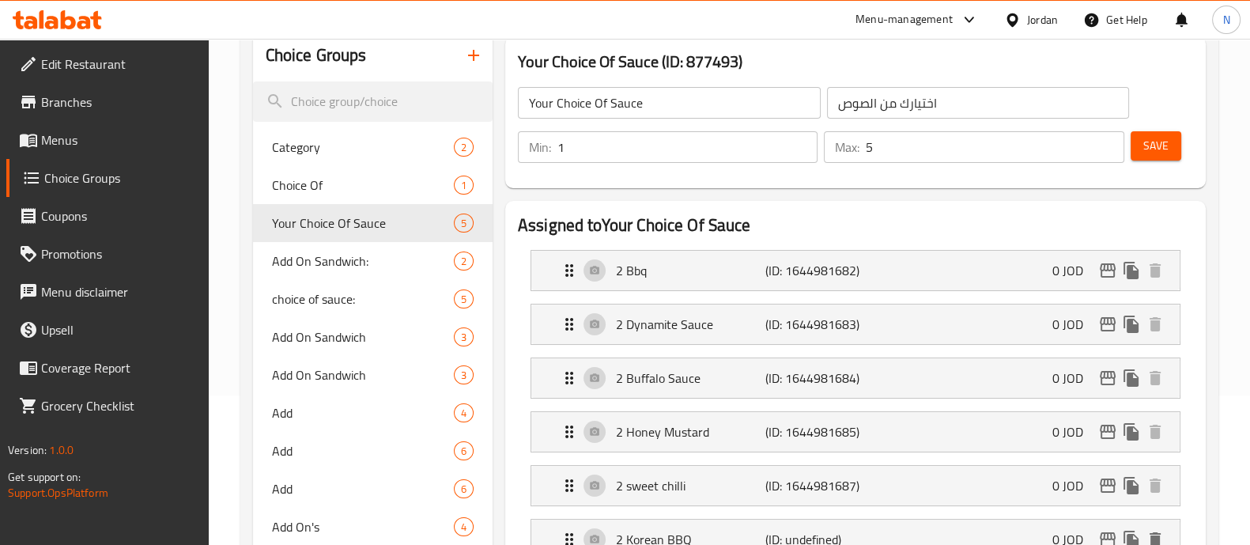
type input "باربكيو 2"
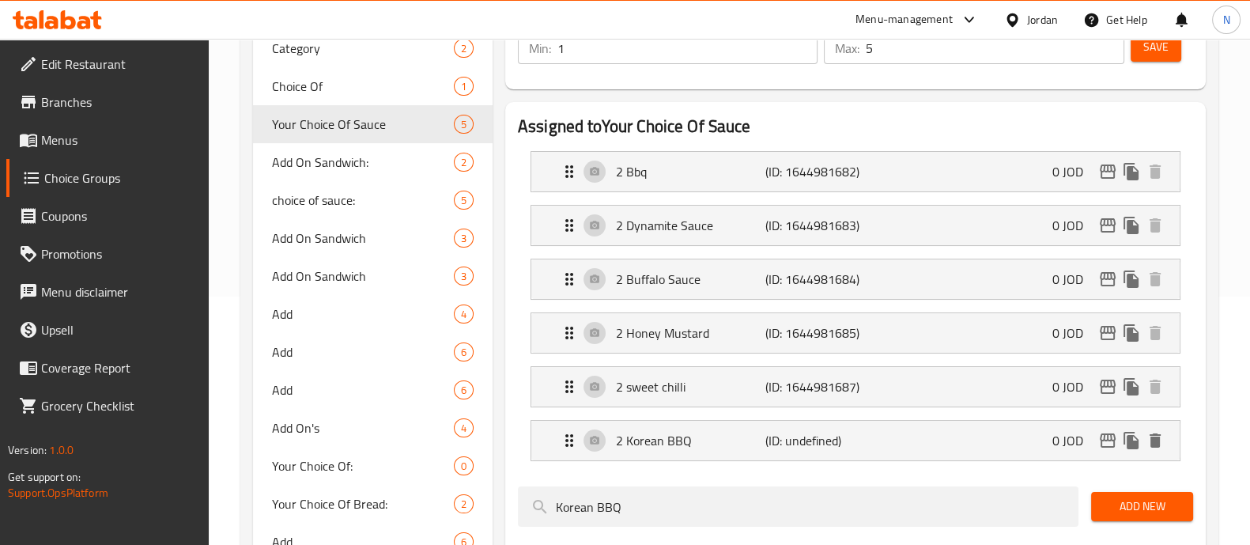
scroll to position [323, 0]
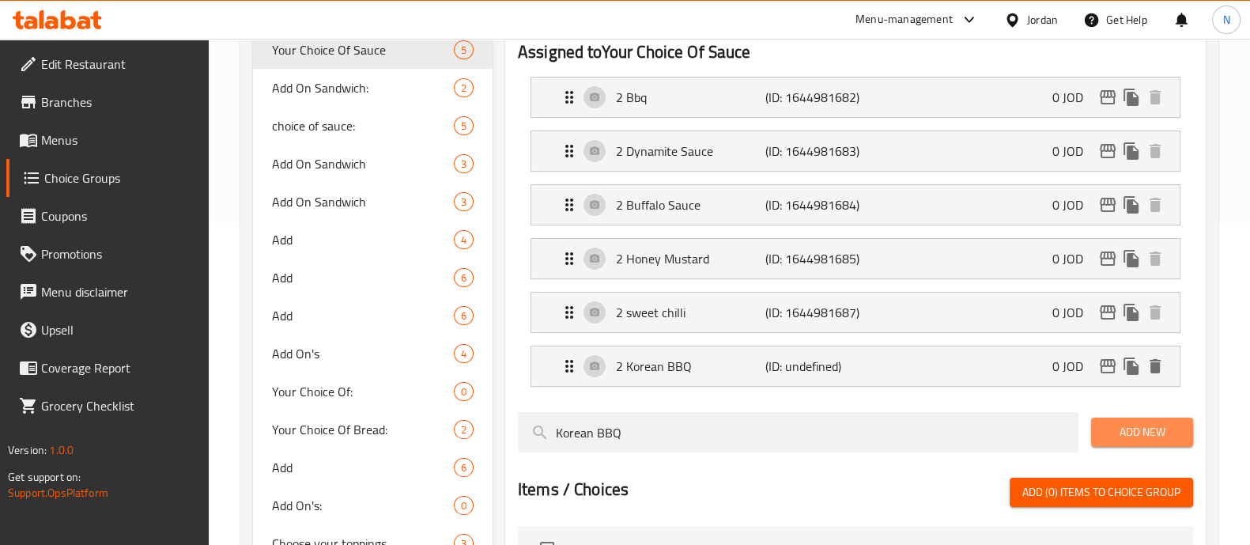
click at [1167, 428] on span "Add New" at bounding box center [1142, 432] width 77 height 20
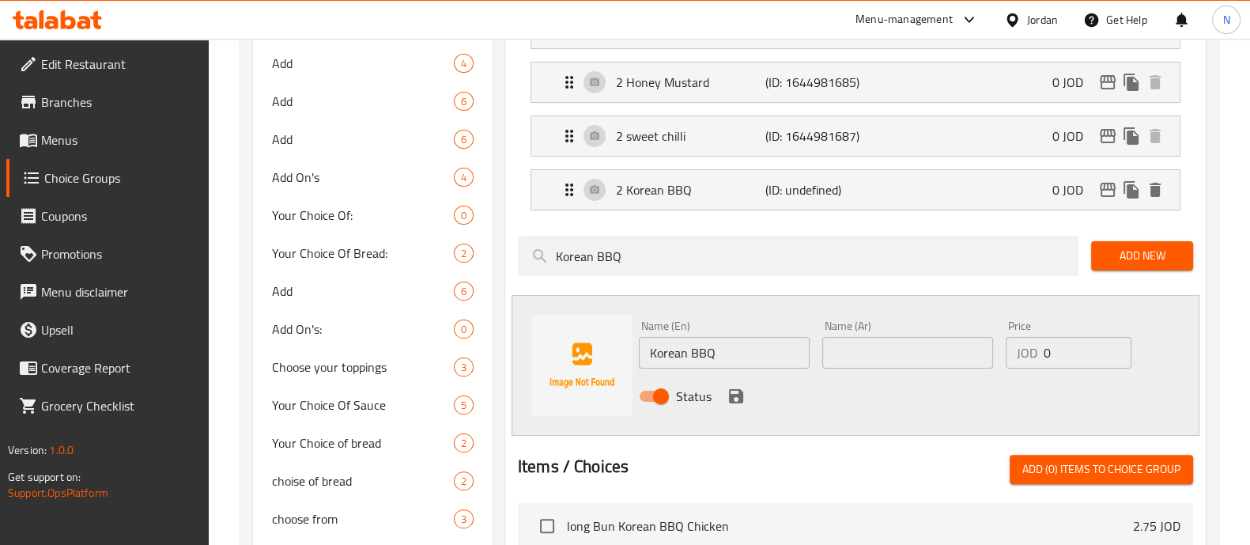
scroll to position [520, 0]
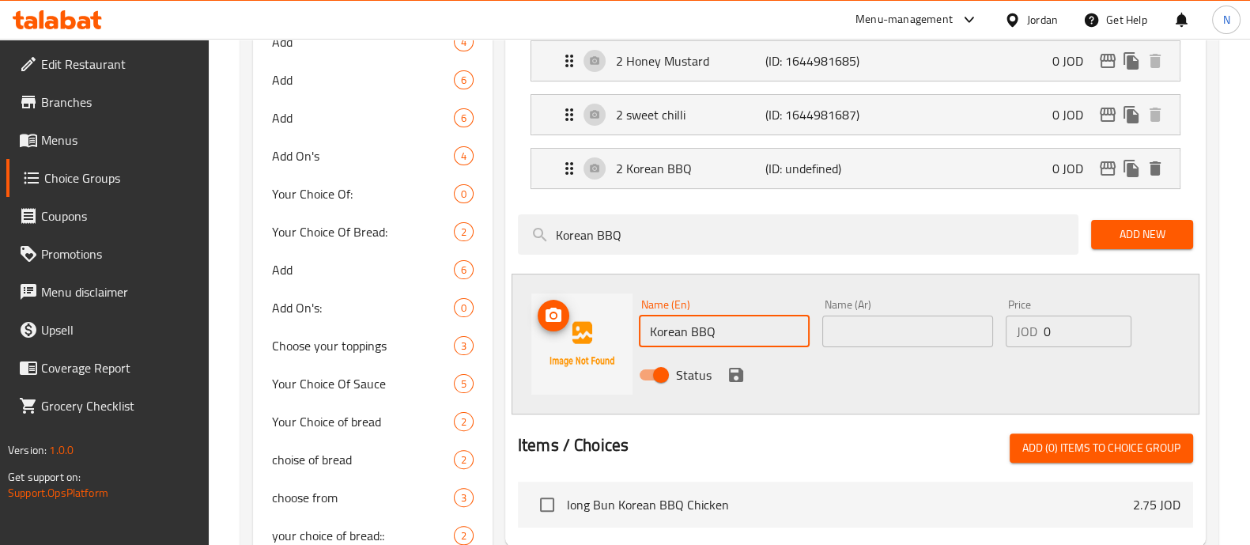
drag, startPoint x: 750, startPoint y: 336, endPoint x: 604, endPoint y: 350, distance: 146.9
click at [604, 350] on div "Name (En) Korean BBQ Name (En) Name (Ar) Name (Ar) Price JOD 0 Price Status" at bounding box center [856, 344] width 688 height 141
type input "2"
click at [916, 333] on input "text" at bounding box center [907, 332] width 171 height 32
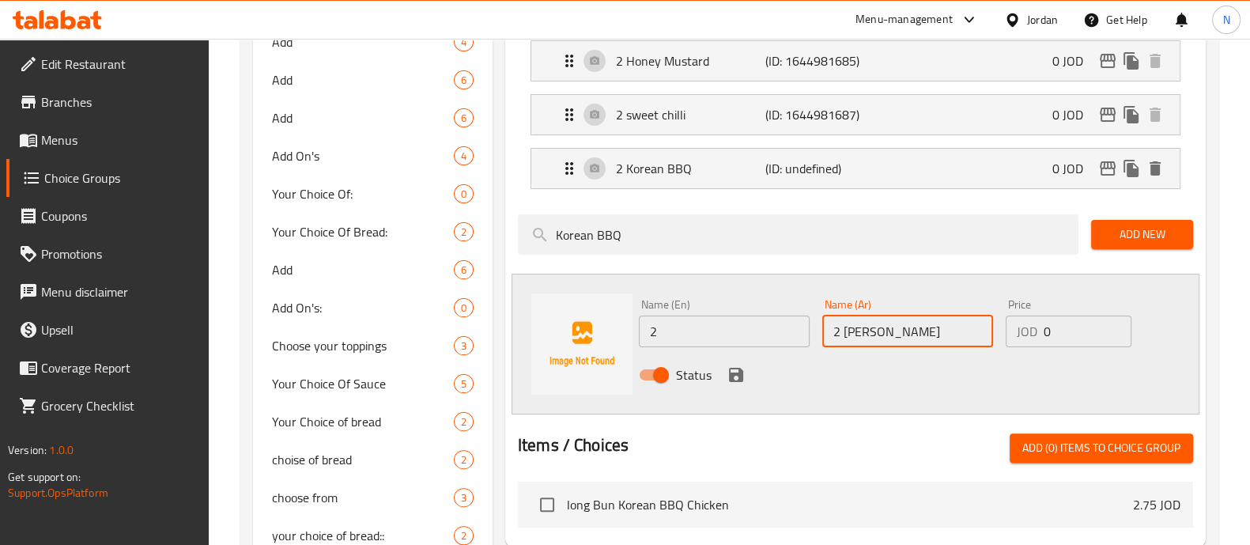
type input "2 [PERSON_NAME]"
click at [696, 325] on input "2" at bounding box center [724, 332] width 171 height 32
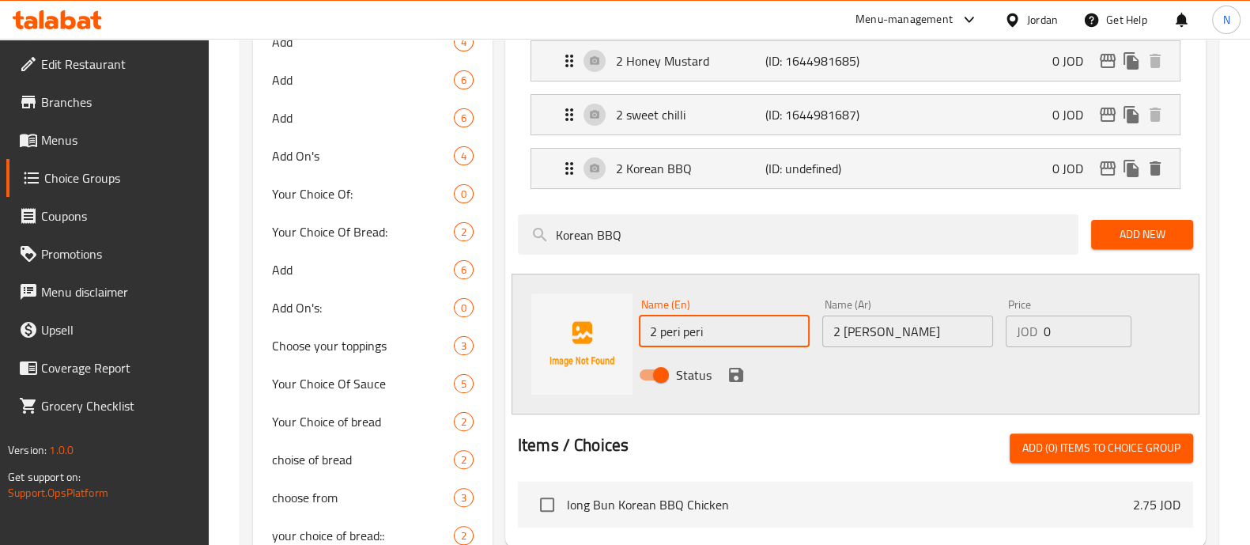
type input "2 peri peri"
click at [735, 372] on icon "save" at bounding box center [736, 375] width 14 height 14
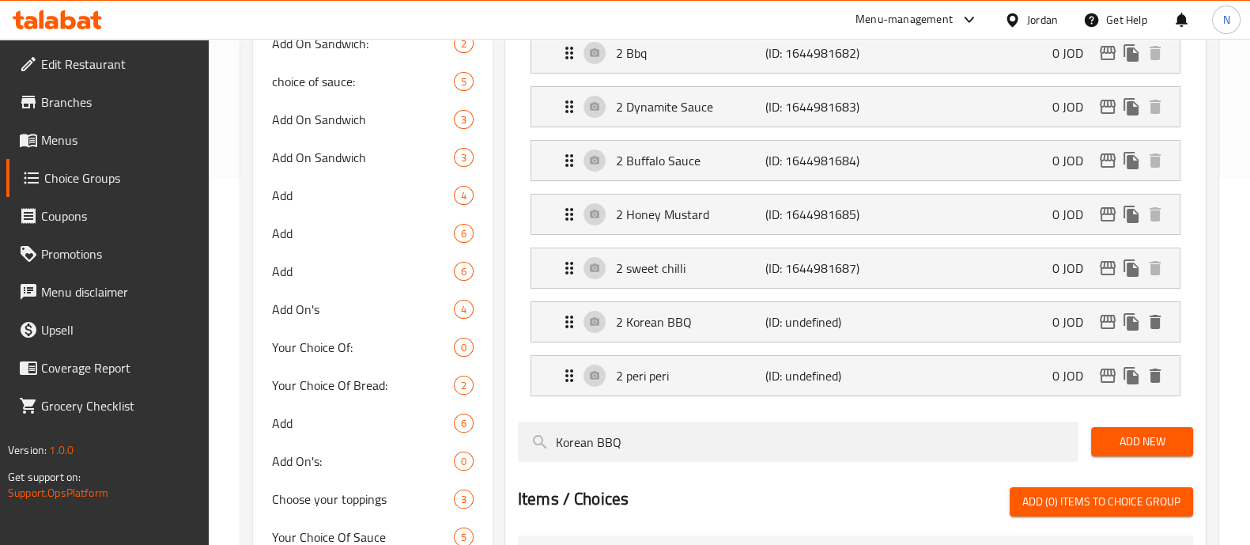
scroll to position [387, 0]
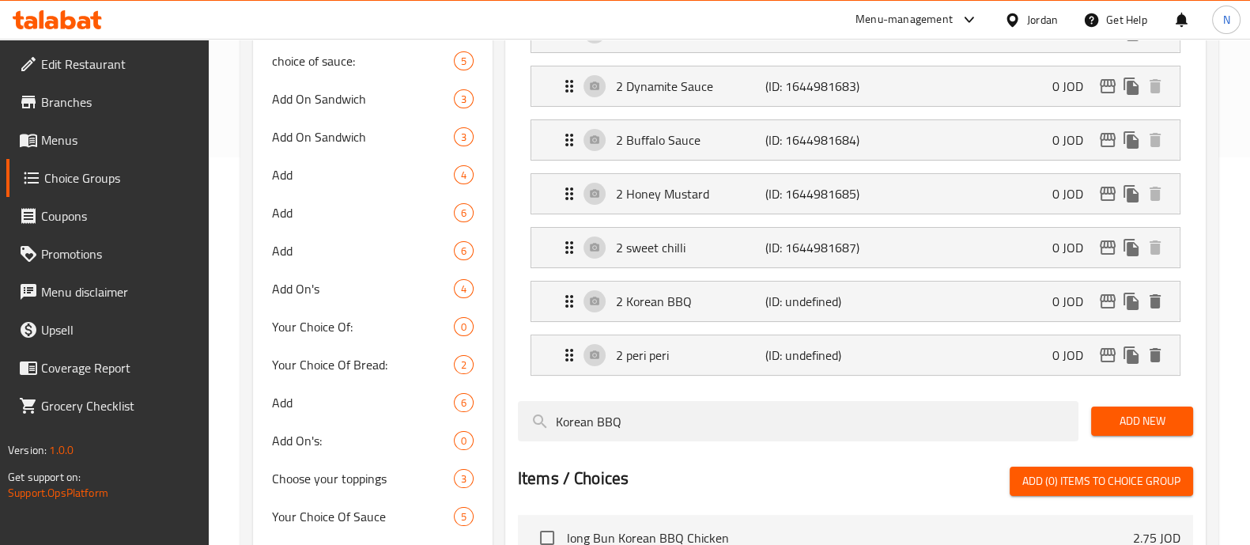
click at [1113, 414] on span "Add New" at bounding box center [1142, 421] width 77 height 20
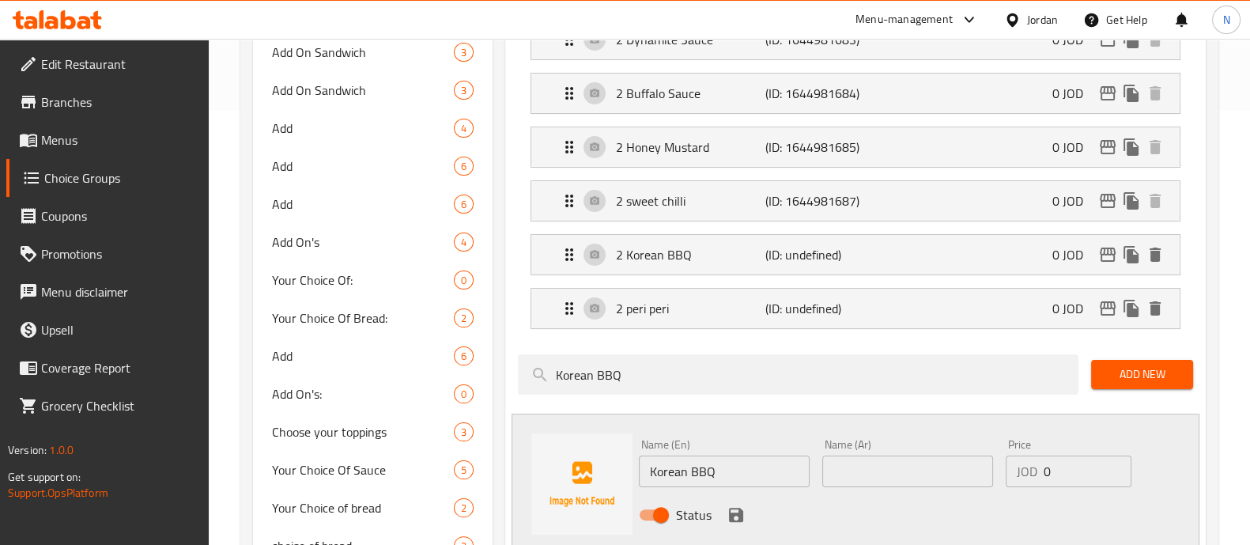
scroll to position [486, 0]
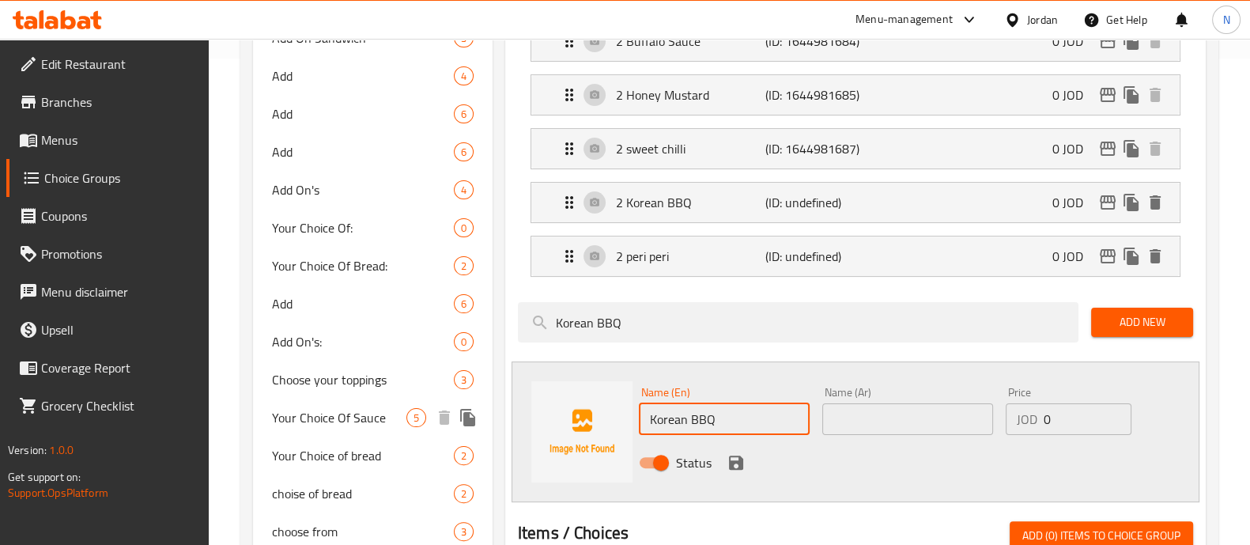
drag, startPoint x: 743, startPoint y: 424, endPoint x: 478, endPoint y: 404, distance: 265.6
type input "2 Melted cheese"
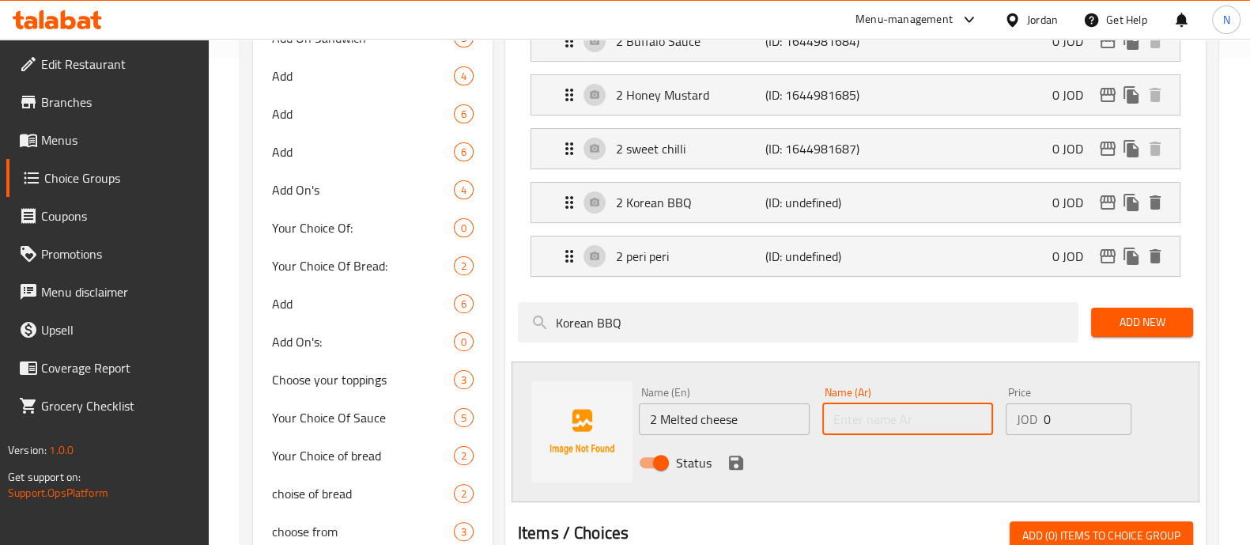
click at [930, 409] on input "text" at bounding box center [907, 419] width 171 height 32
type input "2 جبنة ذائبة"
click at [737, 459] on icon "save" at bounding box center [736, 462] width 14 height 14
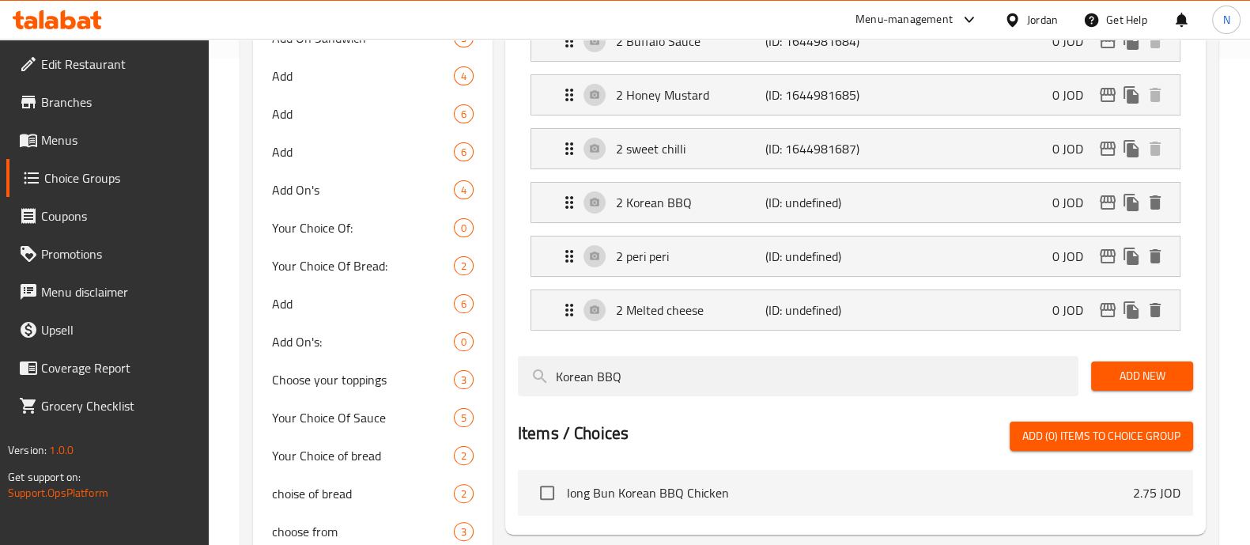
click at [1119, 366] on span "Add New" at bounding box center [1142, 376] width 77 height 20
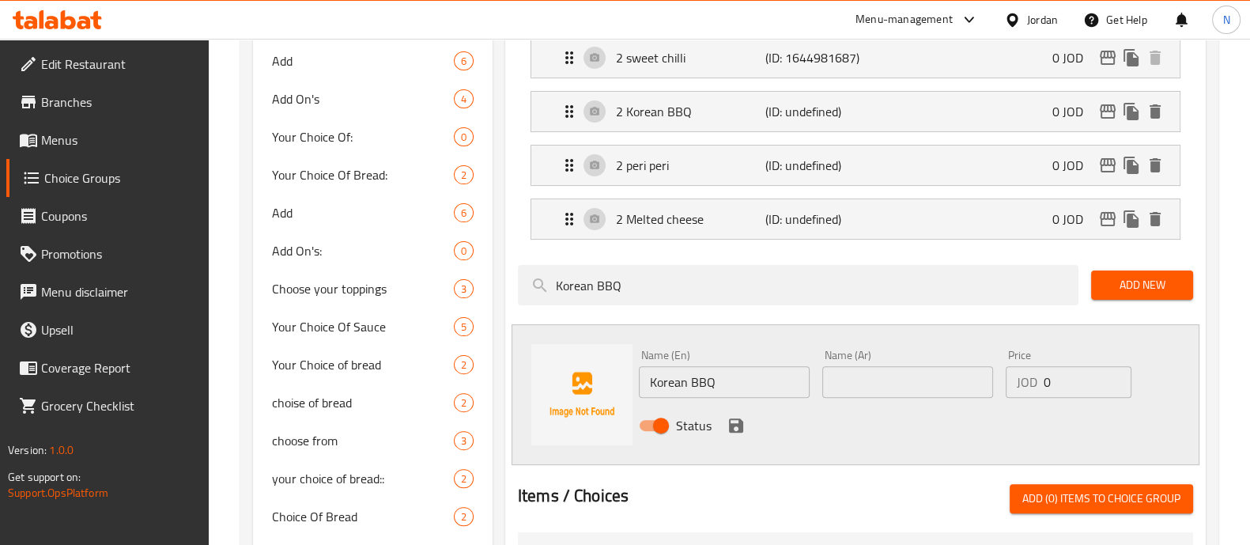
scroll to position [585, 0]
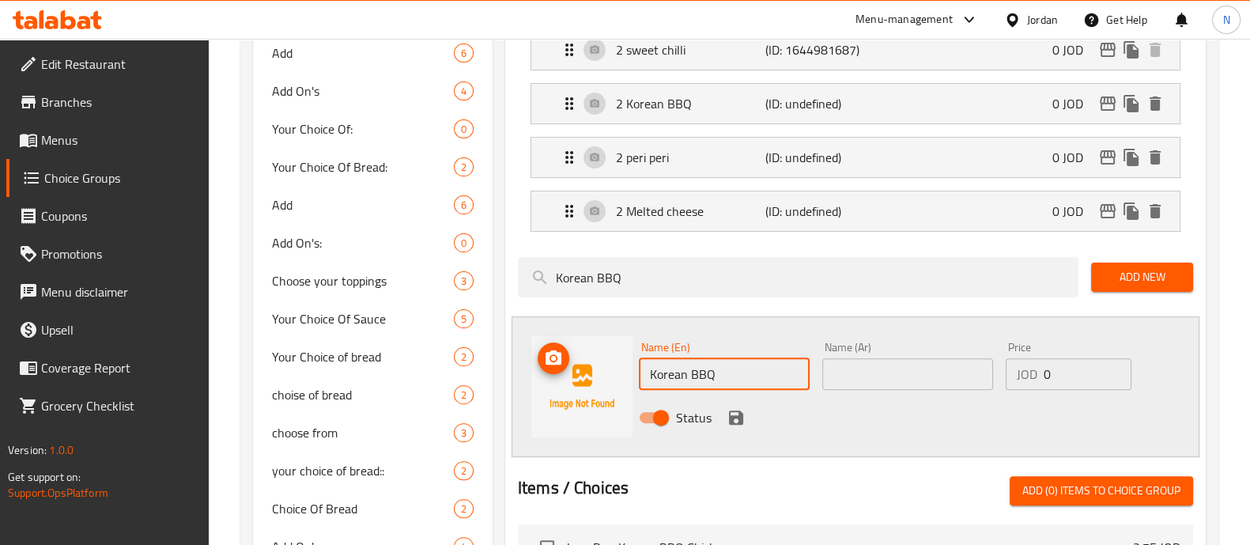
drag, startPoint x: 750, startPoint y: 369, endPoint x: 585, endPoint y: 386, distance: 165.3
click at [584, 384] on div "Name (En) Korean BBQ Name (En) Name (Ar) Name (Ar) Price JOD 0 Price Status" at bounding box center [856, 386] width 688 height 141
type input "2 اخ"
click at [938, 373] on input "text" at bounding box center [907, 374] width 171 height 32
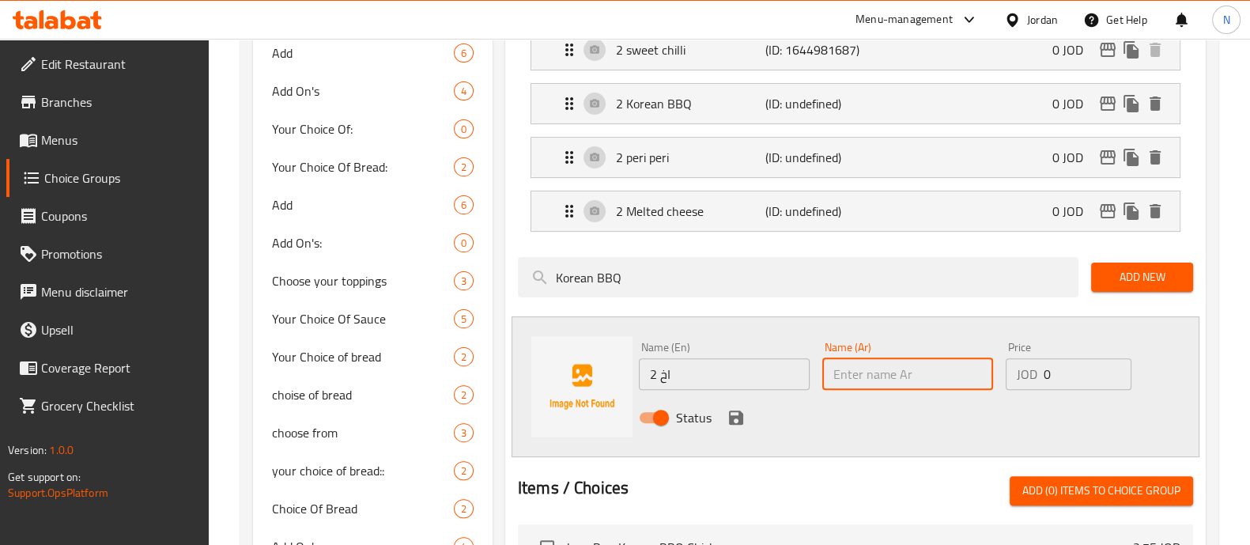
click at [983, 381] on input "text" at bounding box center [907, 374] width 171 height 32
type input "2 هوني سرانشا"
click at [763, 373] on input "2 اخ" at bounding box center [724, 374] width 171 height 32
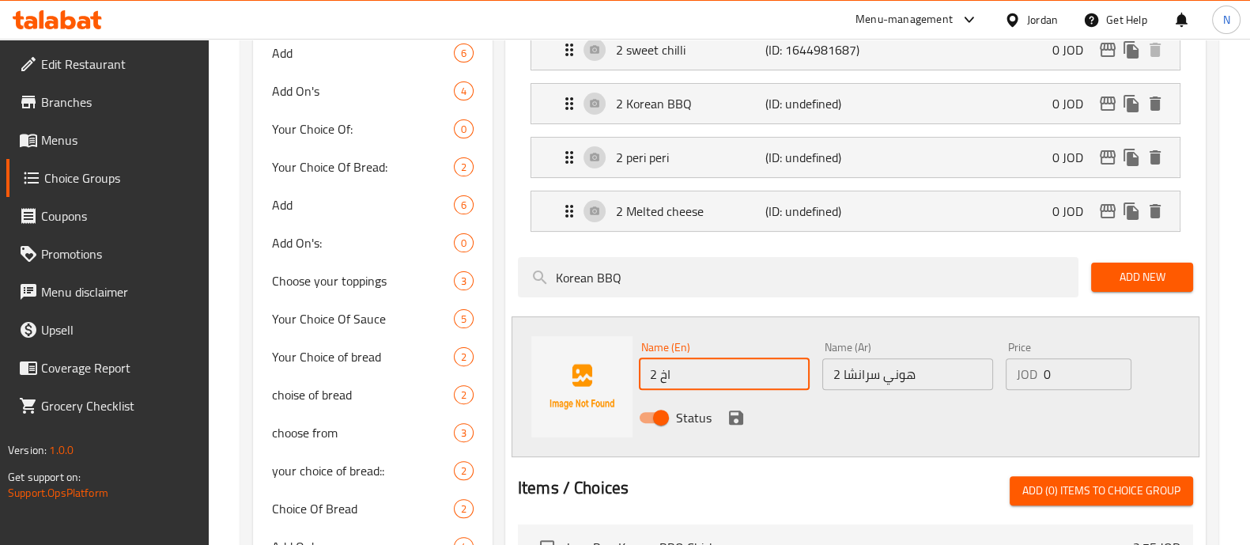
drag, startPoint x: 660, startPoint y: 376, endPoint x: 684, endPoint y: 373, distance: 23.9
click at [683, 373] on input "2 اخ" at bounding box center [724, 374] width 171 height 32
type input "2 Honey siracha"
click at [737, 413] on icon "save" at bounding box center [736, 417] width 14 height 14
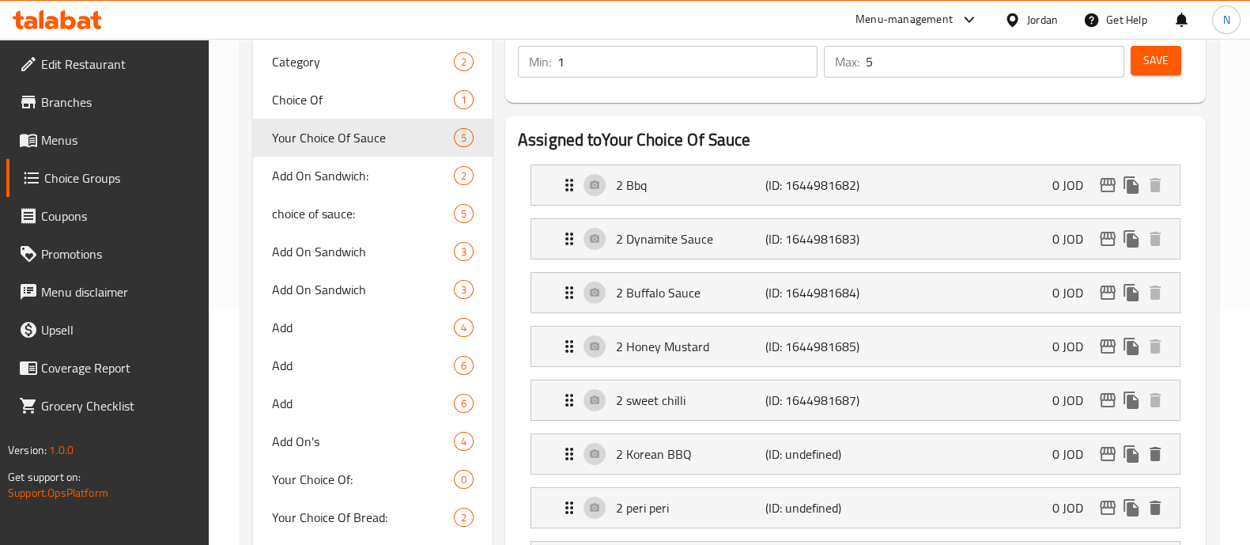
scroll to position [0, 0]
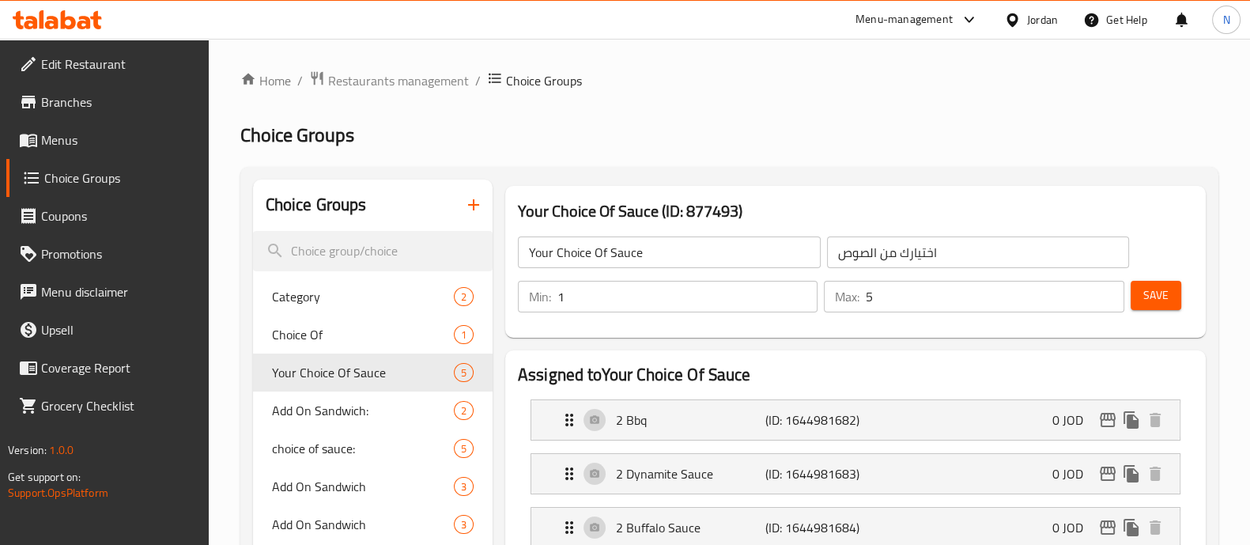
click at [909, 300] on input "5" at bounding box center [995, 297] width 258 height 32
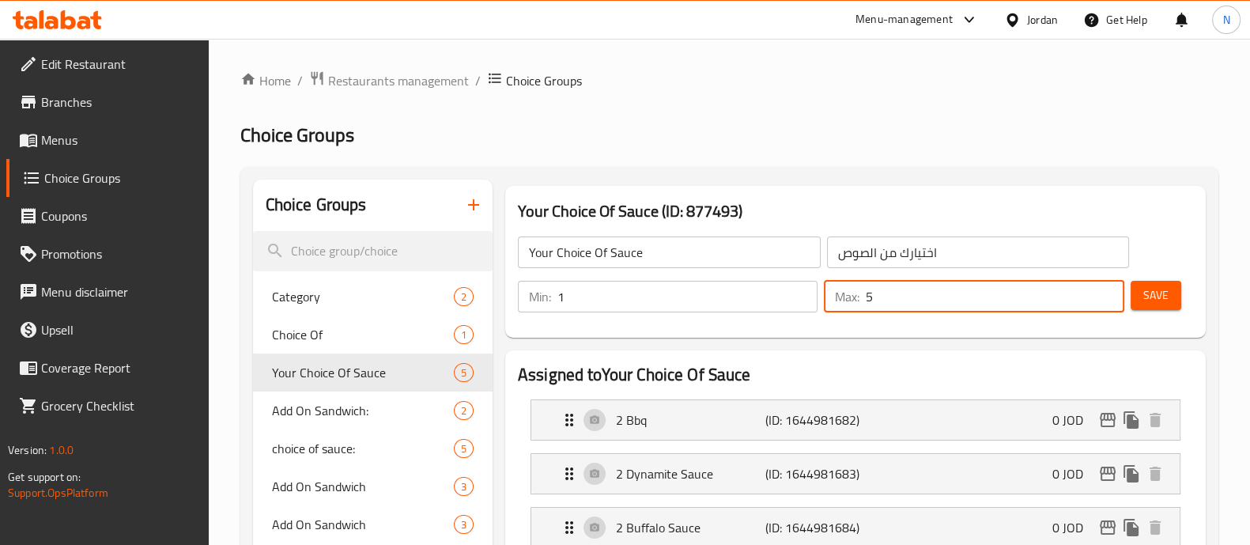
click at [585, 300] on input "1" at bounding box center [688, 297] width 260 height 32
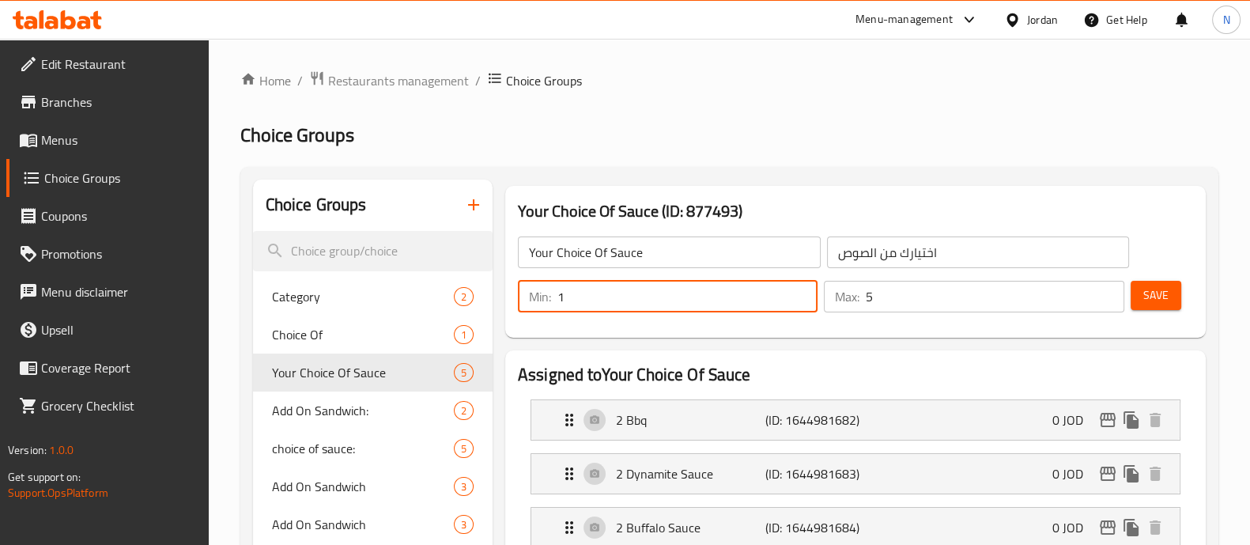
drag, startPoint x: 587, startPoint y: 297, endPoint x: 527, endPoint y: 304, distance: 59.6
click at [527, 304] on div "Min: 1 ​" at bounding box center [668, 297] width 300 height 32
type input "5"
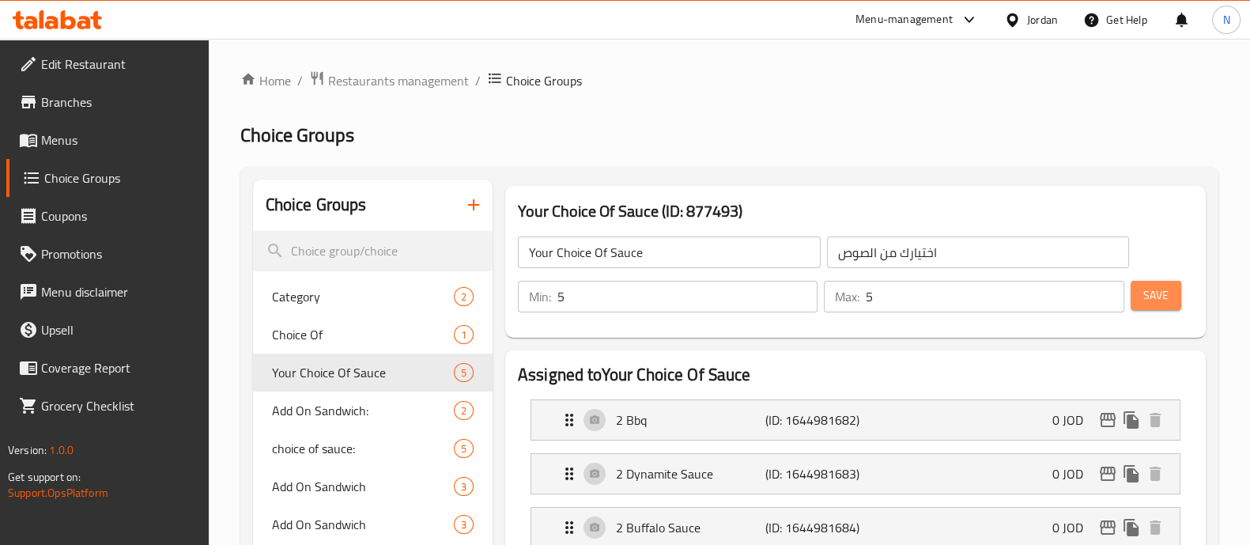
click at [1162, 289] on span "Save" at bounding box center [1155, 295] width 25 height 20
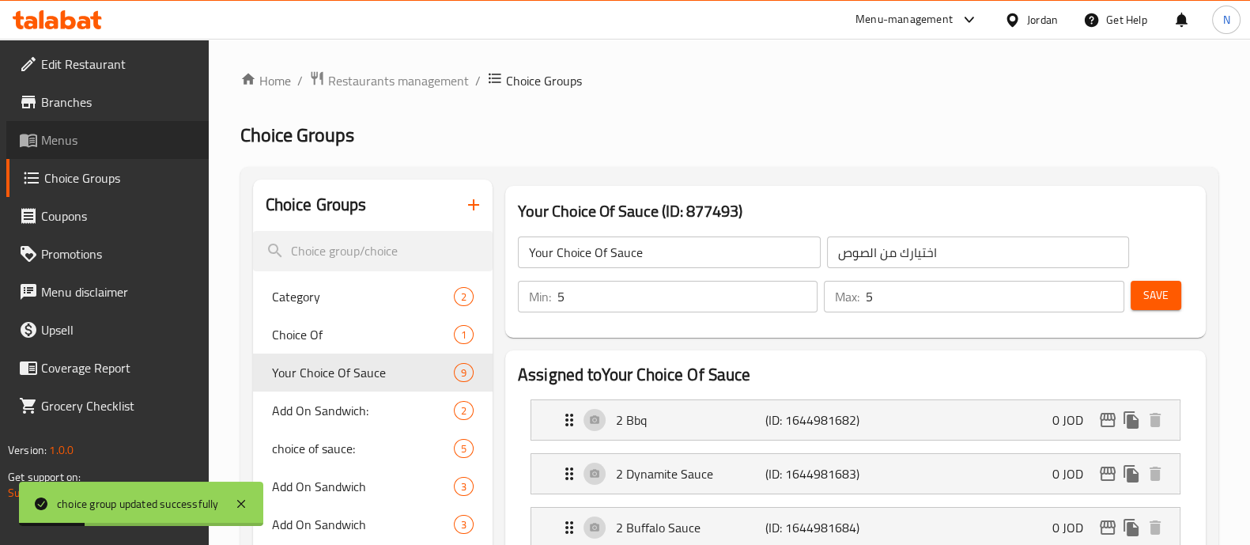
click at [96, 142] on span "Menus" at bounding box center [118, 139] width 155 height 19
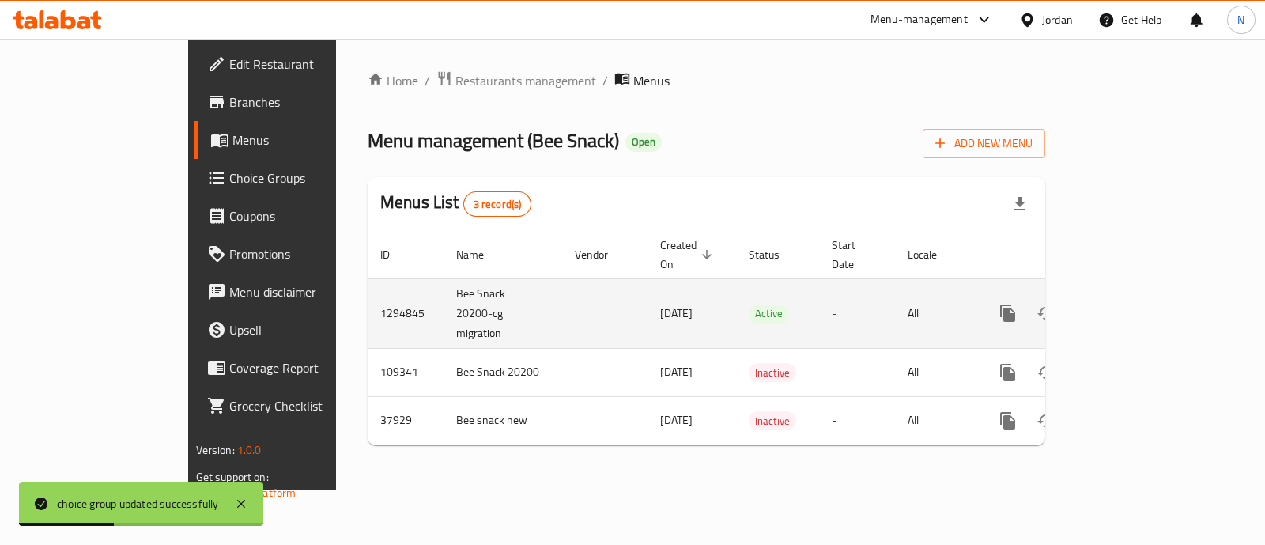
click at [1129, 306] on icon "enhanced table" at bounding box center [1122, 313] width 14 height 14
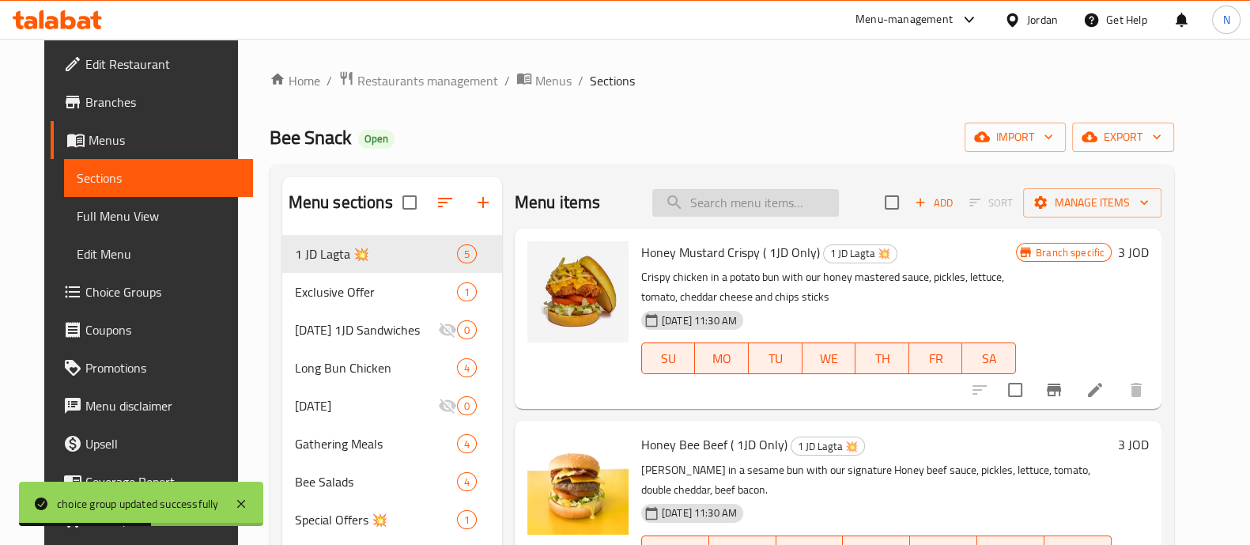
click at [728, 200] on input "search" at bounding box center [745, 203] width 187 height 28
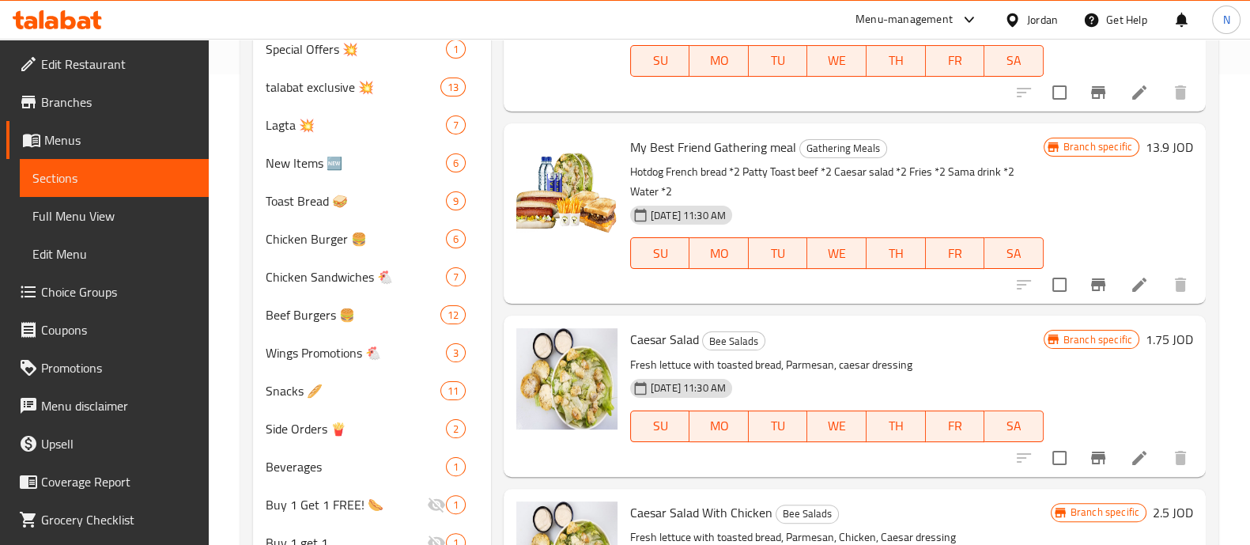
scroll to position [477, 0]
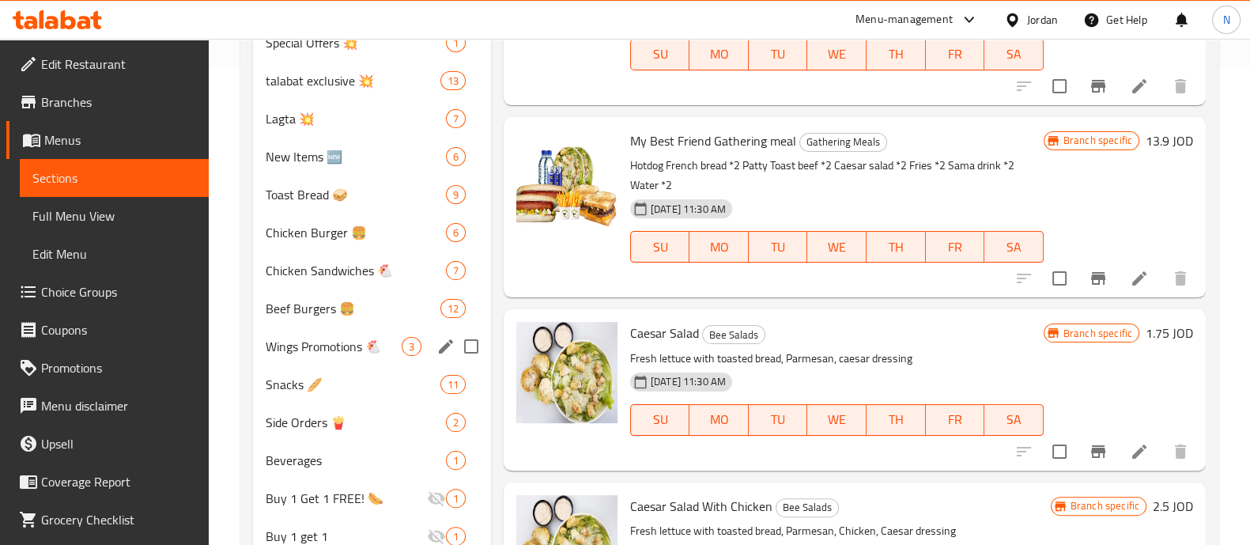
type input "ca"
click at [325, 342] on span "Wings Promotions 🐔" at bounding box center [334, 346] width 136 height 19
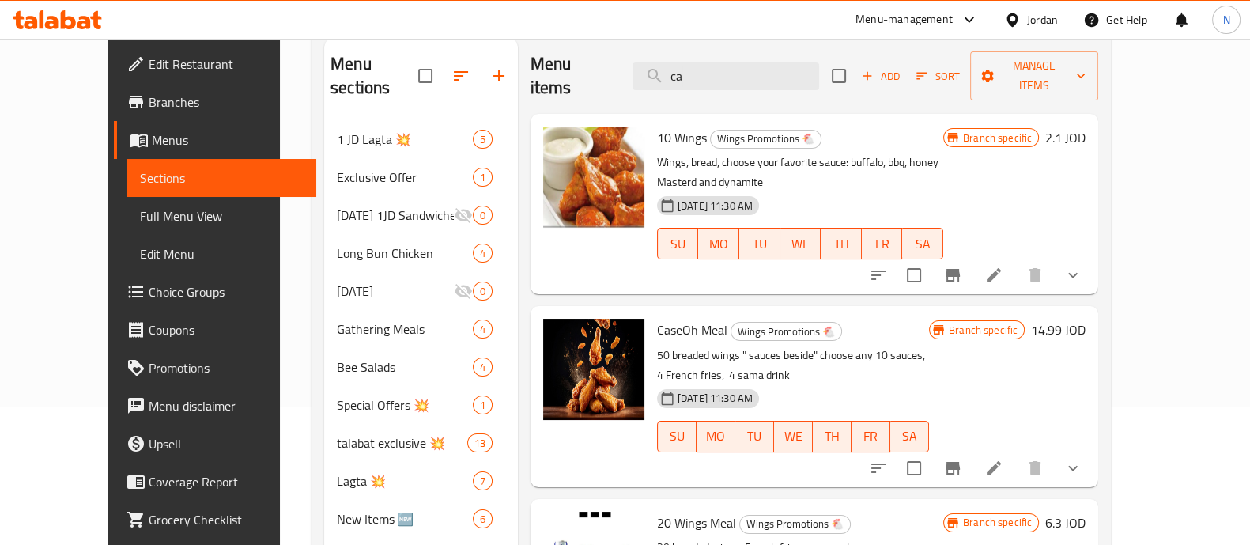
scroll to position [97, 0]
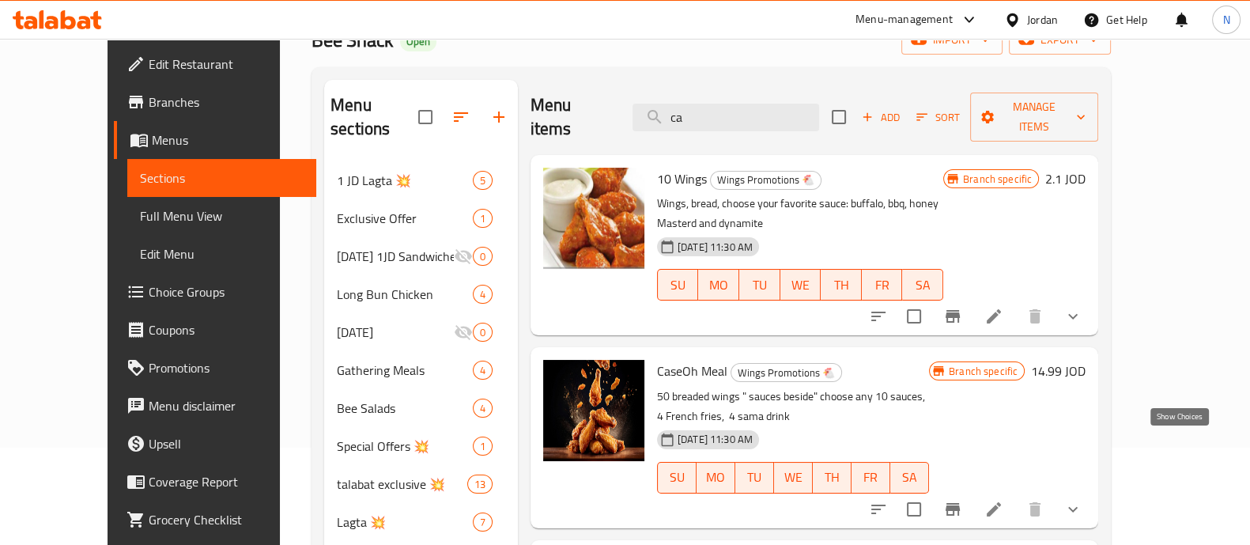
drag, startPoint x: 1178, startPoint y: 448, endPoint x: 1170, endPoint y: 437, distance: 13.6
click at [1083, 500] on icon "show more" at bounding box center [1073, 509] width 19 height 19
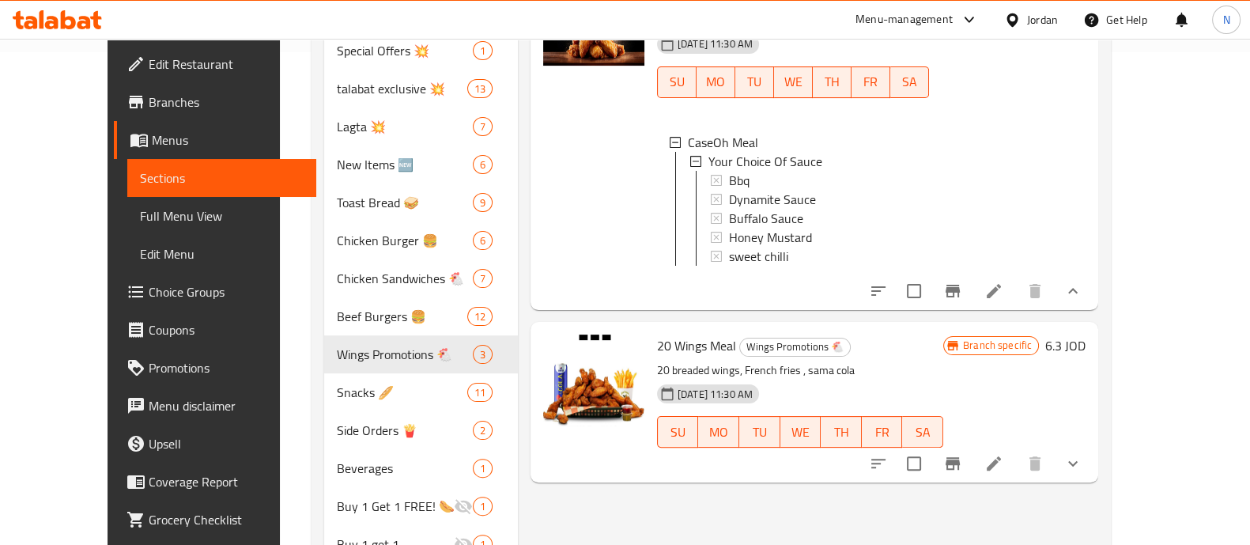
scroll to position [2, 0]
click at [1001, 284] on icon at bounding box center [994, 291] width 14 height 14
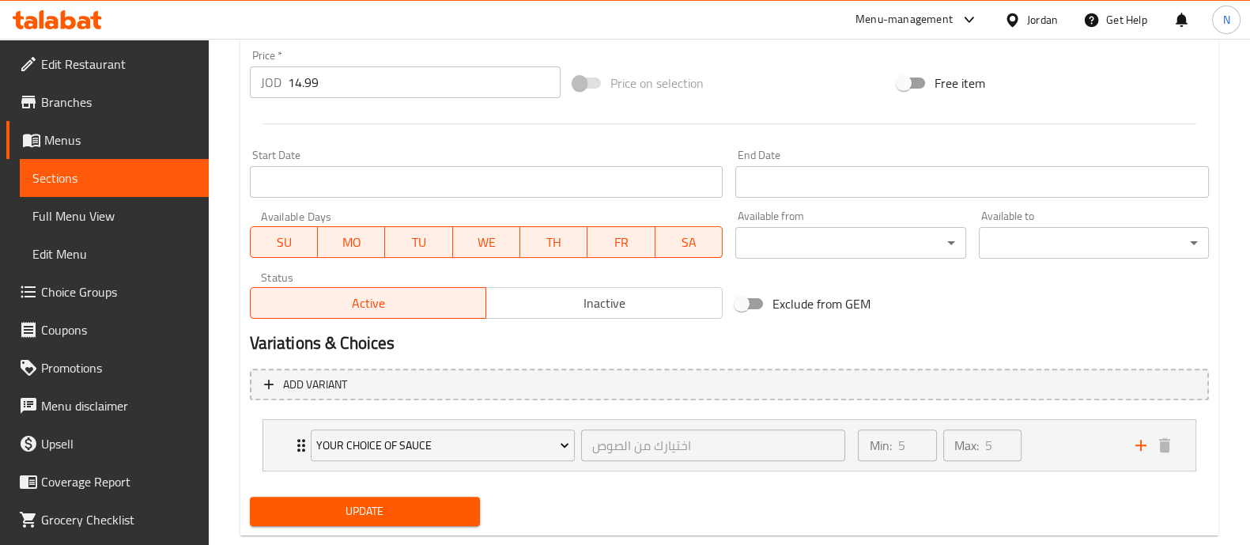
scroll to position [620, 0]
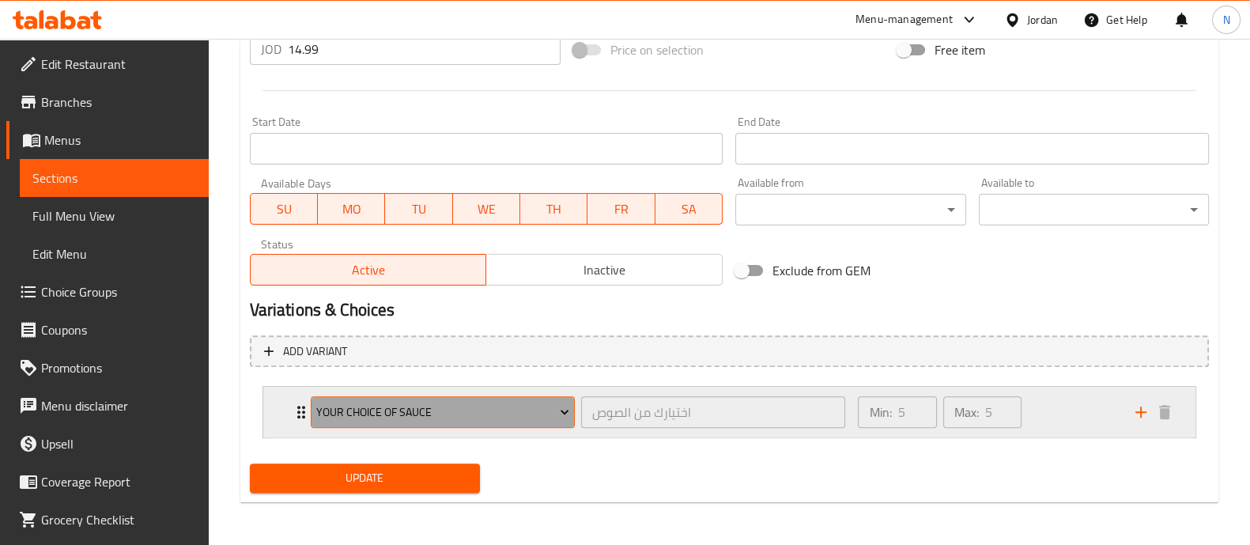
click at [563, 410] on icon "Expand" at bounding box center [565, 412] width 16 height 16
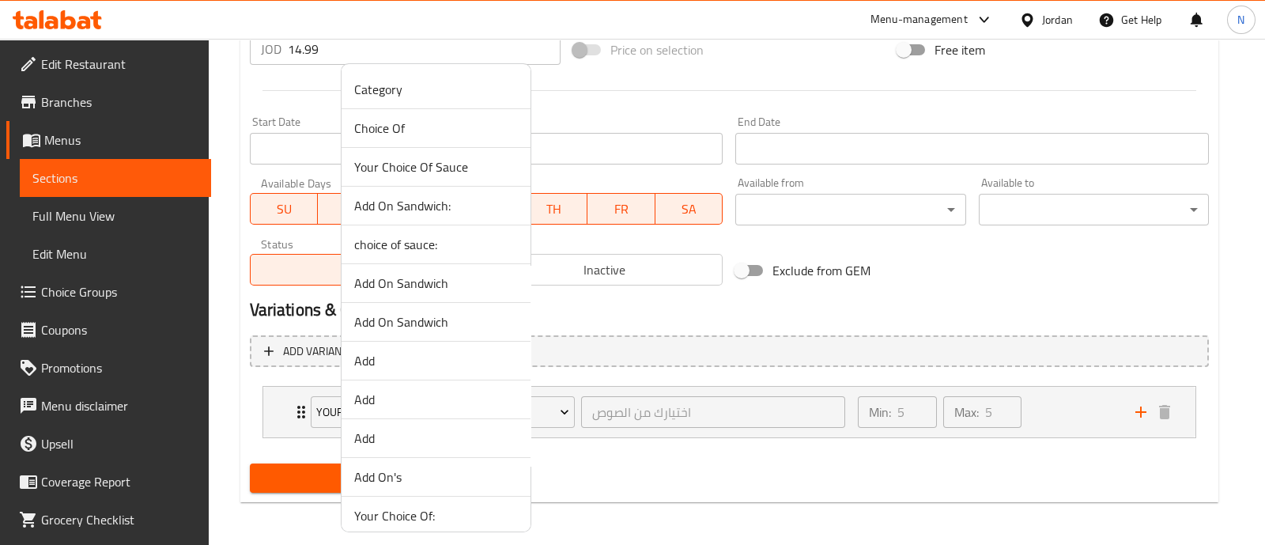
click at [487, 165] on span "Your Choice Of Sauce" at bounding box center [436, 166] width 164 height 19
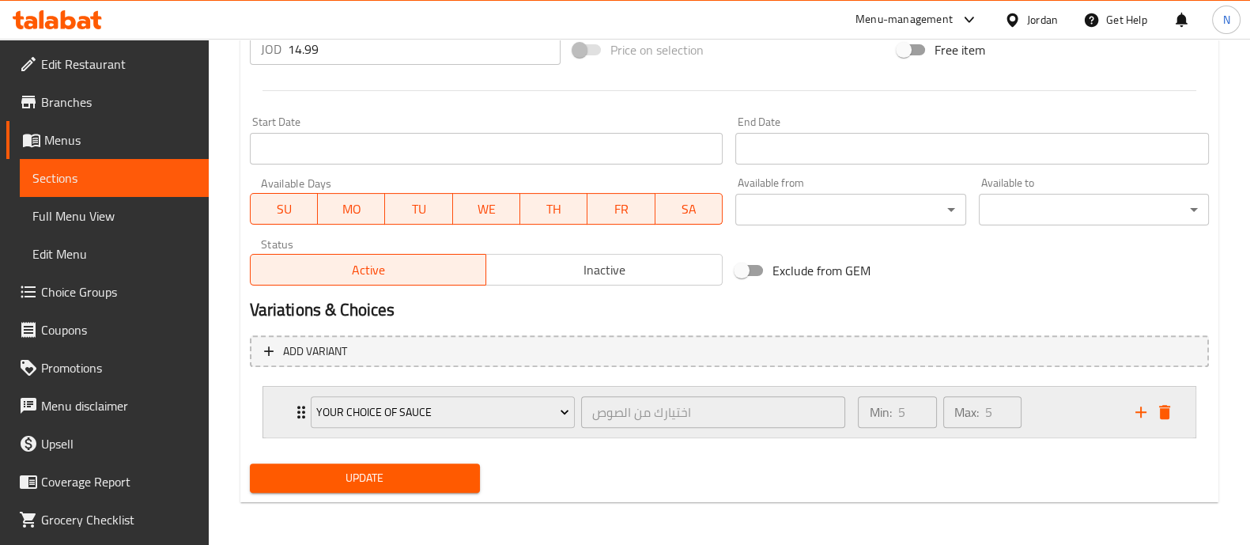
click at [297, 414] on icon "Expand" at bounding box center [301, 412] width 8 height 13
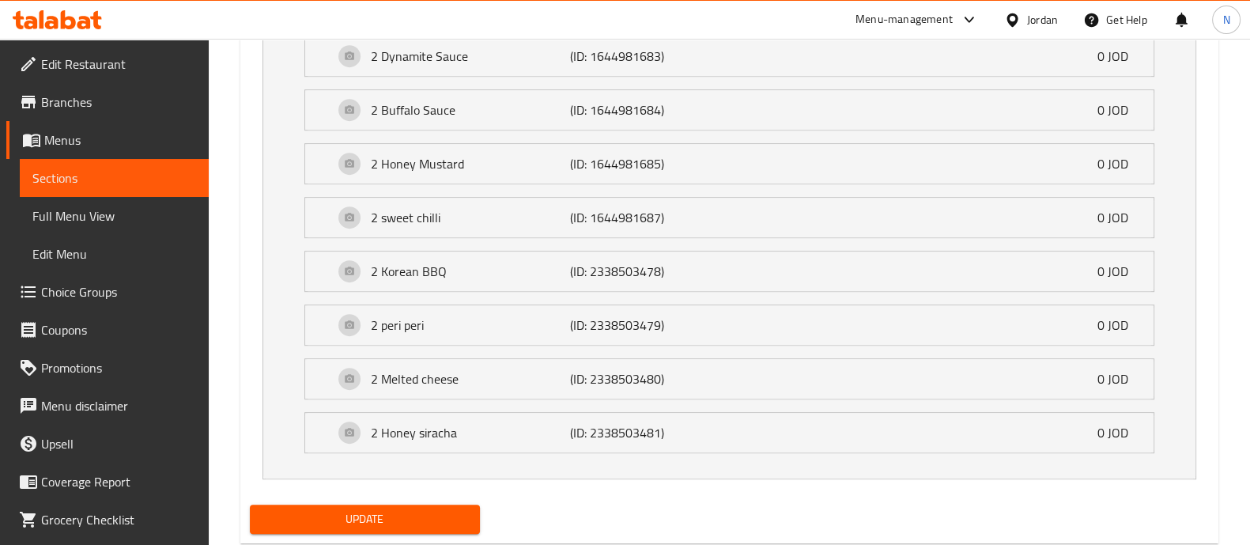
scroll to position [1135, 0]
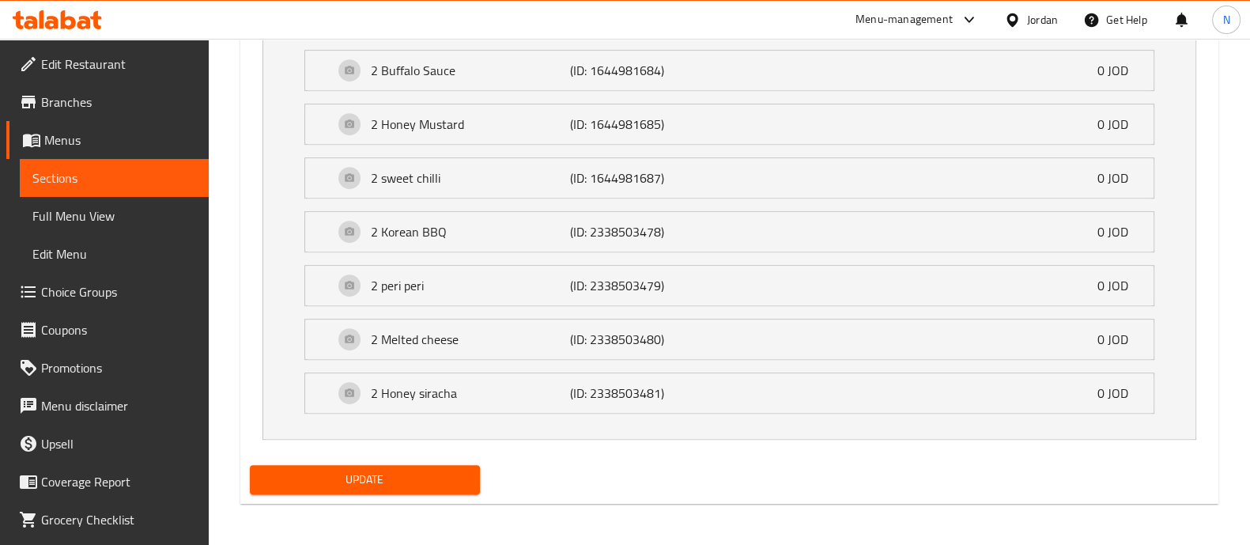
click at [415, 480] on span "Update" at bounding box center [365, 480] width 205 height 20
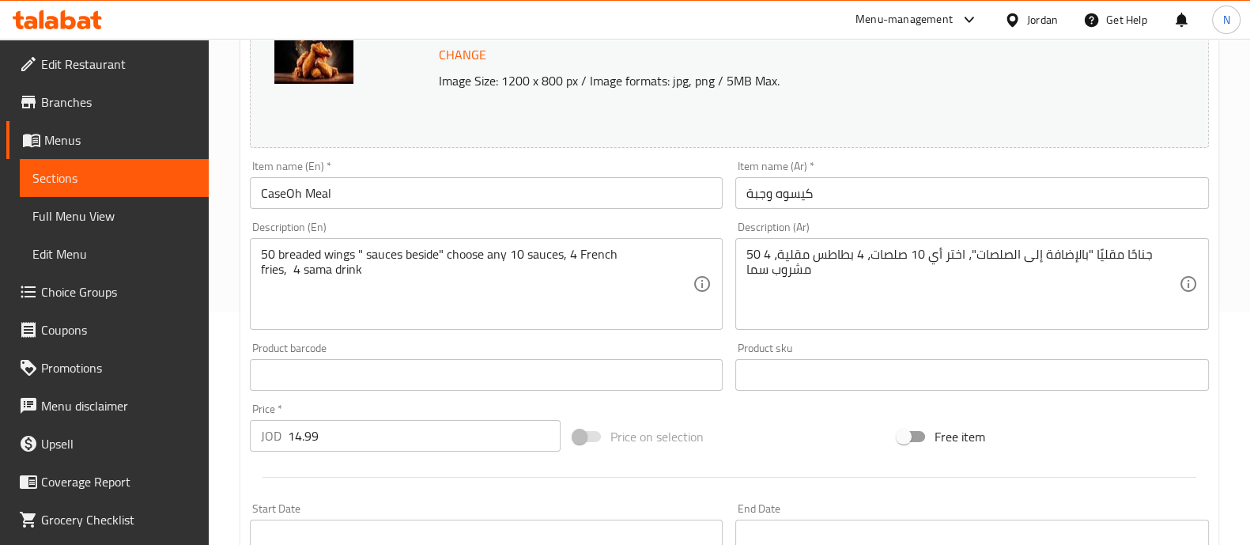
scroll to position [0, 0]
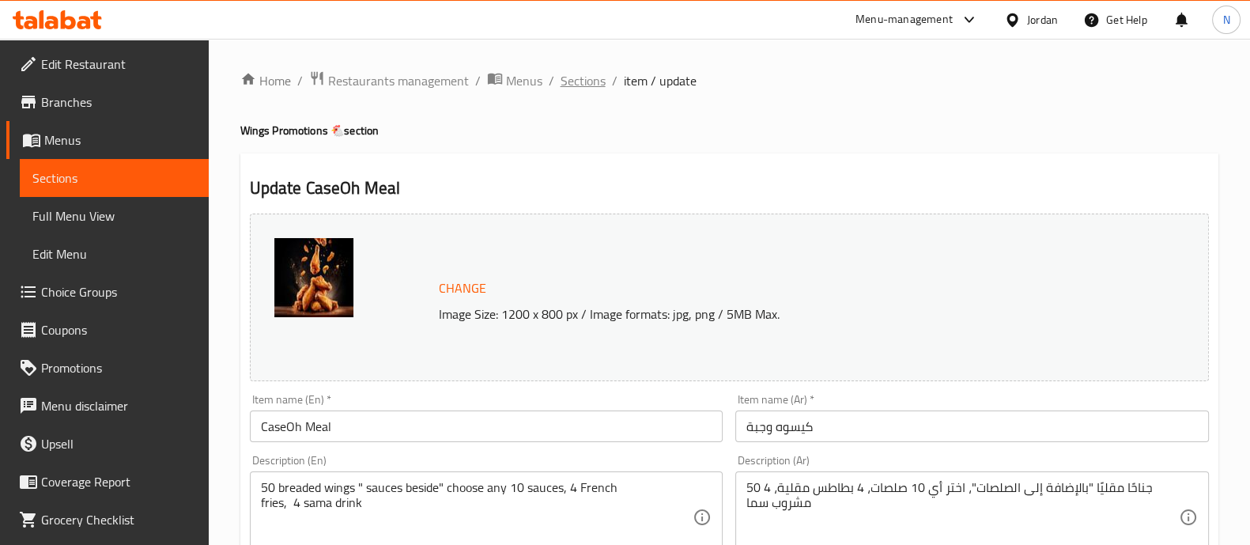
click at [580, 81] on span "Sections" at bounding box center [583, 80] width 45 height 19
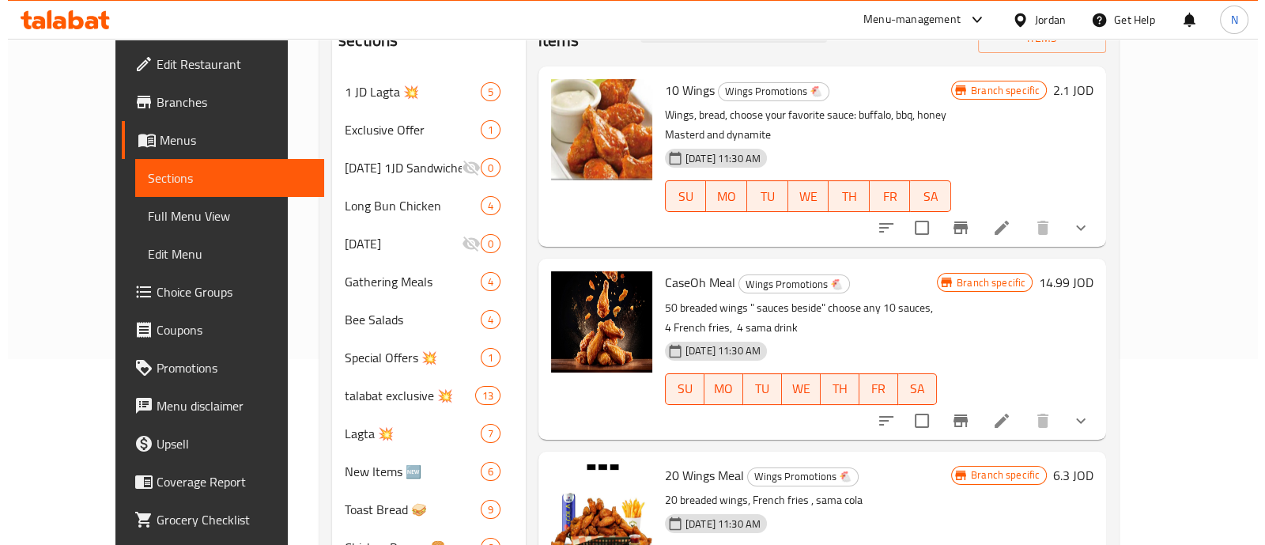
scroll to position [191, 0]
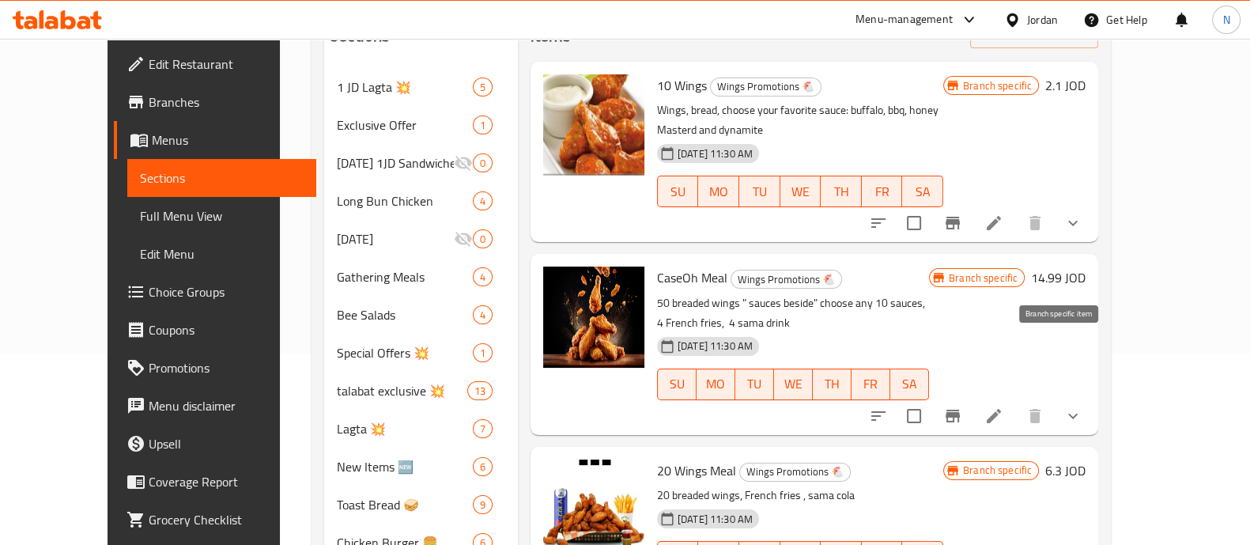
click at [972, 397] on button "Branch-specific-item" at bounding box center [953, 416] width 38 height 38
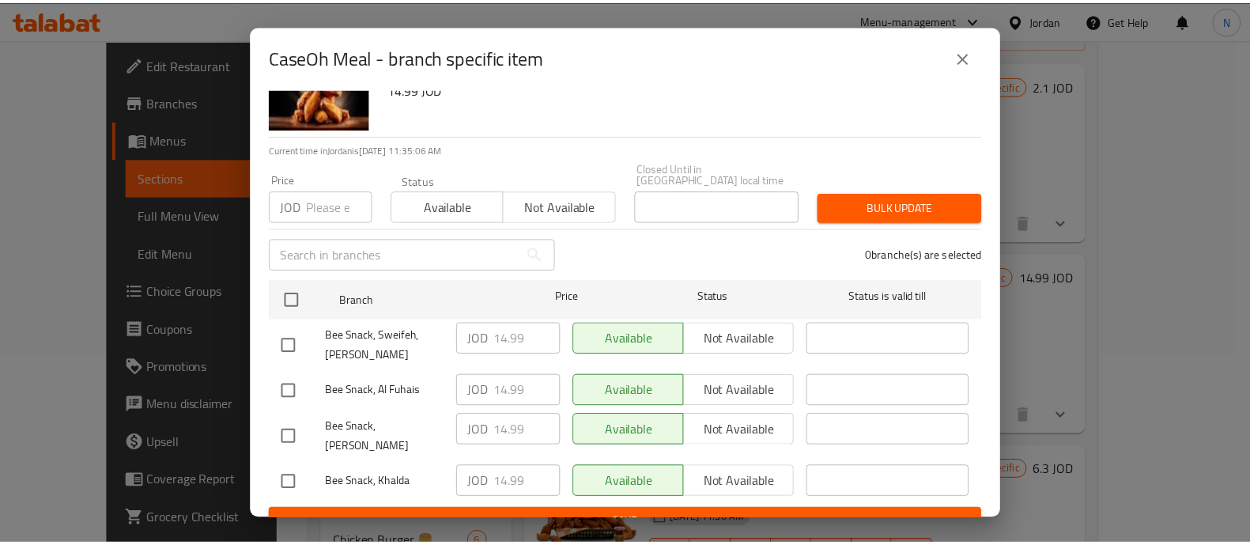
scroll to position [67, 0]
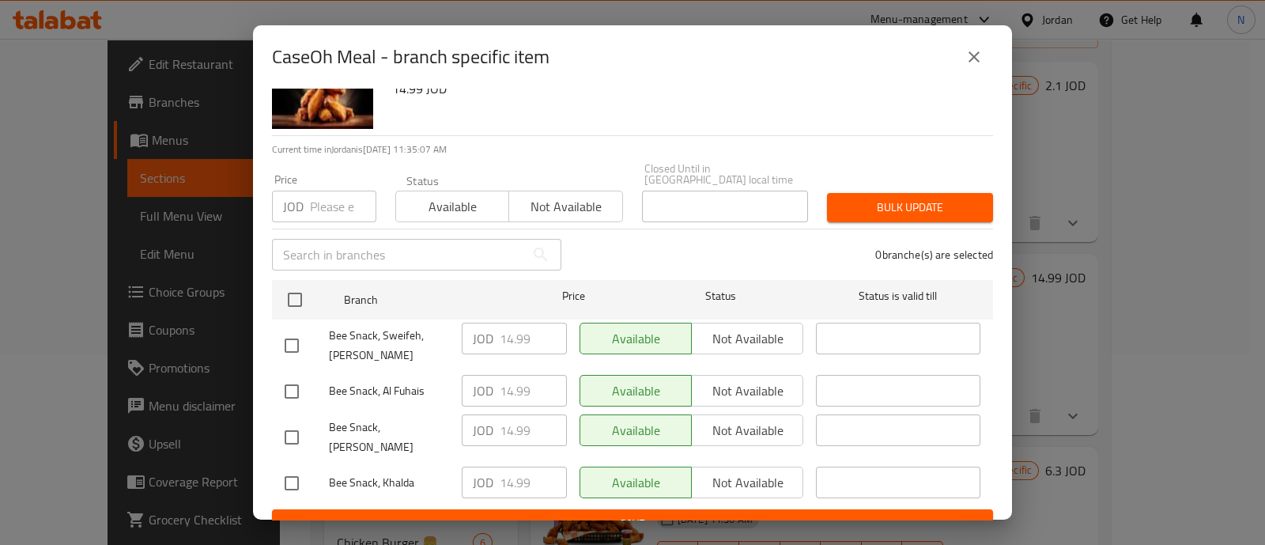
click at [977, 61] on icon "close" at bounding box center [974, 56] width 11 height 11
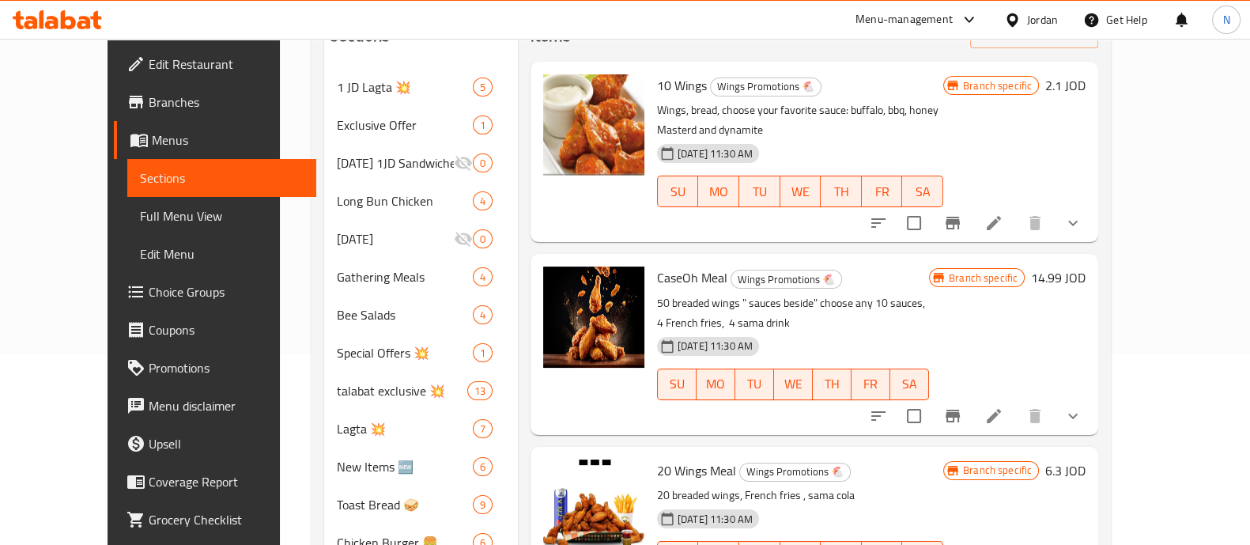
scroll to position [0, 0]
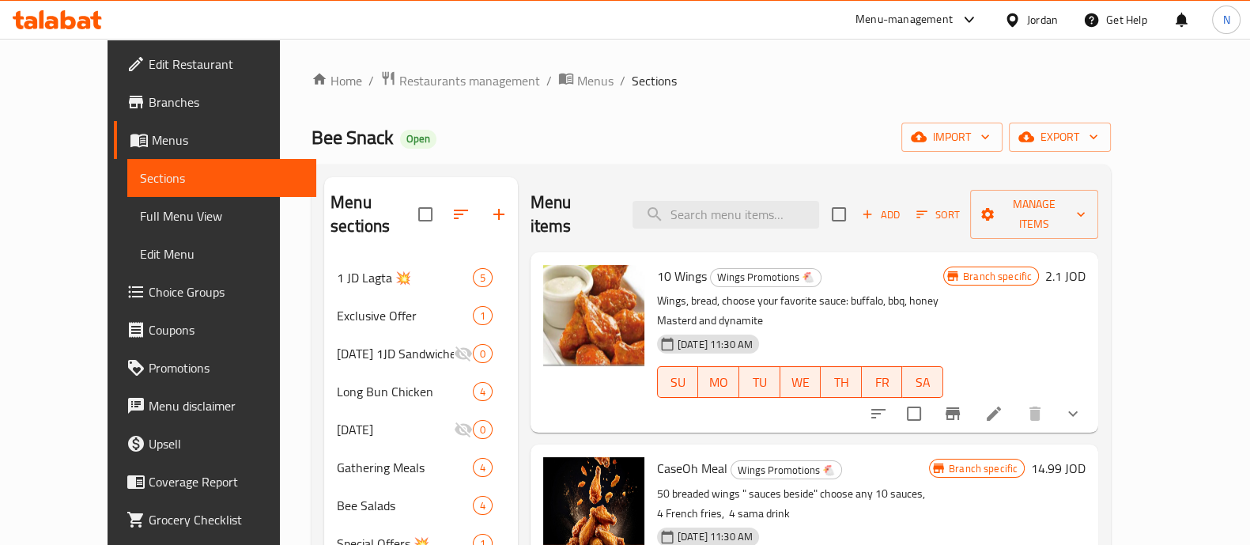
click at [891, 21] on div "Menu-management" at bounding box center [904, 19] width 97 height 19
drag, startPoint x: 679, startPoint y: 55, endPoint x: 692, endPoint y: 46, distance: 15.8
click at [442, 77] on span "Restaurants management" at bounding box center [469, 80] width 141 height 19
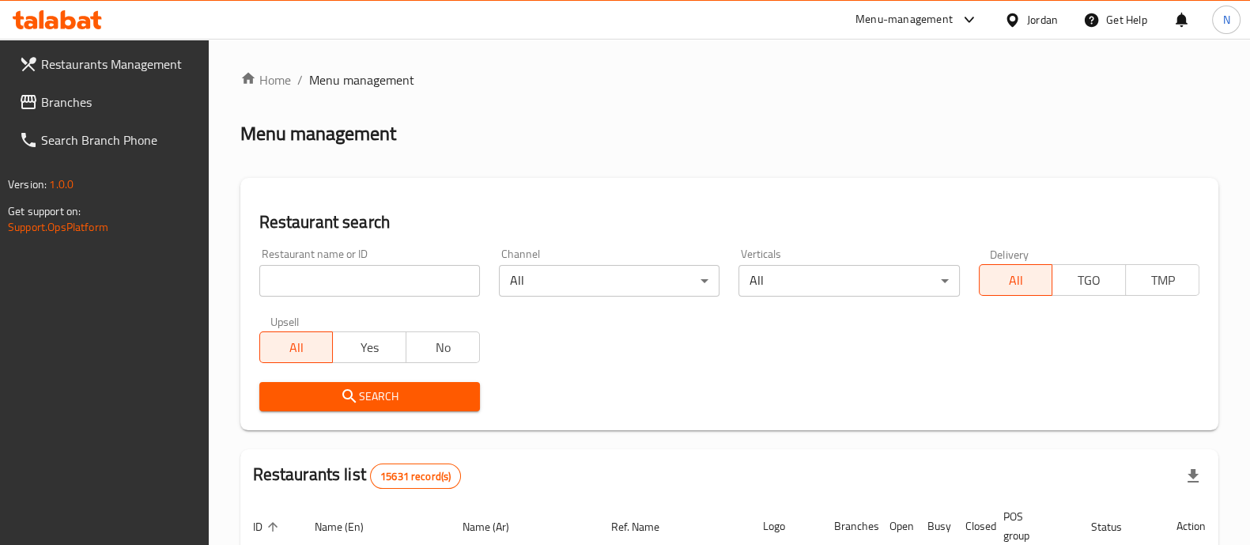
click at [419, 282] on input "search" at bounding box center [369, 281] width 221 height 32
type input "bee snack"
click button "Search" at bounding box center [369, 396] width 221 height 29
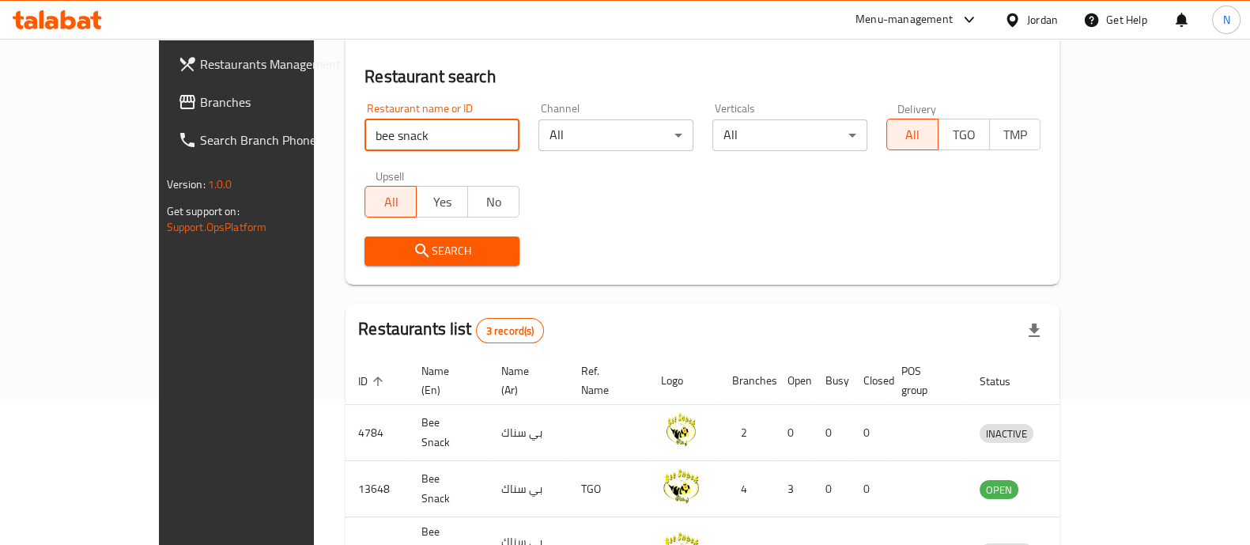
scroll to position [241, 0]
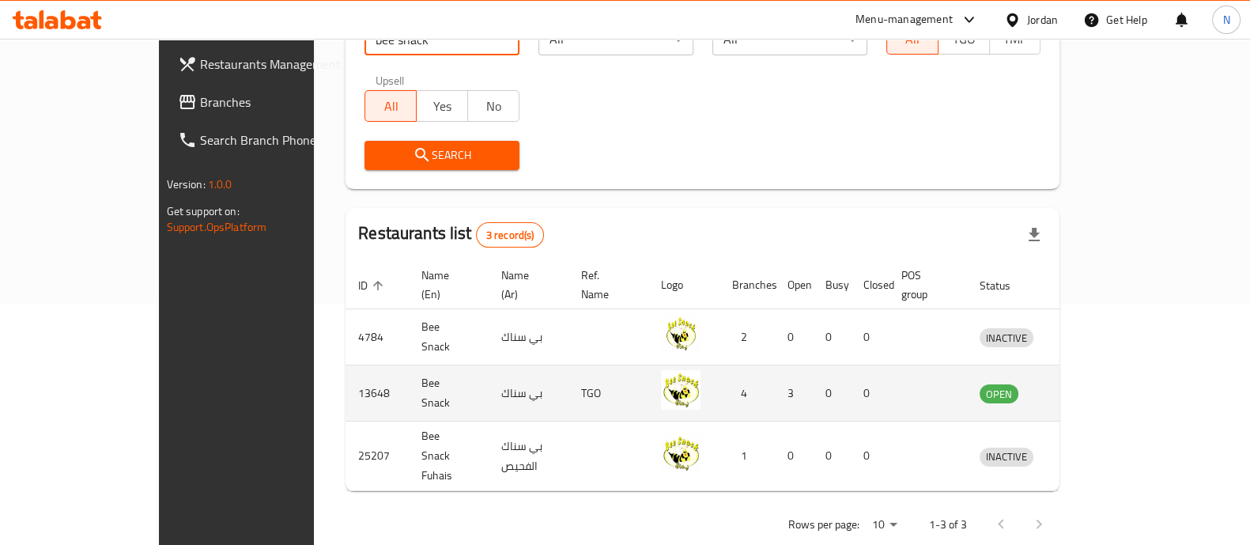
click at [1084, 384] on icon "enhanced table" at bounding box center [1074, 393] width 19 height 19
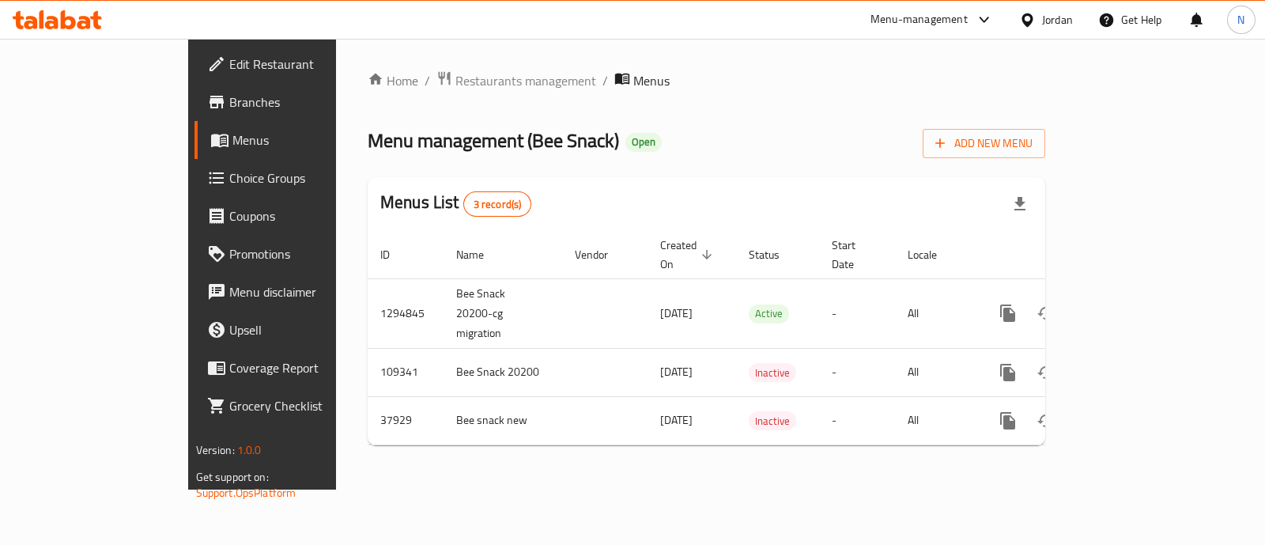
click at [229, 96] on span "Branches" at bounding box center [307, 102] width 157 height 19
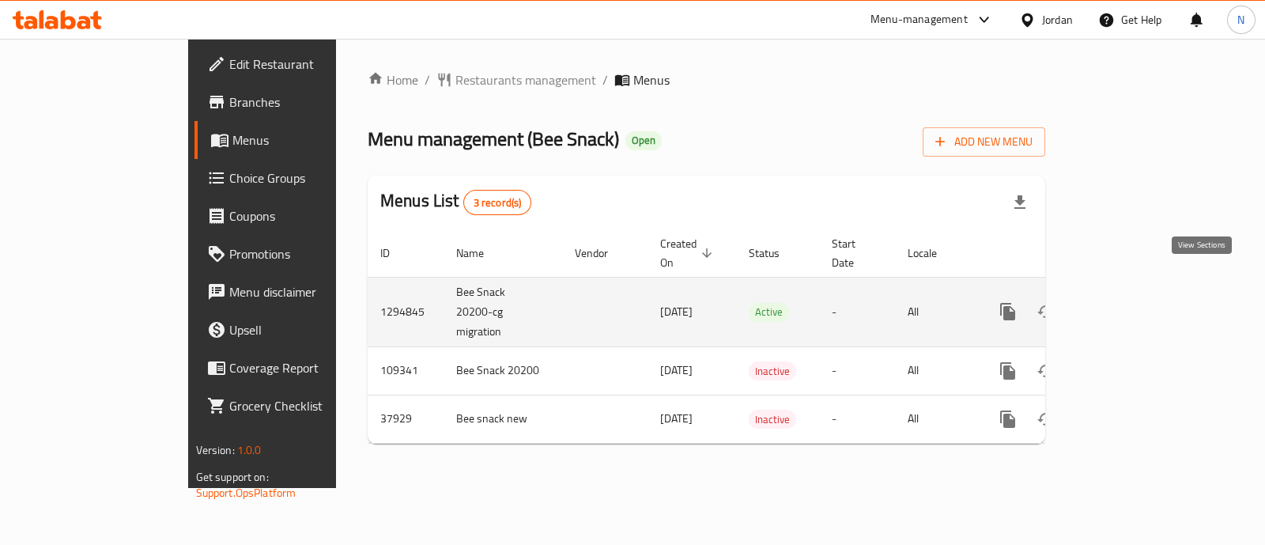
click at [1132, 302] on icon "enhanced table" at bounding box center [1122, 311] width 19 height 19
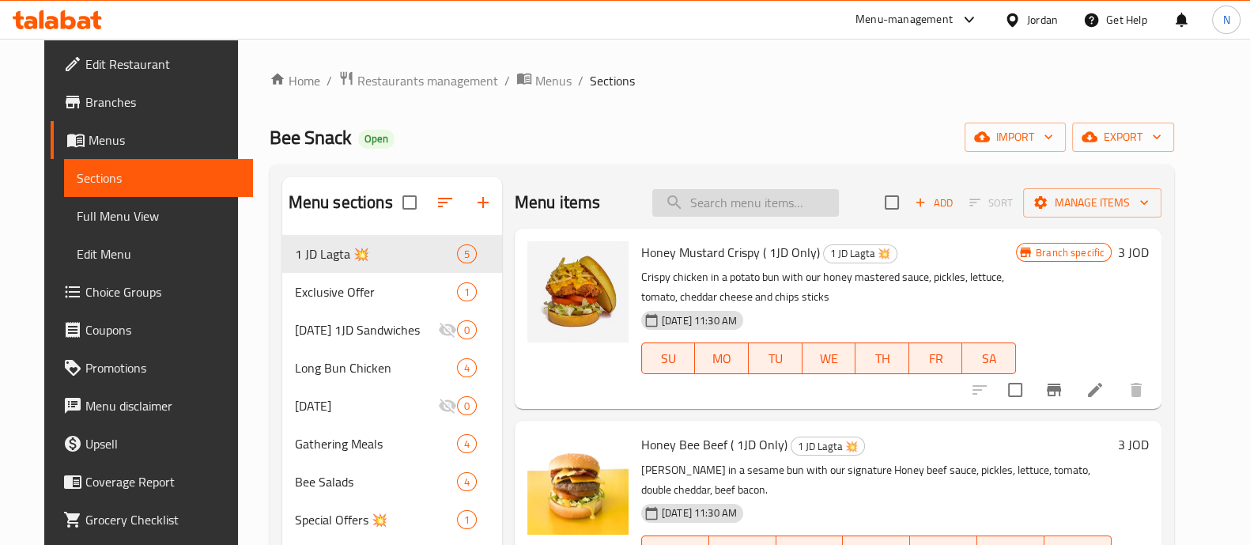
click at [751, 201] on input "search" at bounding box center [745, 203] width 187 height 28
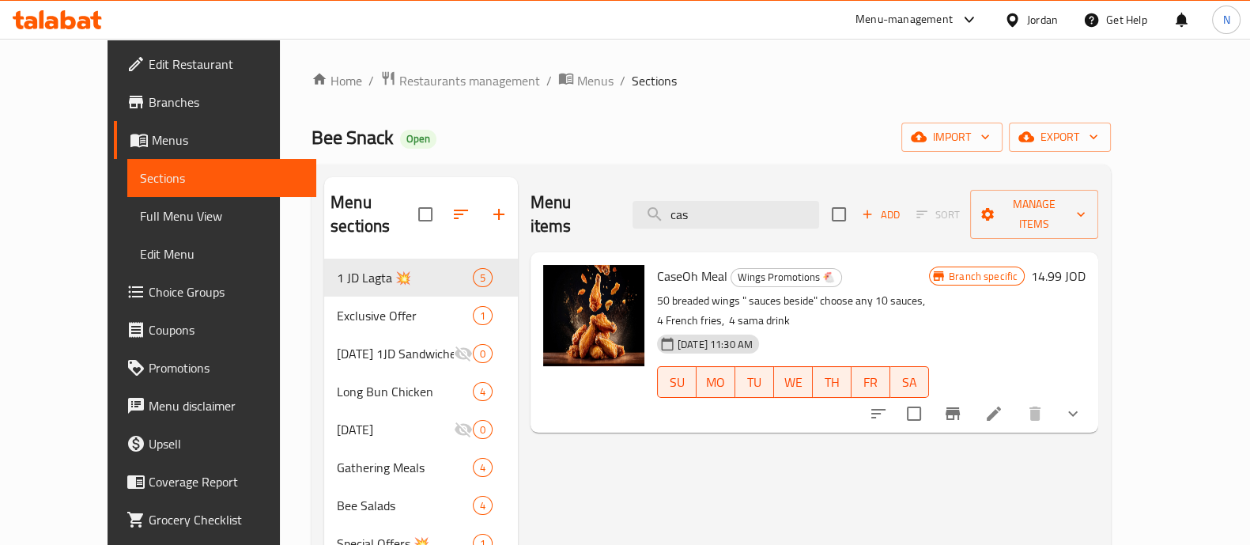
type input "cas"
drag, startPoint x: 700, startPoint y: 249, endPoint x: 629, endPoint y: 259, distance: 71.0
click at [657, 265] on h6 "CaseOh Meal Wings Promotions 🐔" at bounding box center [793, 276] width 272 height 22
copy span "CaseOh Meal"
